Goal: Ask a question: Seek information or help from site administrators or community

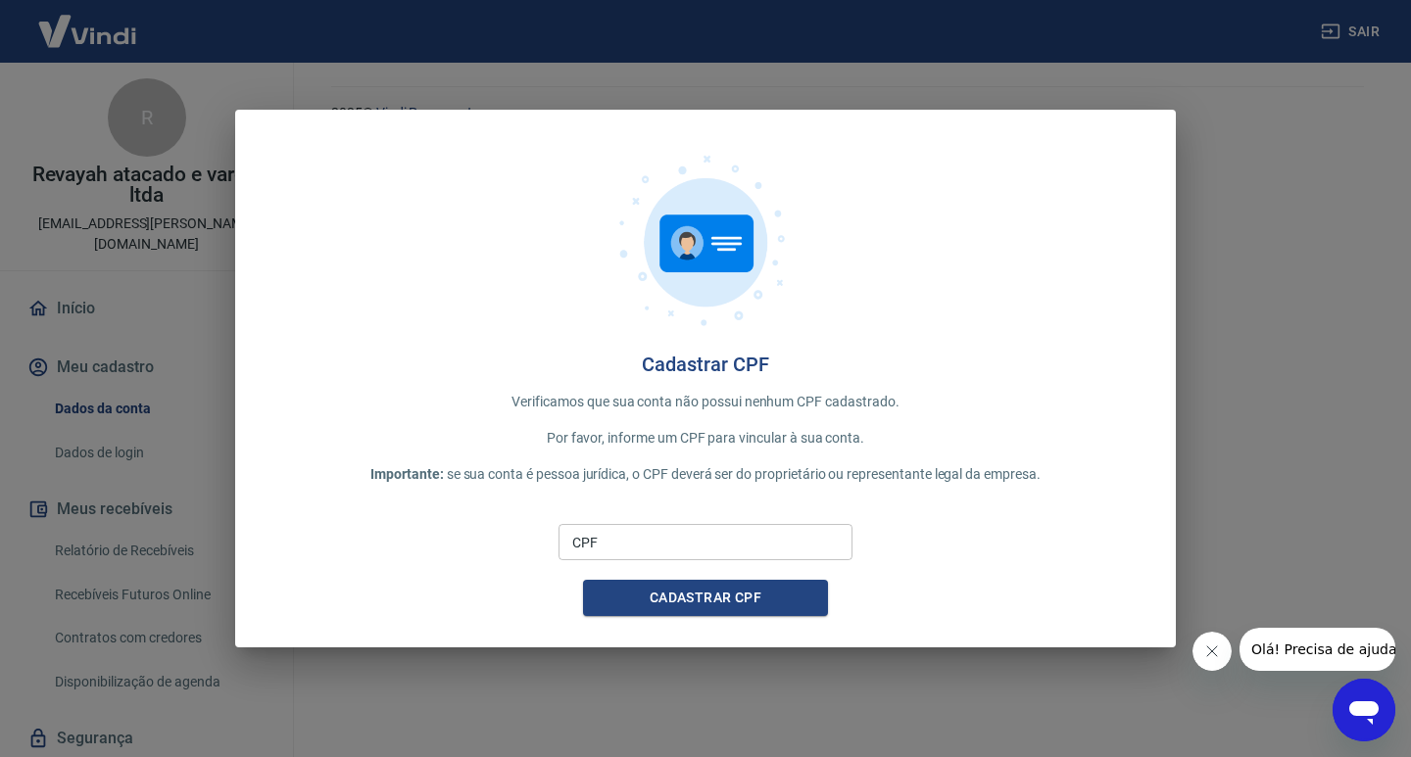
click at [691, 546] on input "CPF" at bounding box center [705, 542] width 294 height 36
click at [678, 600] on button "Cadastrar CPF" at bounding box center [705, 598] width 245 height 36
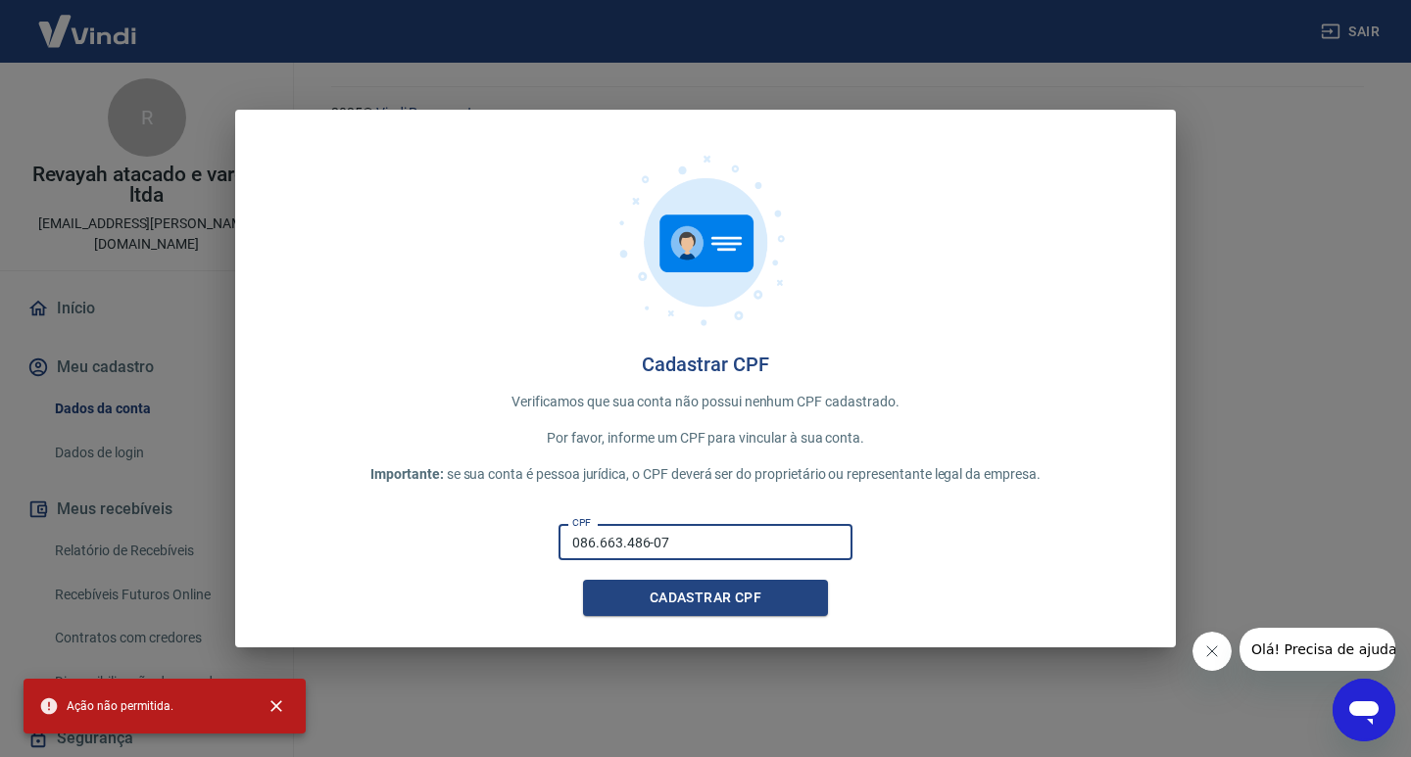
drag, startPoint x: 738, startPoint y: 544, endPoint x: 269, endPoint y: 544, distance: 468.3
click at [269, 544] on div "CPF 086.663.486-07 CPF Cadastrar CPF" at bounding box center [705, 566] width 878 height 100
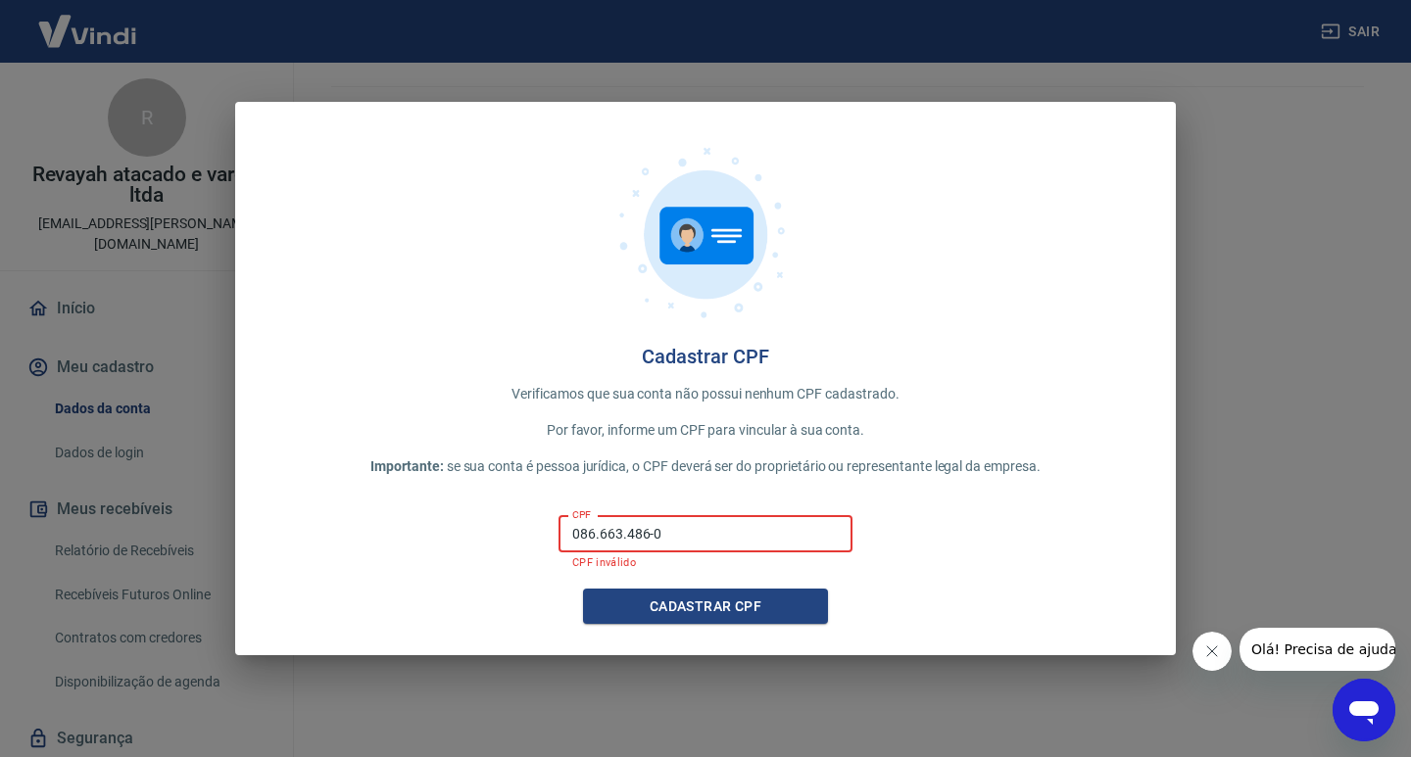
type input "086.663.486-07"
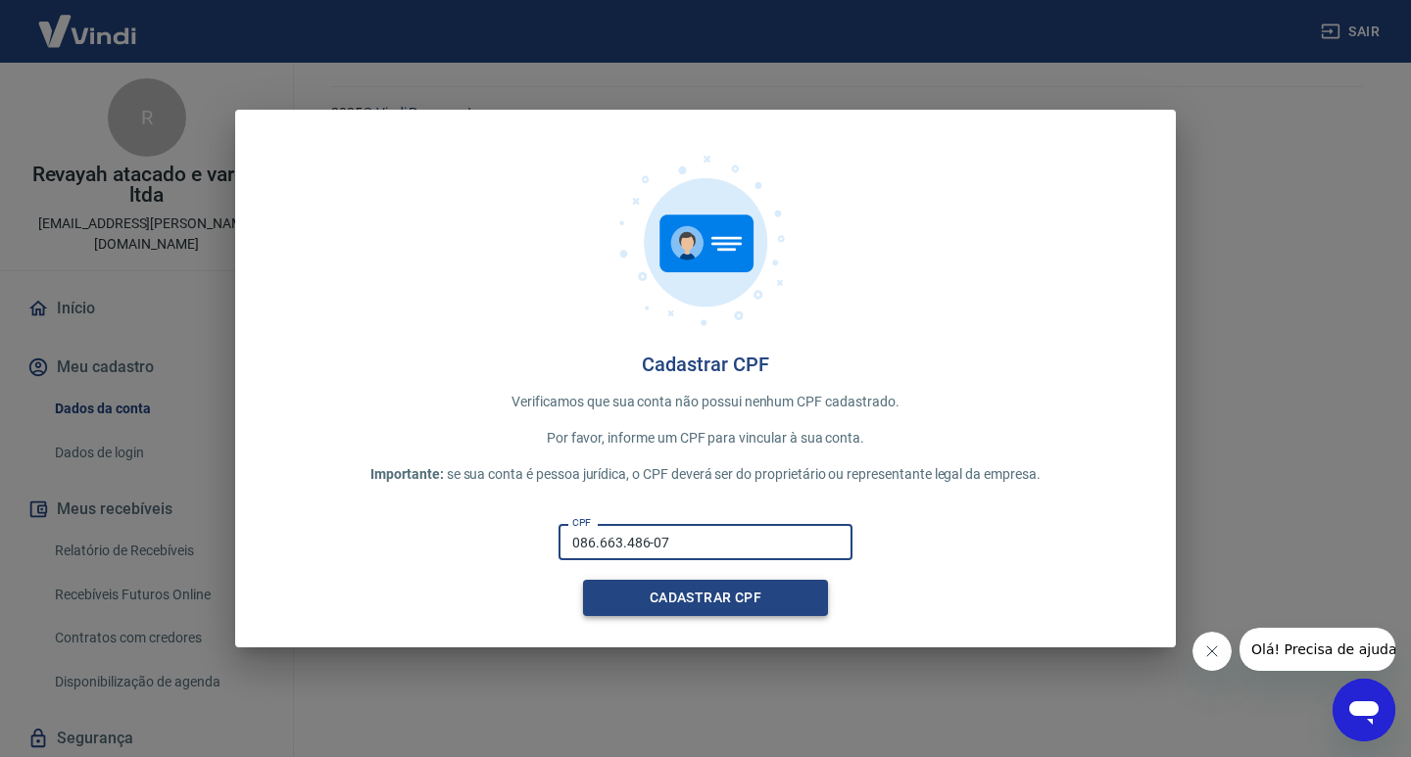
click at [701, 589] on button "Cadastrar CPF" at bounding box center [705, 598] width 245 height 36
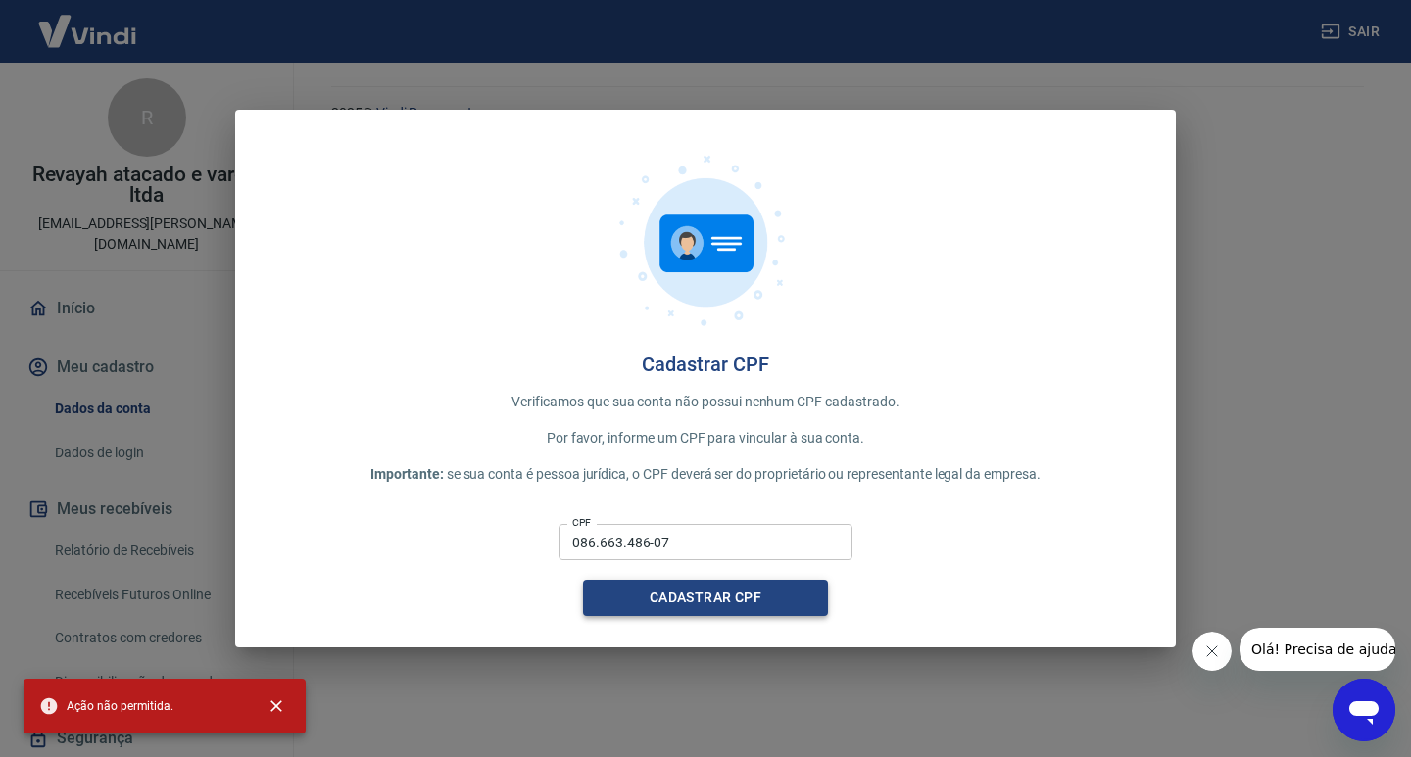
click at [701, 592] on button "Cadastrar CPF" at bounding box center [705, 598] width 245 height 36
click at [662, 593] on button "Cadastrar CPF" at bounding box center [705, 598] width 245 height 36
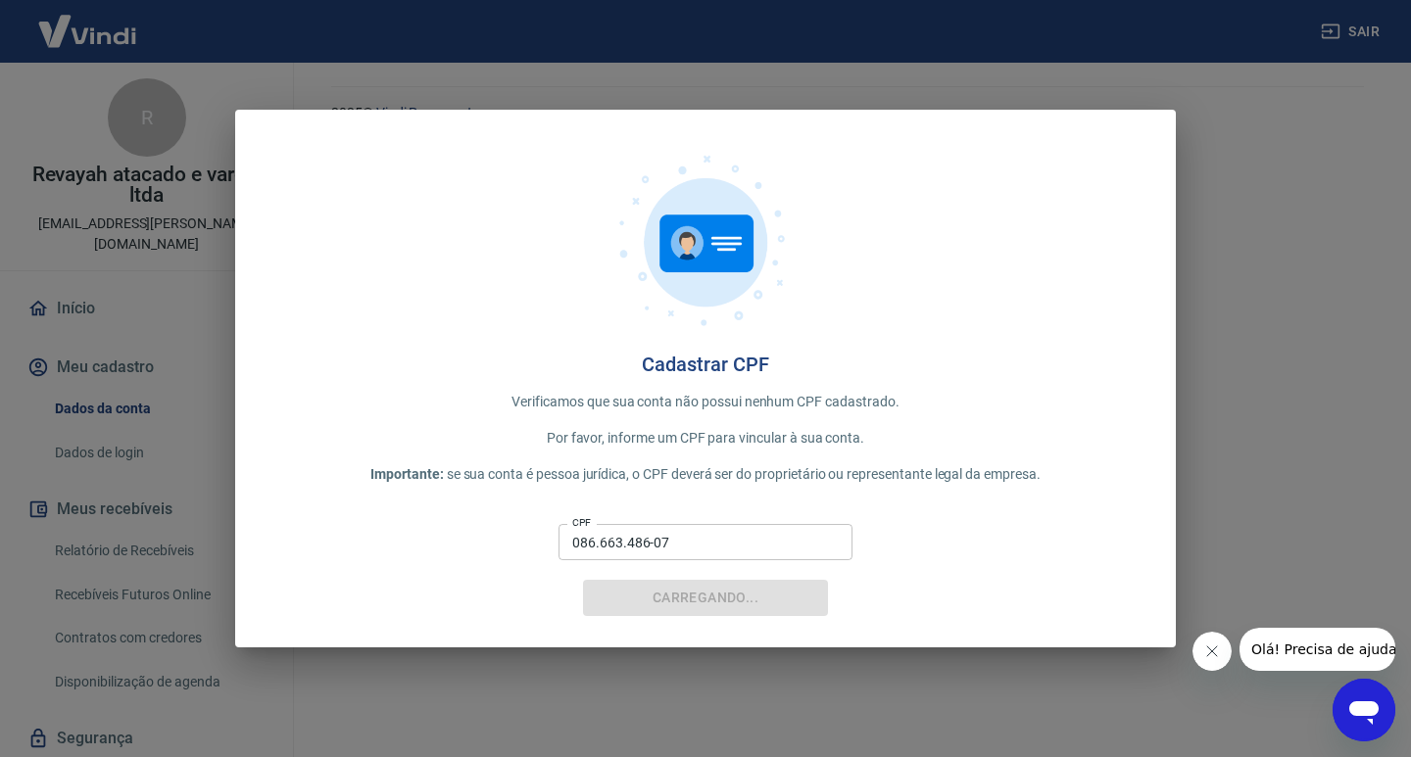
click at [657, 593] on button "Carregando..." at bounding box center [705, 598] width 245 height 36
click at [657, 593] on div "Carregando..." at bounding box center [705, 598] width 245 height 36
click at [657, 593] on button "Cadastrar CPF" at bounding box center [705, 598] width 245 height 36
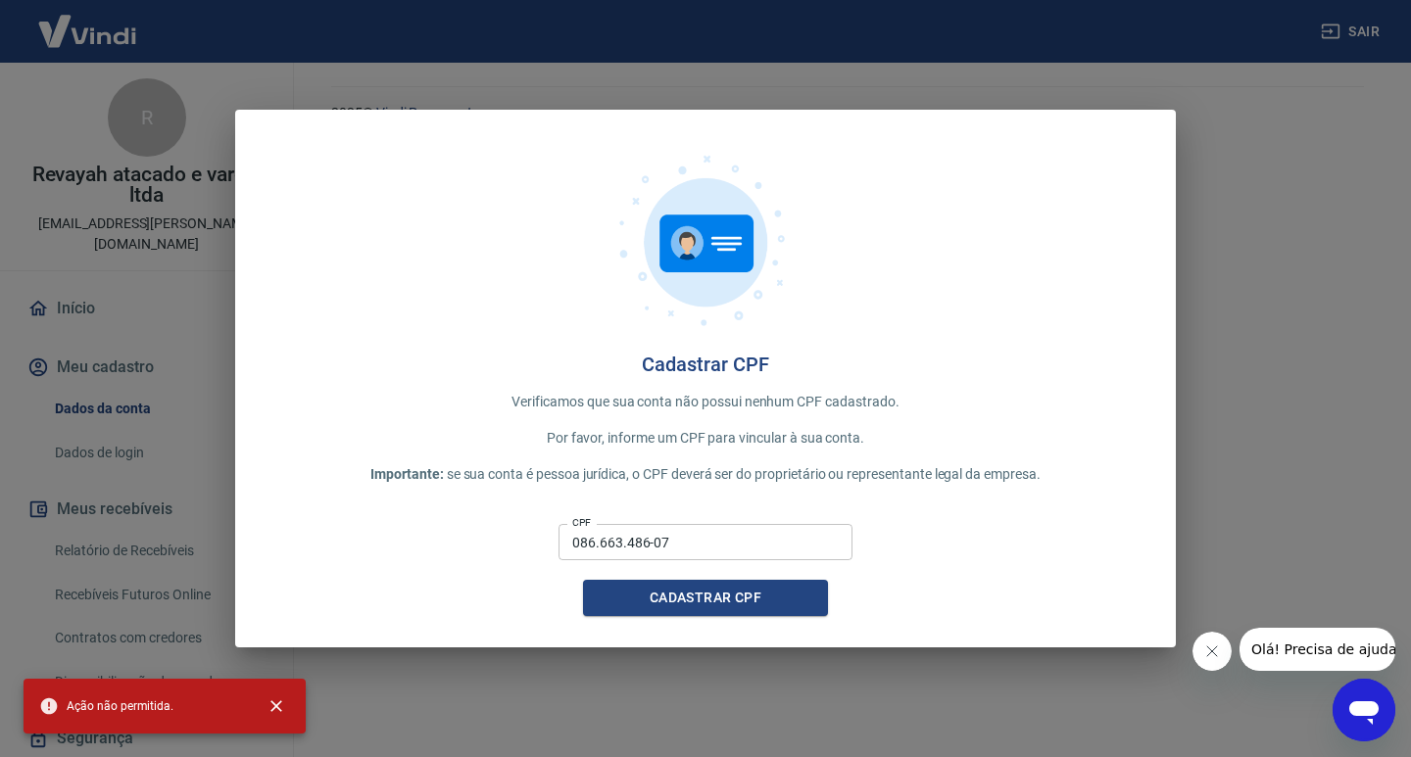
click at [647, 595] on div "Cadastrar CPF" at bounding box center [705, 598] width 245 height 36
click at [645, 595] on button "Cadastrar CPF" at bounding box center [705, 598] width 245 height 36
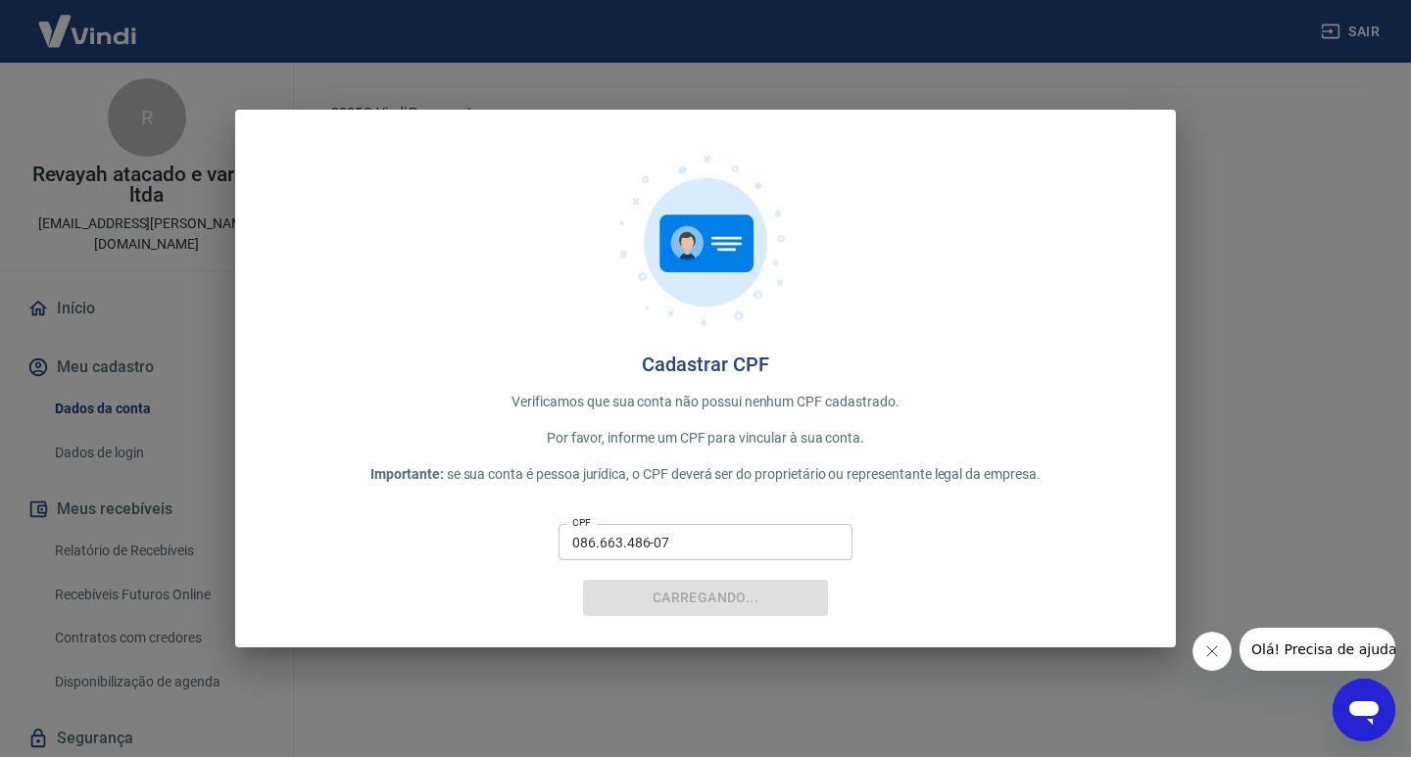
click at [645, 595] on div "Carregando..." at bounding box center [705, 598] width 245 height 36
click at [642, 595] on button "Cadastrar CPF" at bounding box center [705, 598] width 245 height 36
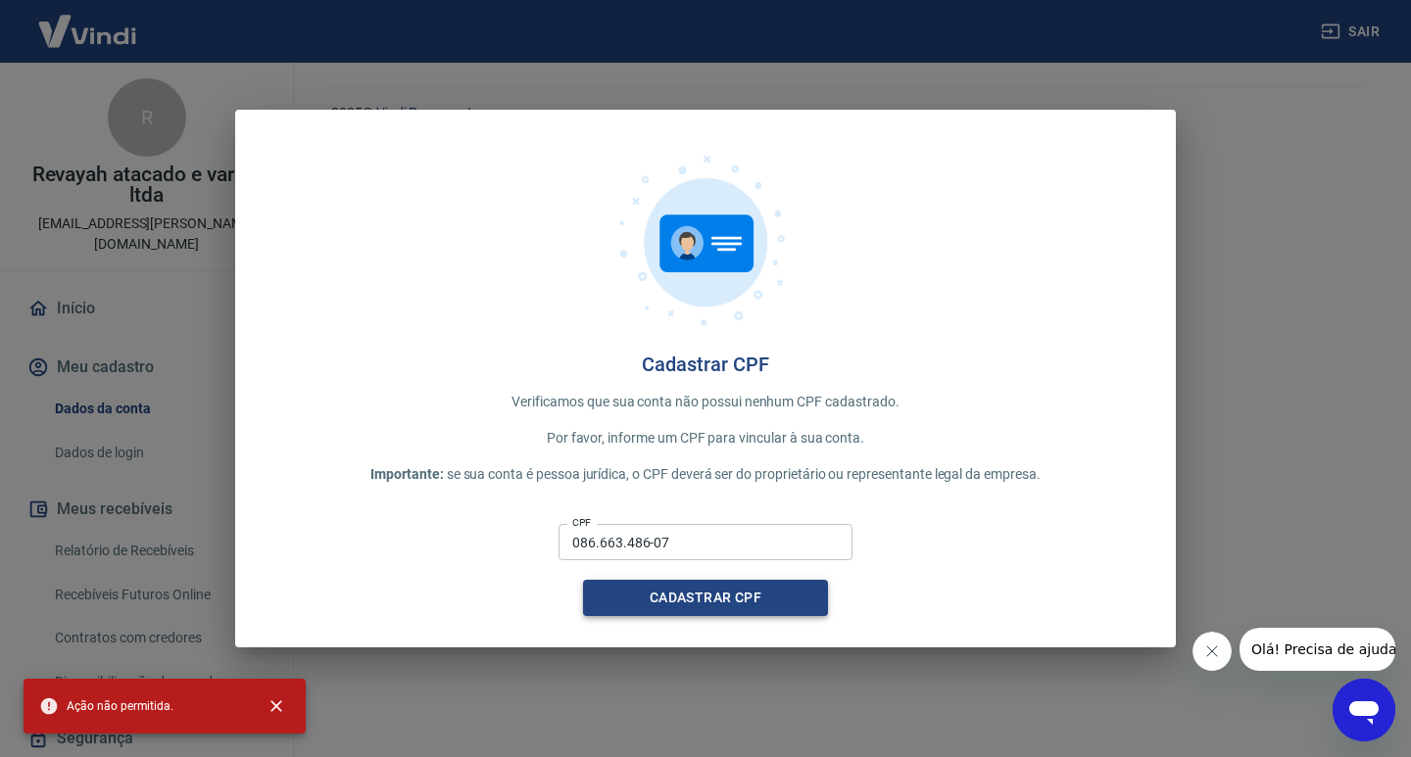
click at [642, 595] on button "Cadastrar CPF" at bounding box center [705, 598] width 245 height 36
click at [650, 606] on button "Cadastrar CPF" at bounding box center [705, 598] width 245 height 36
click at [94, 719] on div "Ação não permitida." at bounding box center [106, 706] width 134 height 35
click at [52, 704] on icon at bounding box center [49, 706] width 17 height 17
click at [41, 710] on icon at bounding box center [49, 707] width 20 height 20
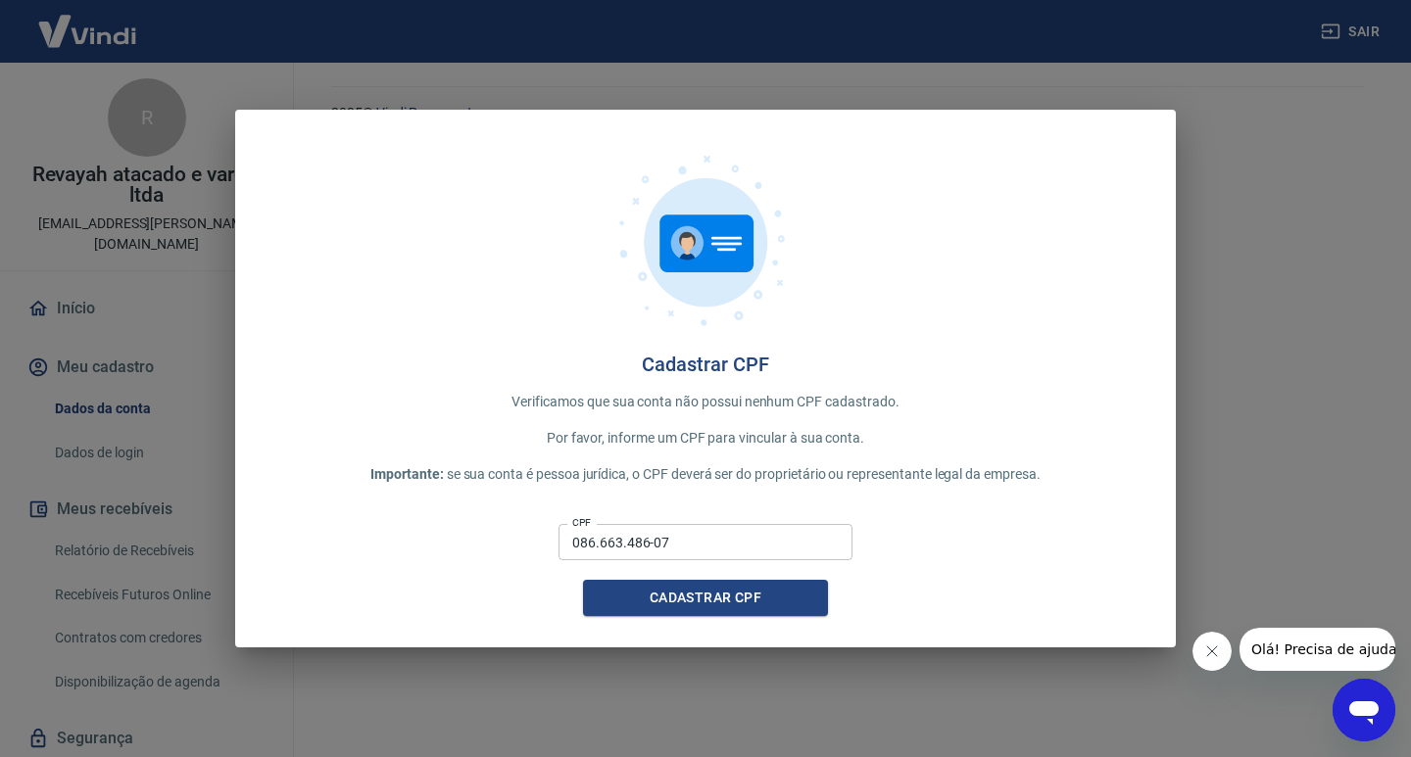
click at [706, 553] on input "086.663.486-07" at bounding box center [705, 542] width 294 height 36
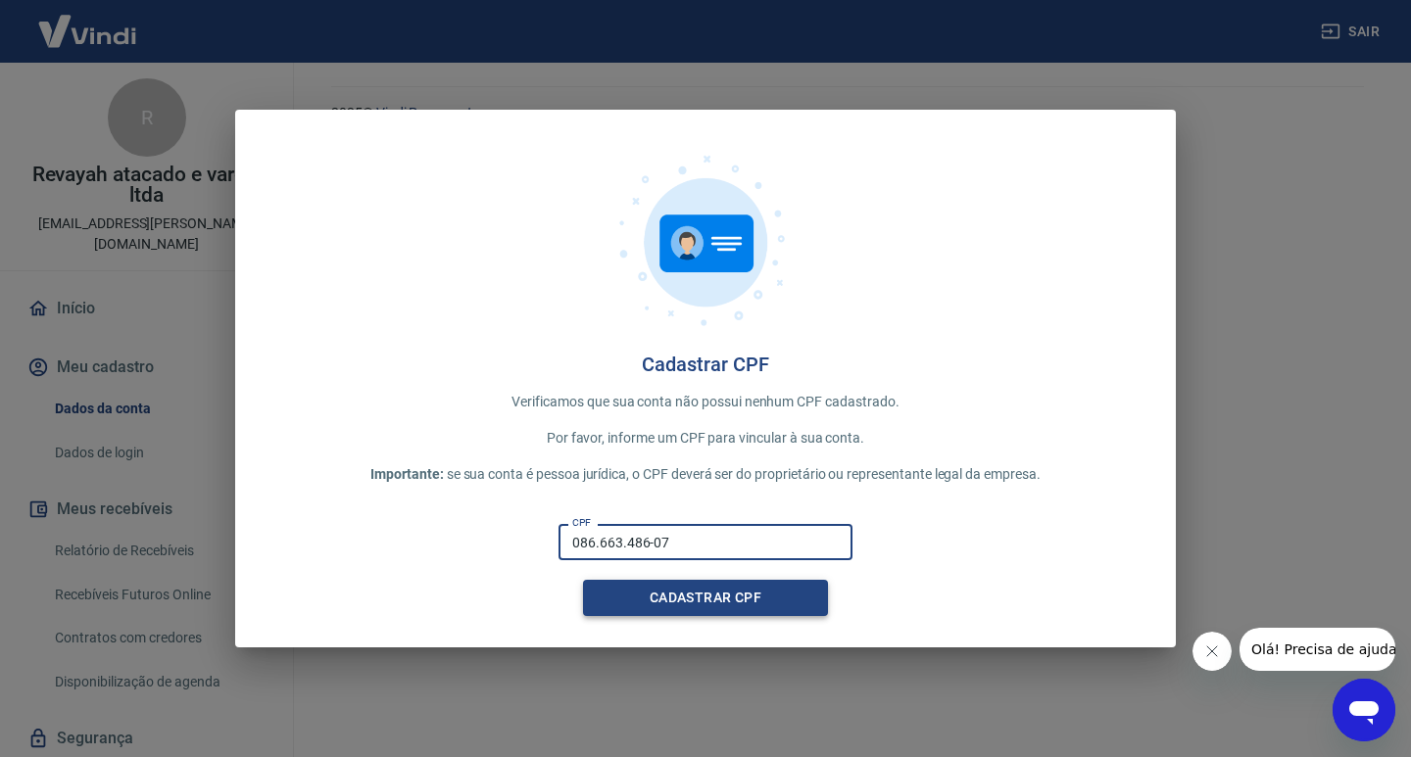
click at [684, 590] on button "Cadastrar CPF" at bounding box center [705, 598] width 245 height 36
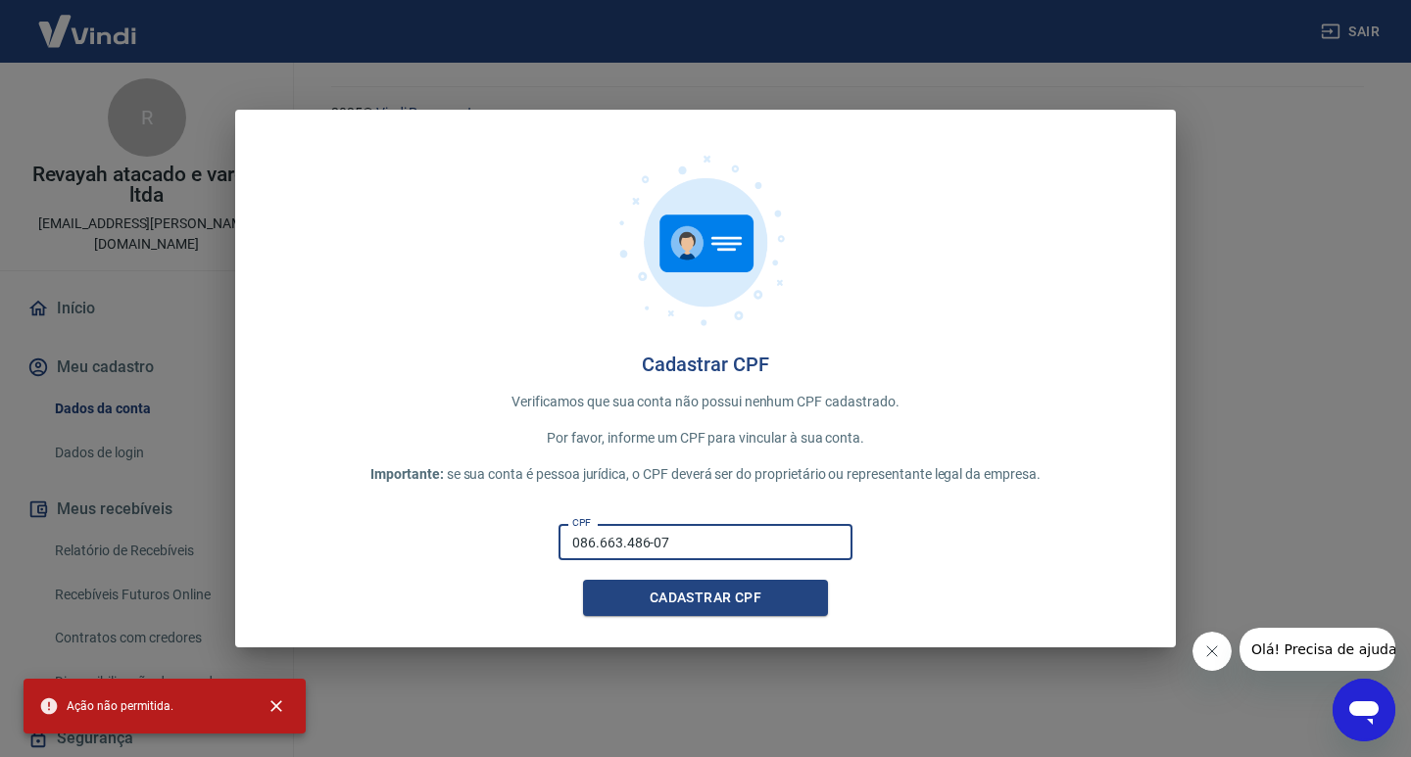
drag, startPoint x: 709, startPoint y: 537, endPoint x: 268, endPoint y: 564, distance: 441.7
click at [268, 564] on div "CPF 086.663.486-07 CPF Cadastrar CPF" at bounding box center [705, 566] width 878 height 100
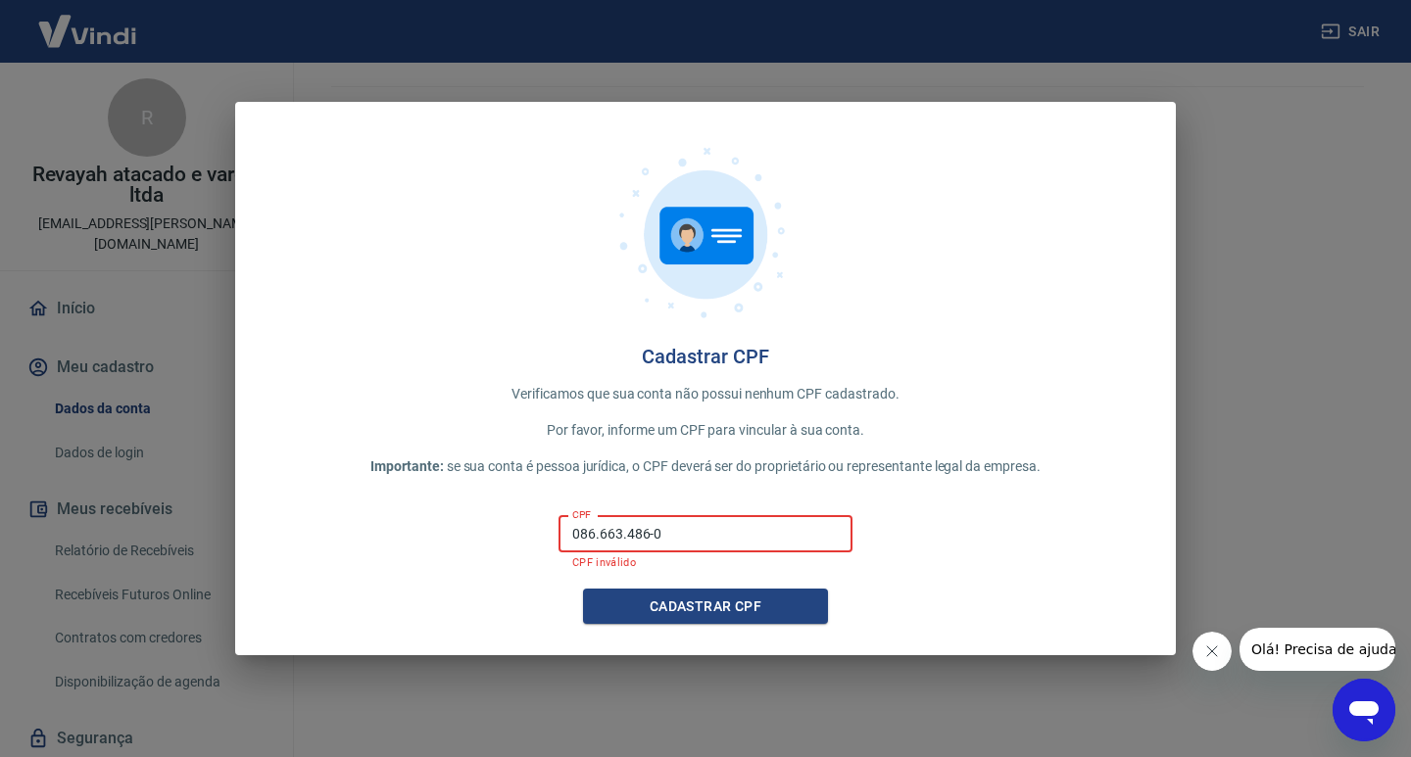
type input "086.663.486-07"
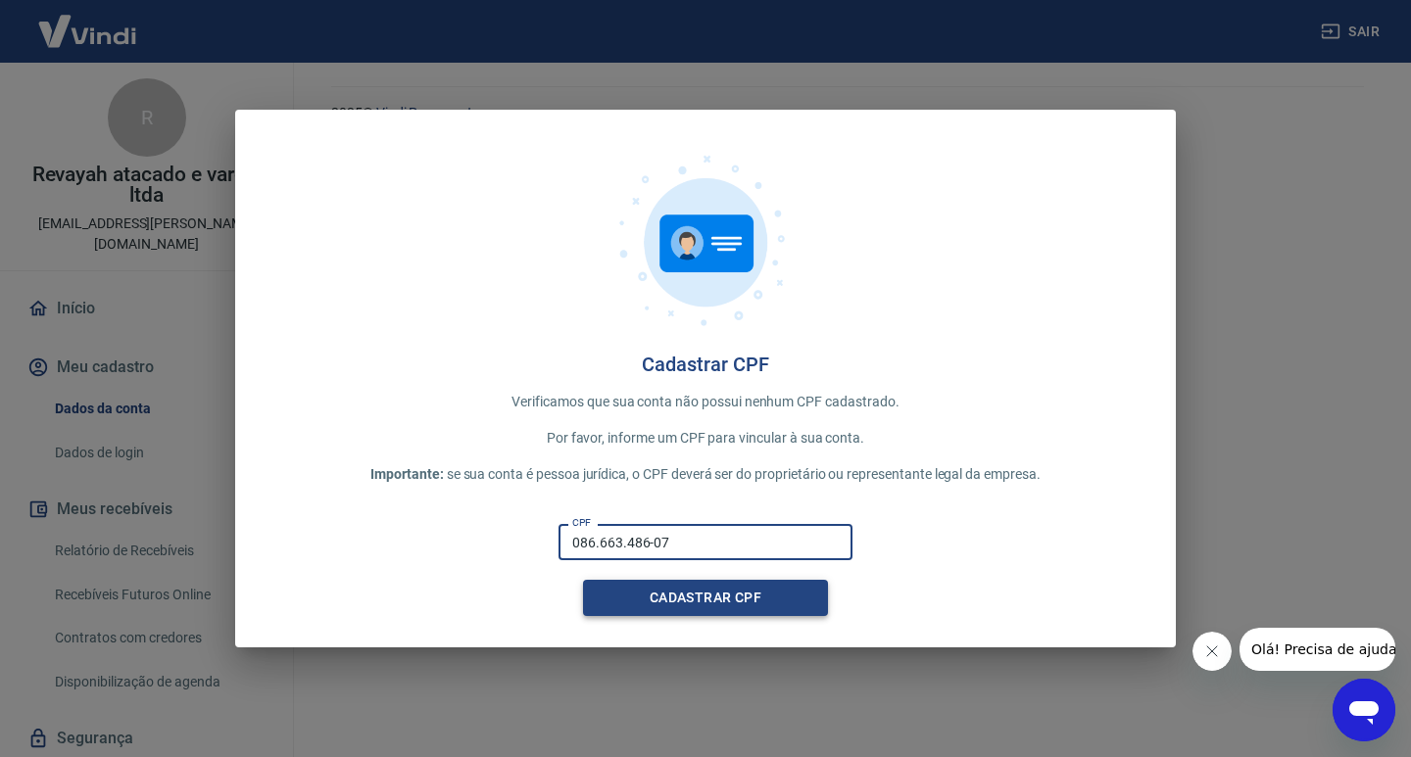
click at [677, 592] on button "Cadastrar CPF" at bounding box center [705, 598] width 245 height 36
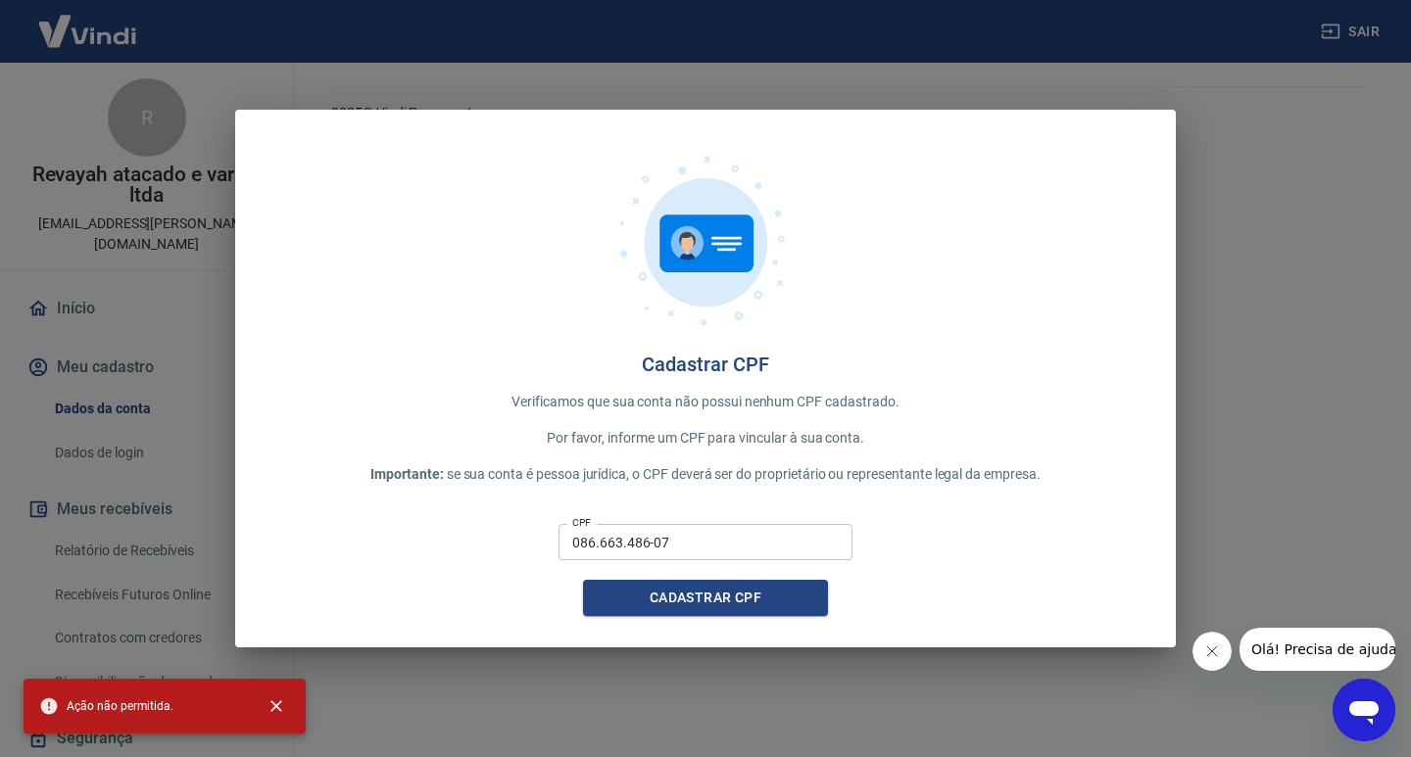
click at [1318, 630] on button "Olá! Precisa de ajuda?" at bounding box center [1326, 649] width 176 height 43
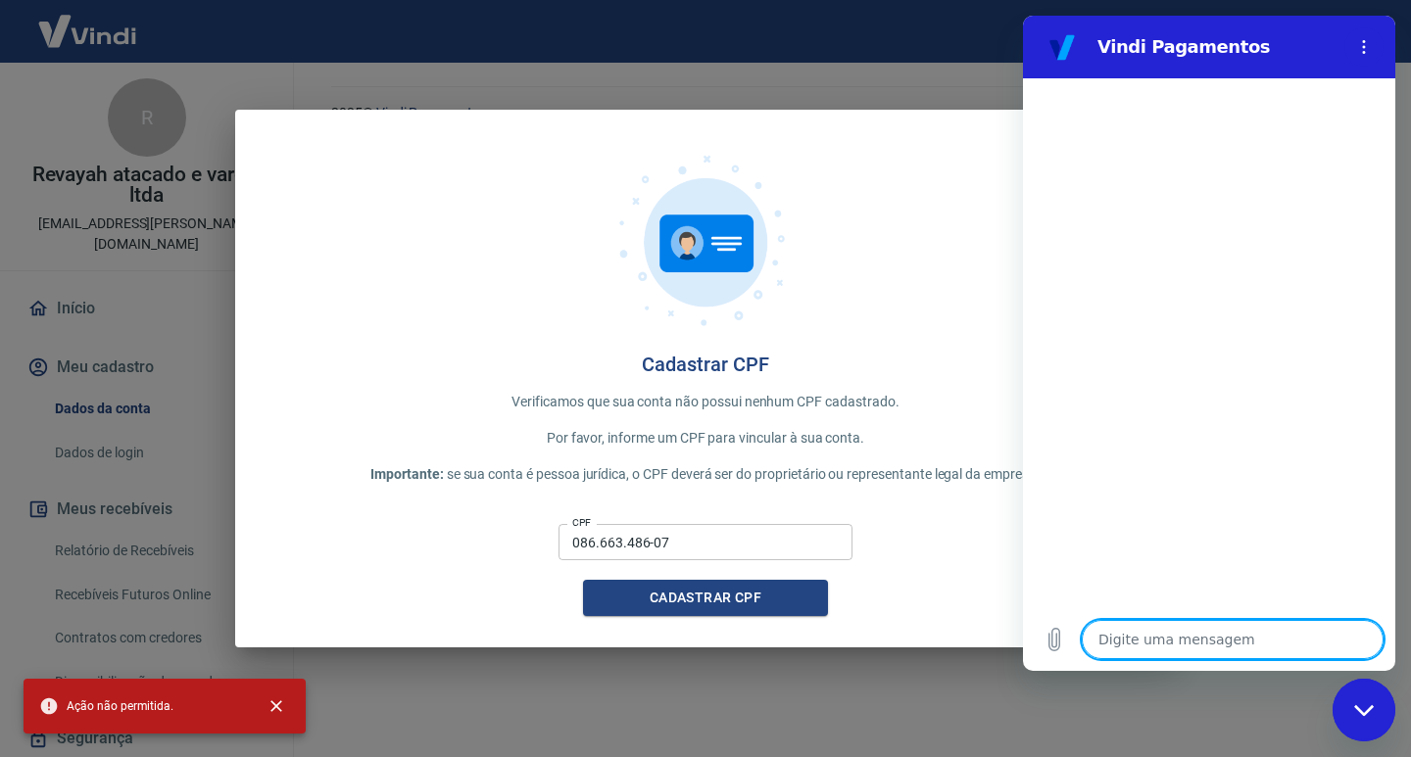
click at [1124, 633] on textarea at bounding box center [1232, 639] width 302 height 39
type textarea "n"
type textarea "x"
type textarea "na"
type textarea "x"
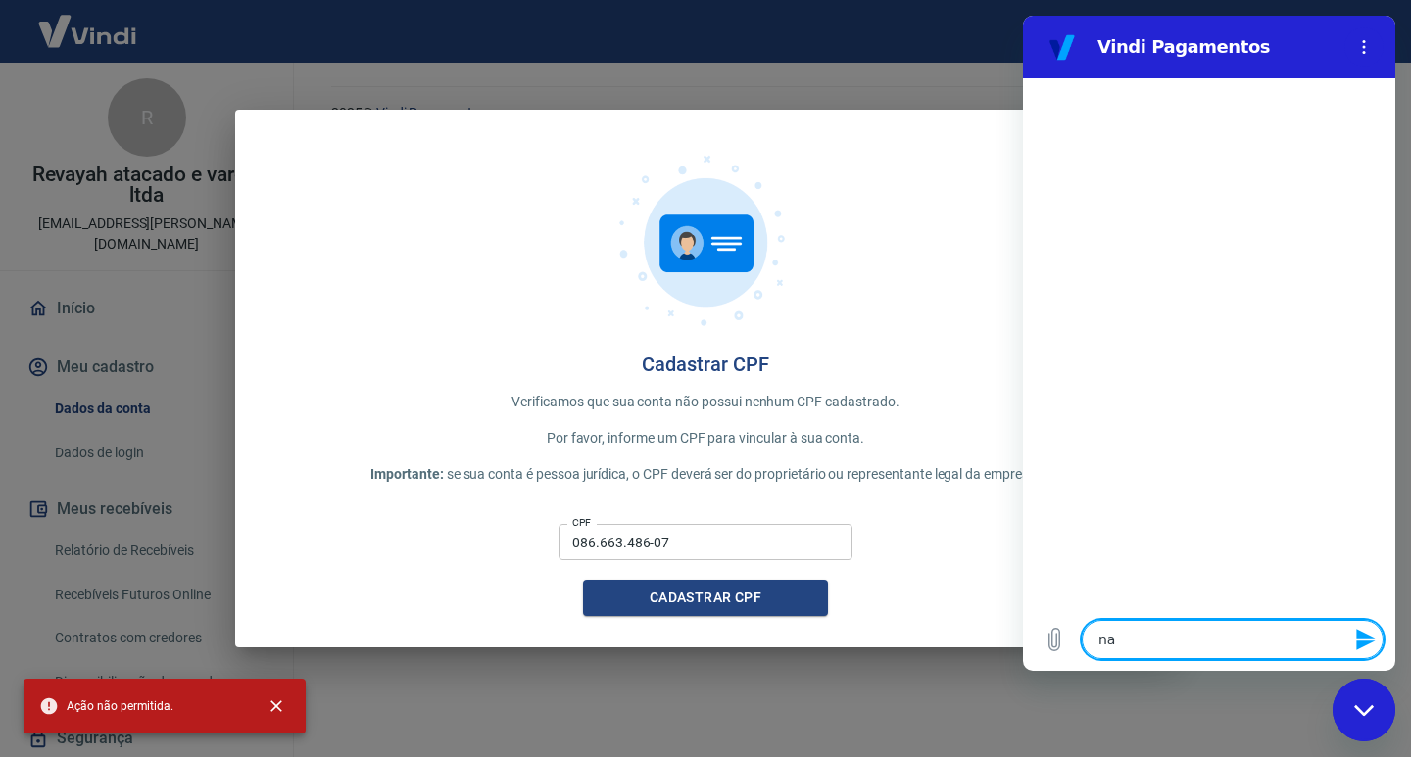
type textarea "nao"
type textarea "x"
type textarea "nao"
type textarea "x"
type textarea "[PERSON_NAME]"
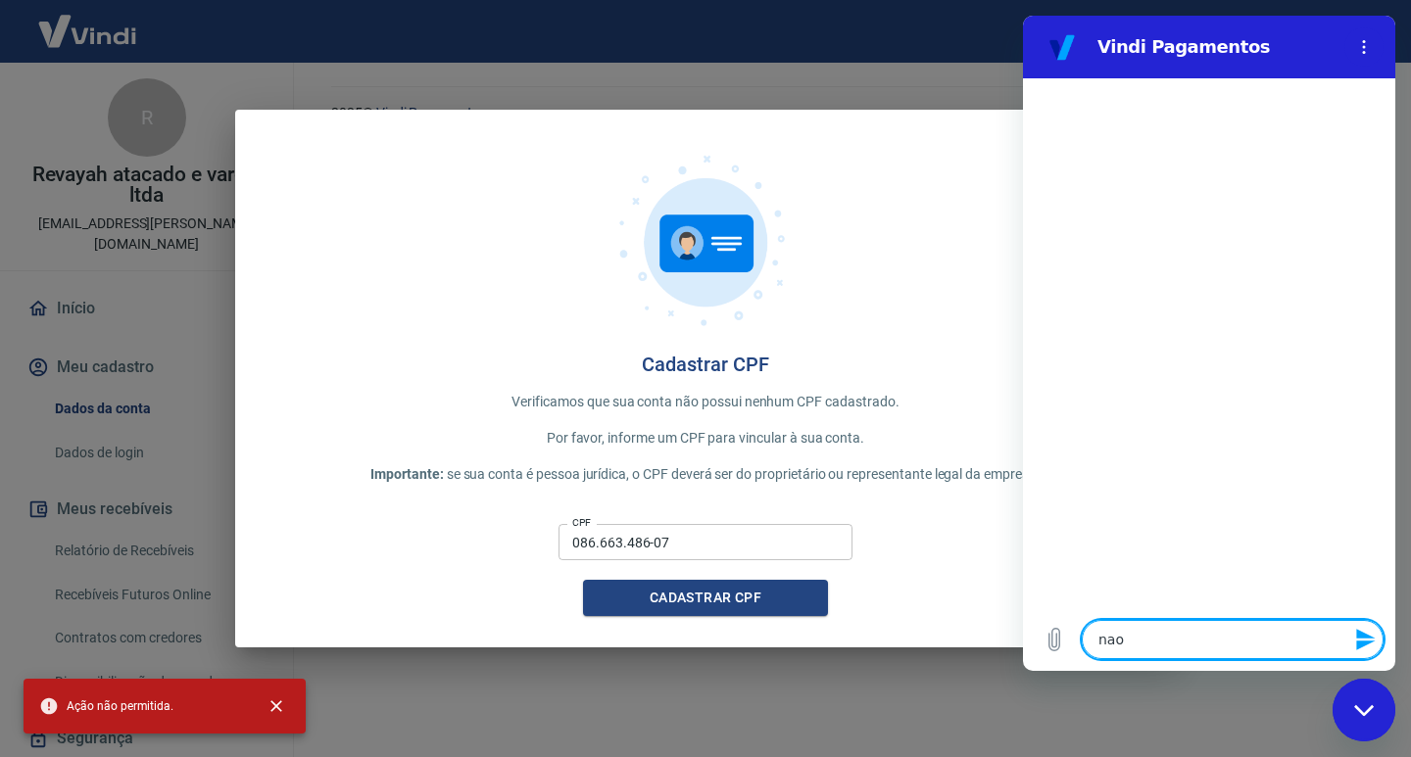
type textarea "x"
type textarea "nao co"
type textarea "x"
type textarea "nao con"
type textarea "x"
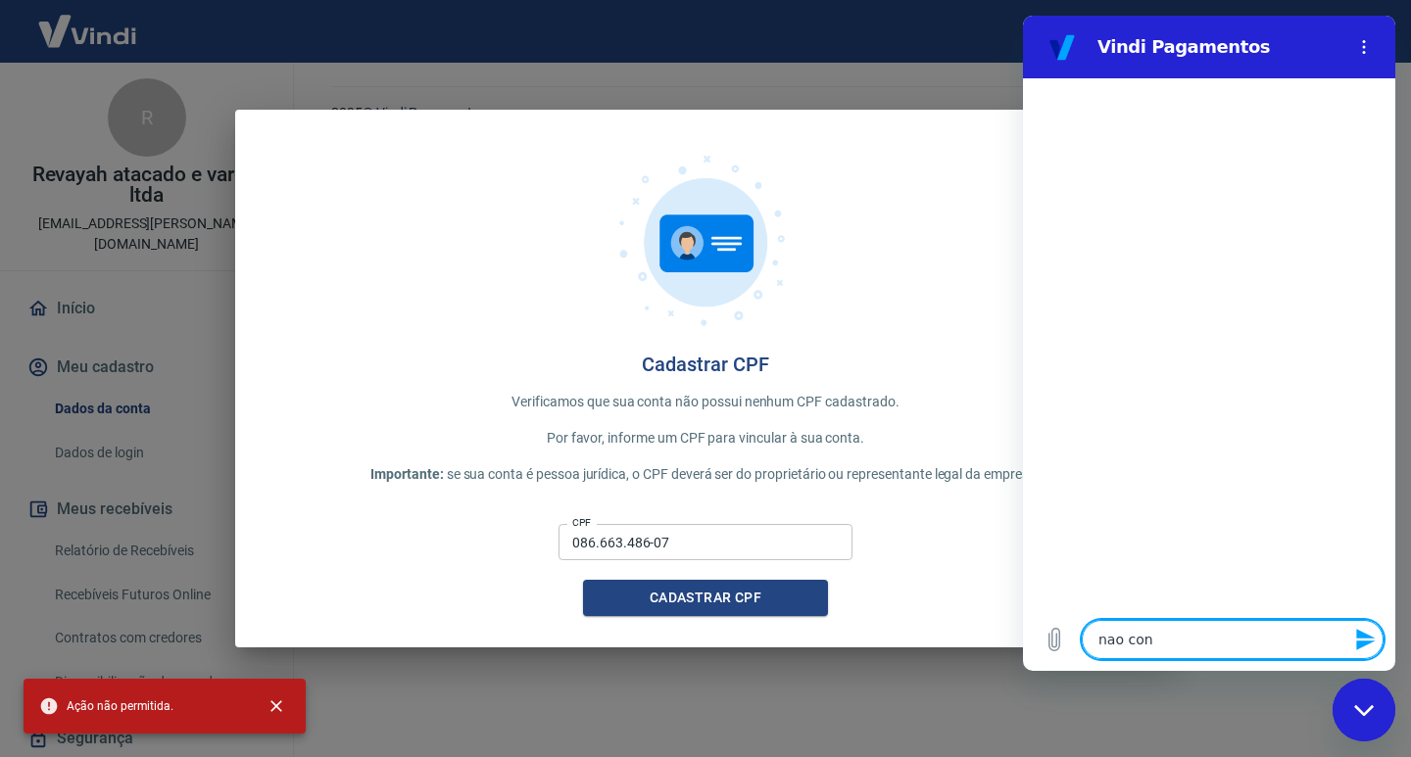
type textarea "[PERSON_NAME]"
type textarea "x"
type textarea "[PERSON_NAME]"
type textarea "x"
type textarea "nao consig"
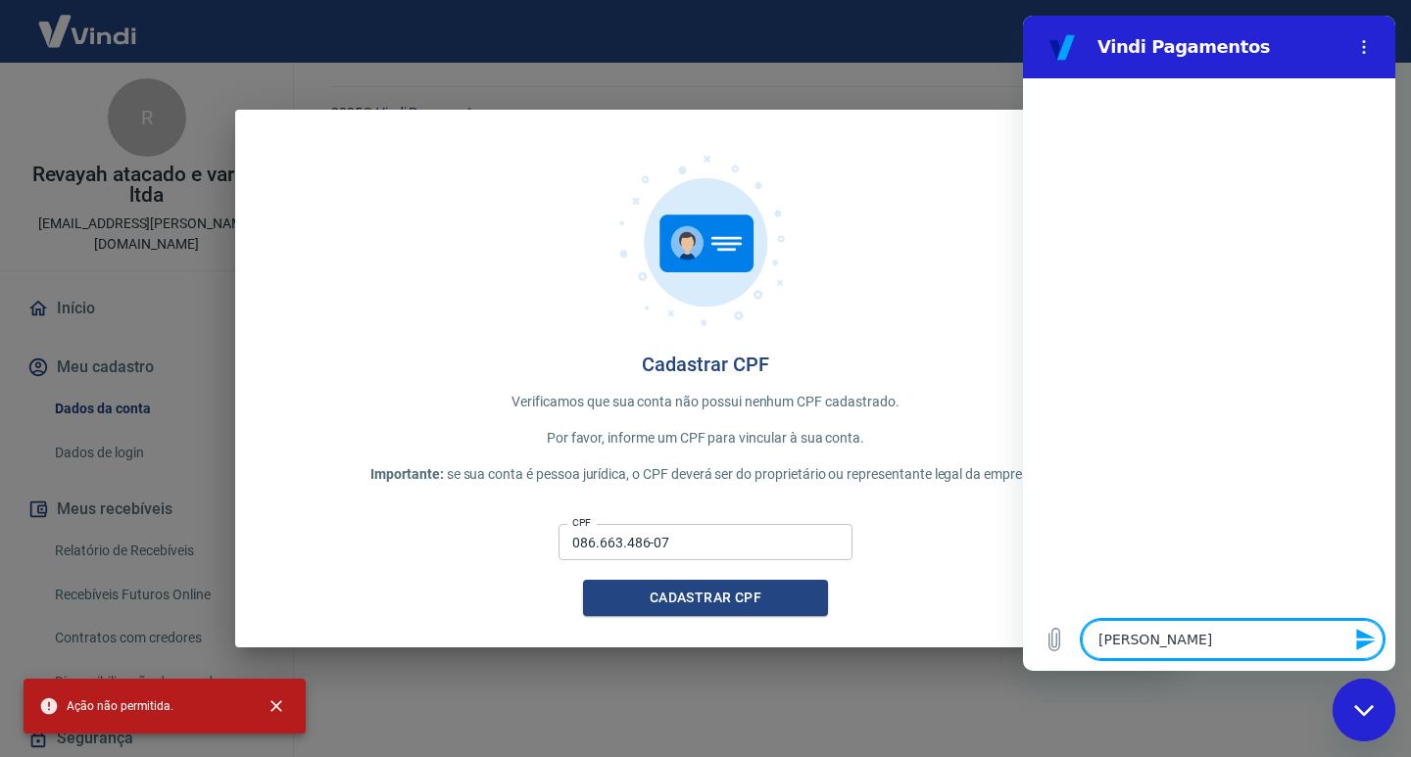
type textarea "x"
type textarea "nao consigo"
type textarea "x"
type textarea "nao consigo"
type textarea "x"
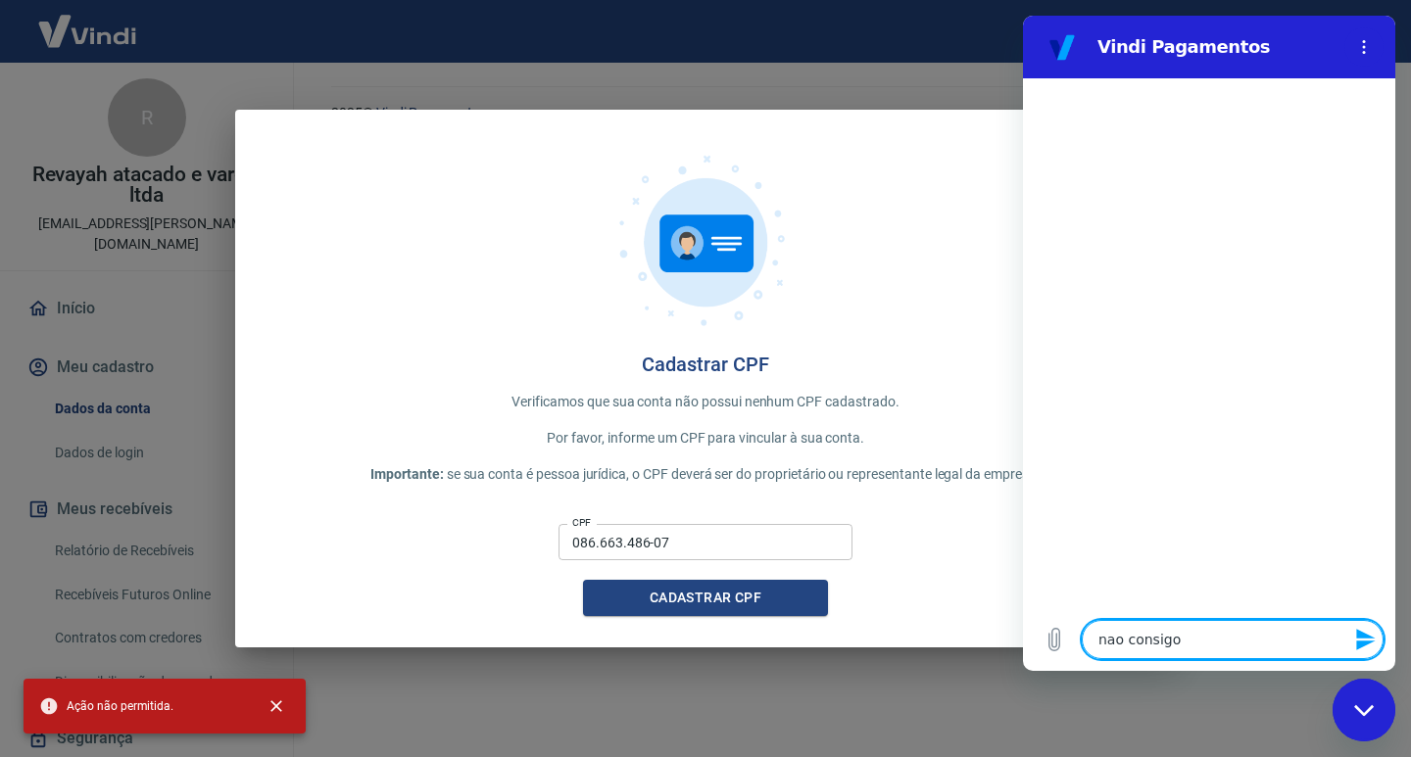
type textarea "nao consigo c"
type textarea "x"
type textarea "nao consigo ca"
type textarea "x"
type textarea "nao consigo cad"
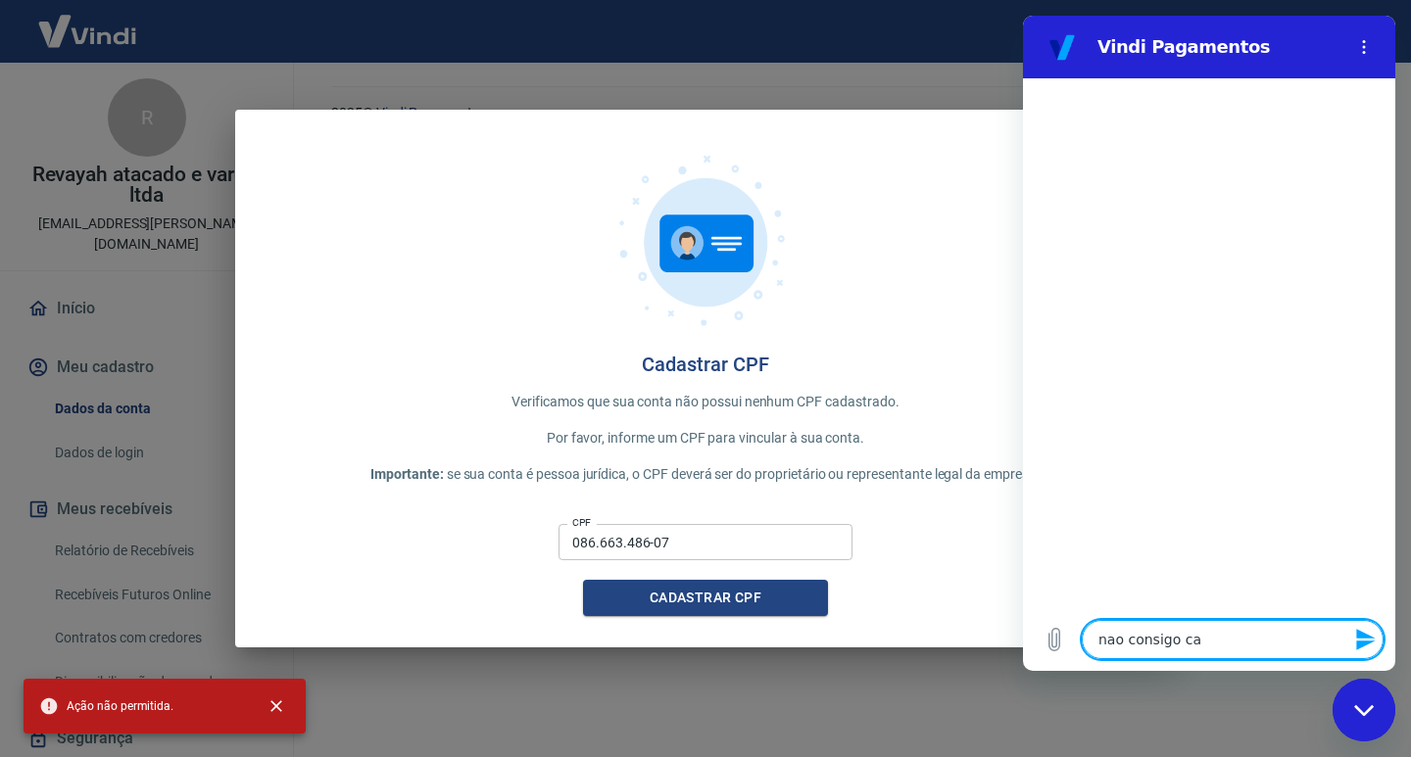
type textarea "x"
type textarea "nao consigo cada"
type textarea "x"
type textarea "nao consigo cadas"
type textarea "x"
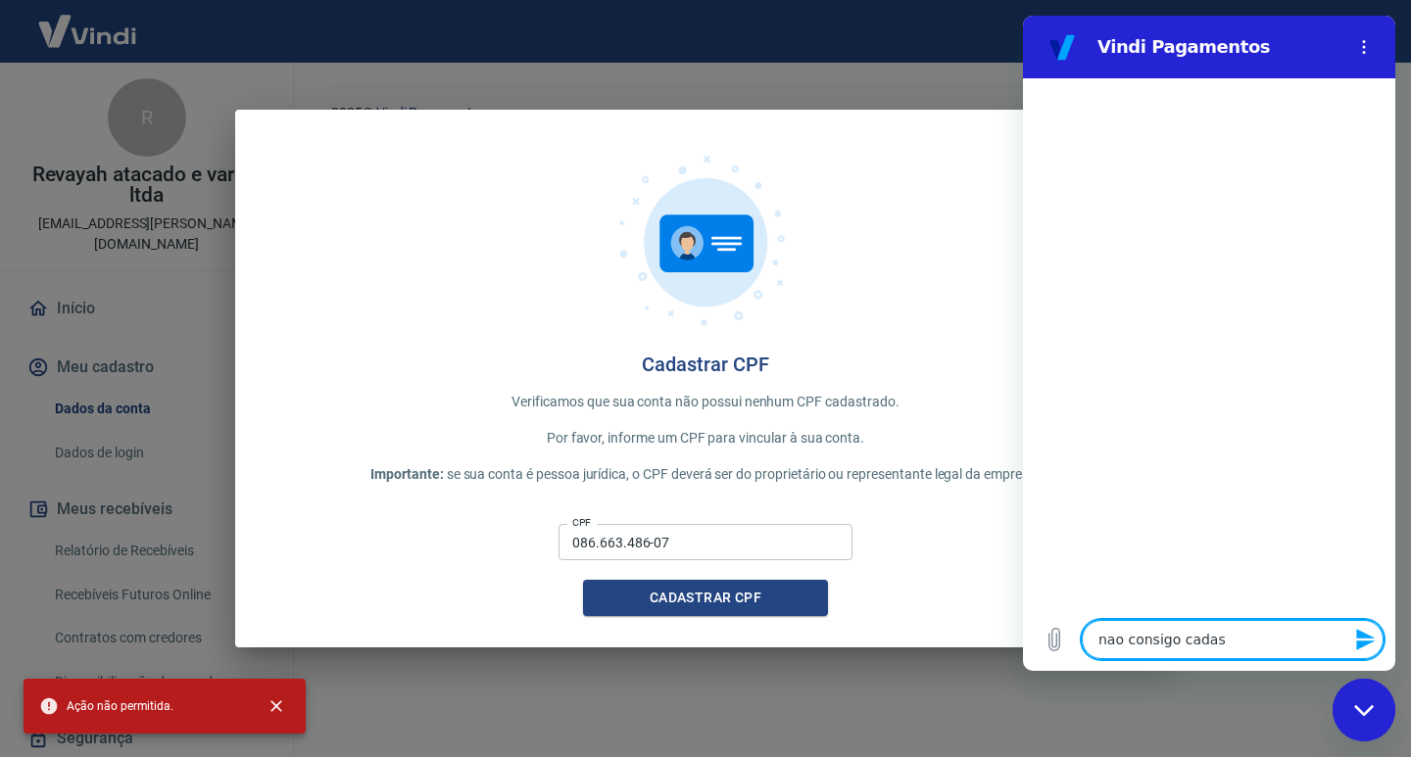
type textarea "nao consigo cadast"
type textarea "x"
type textarea "nao consigo cadastr"
type textarea "x"
type textarea "nao consigo cadastra"
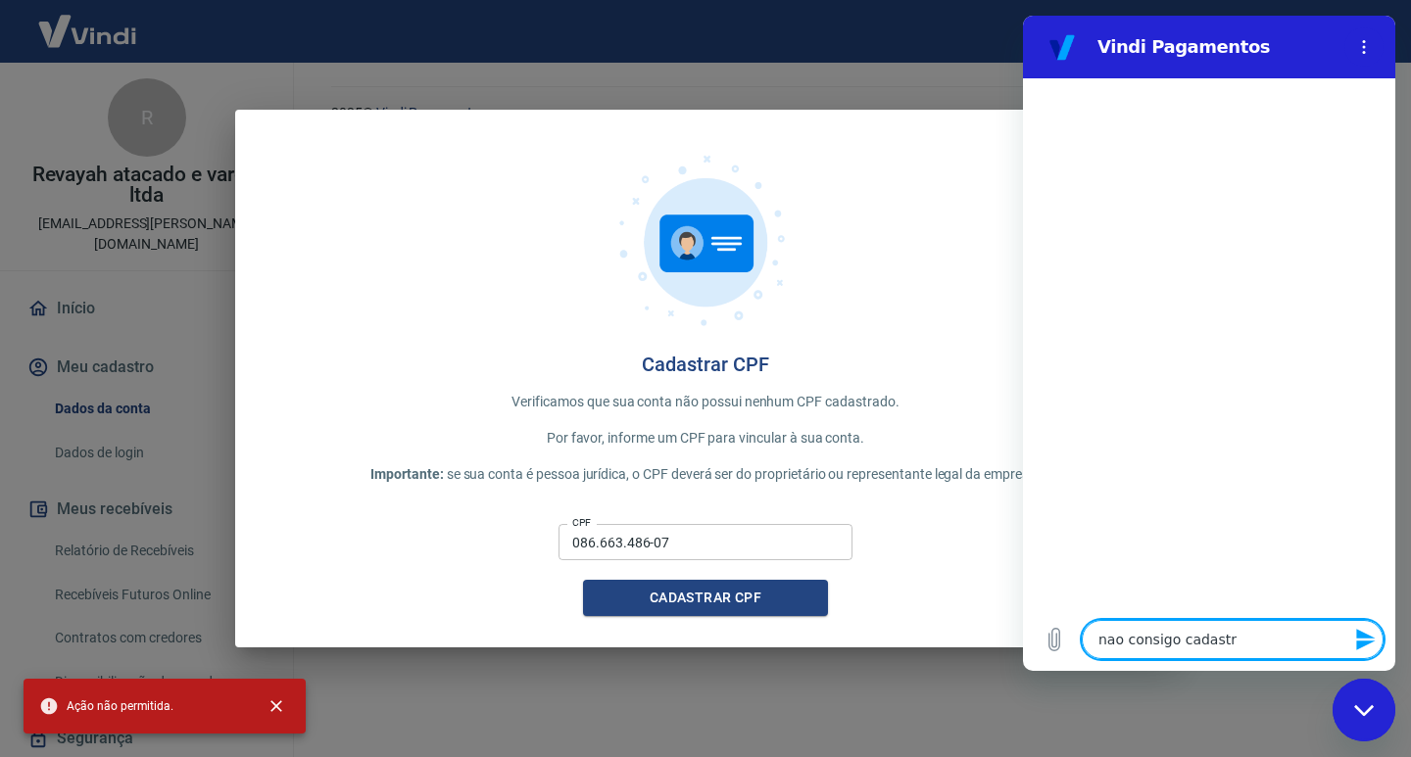
type textarea "x"
type textarea "nao consigo cadastra"
type textarea "x"
type textarea "nao consigo cadastra c"
type textarea "x"
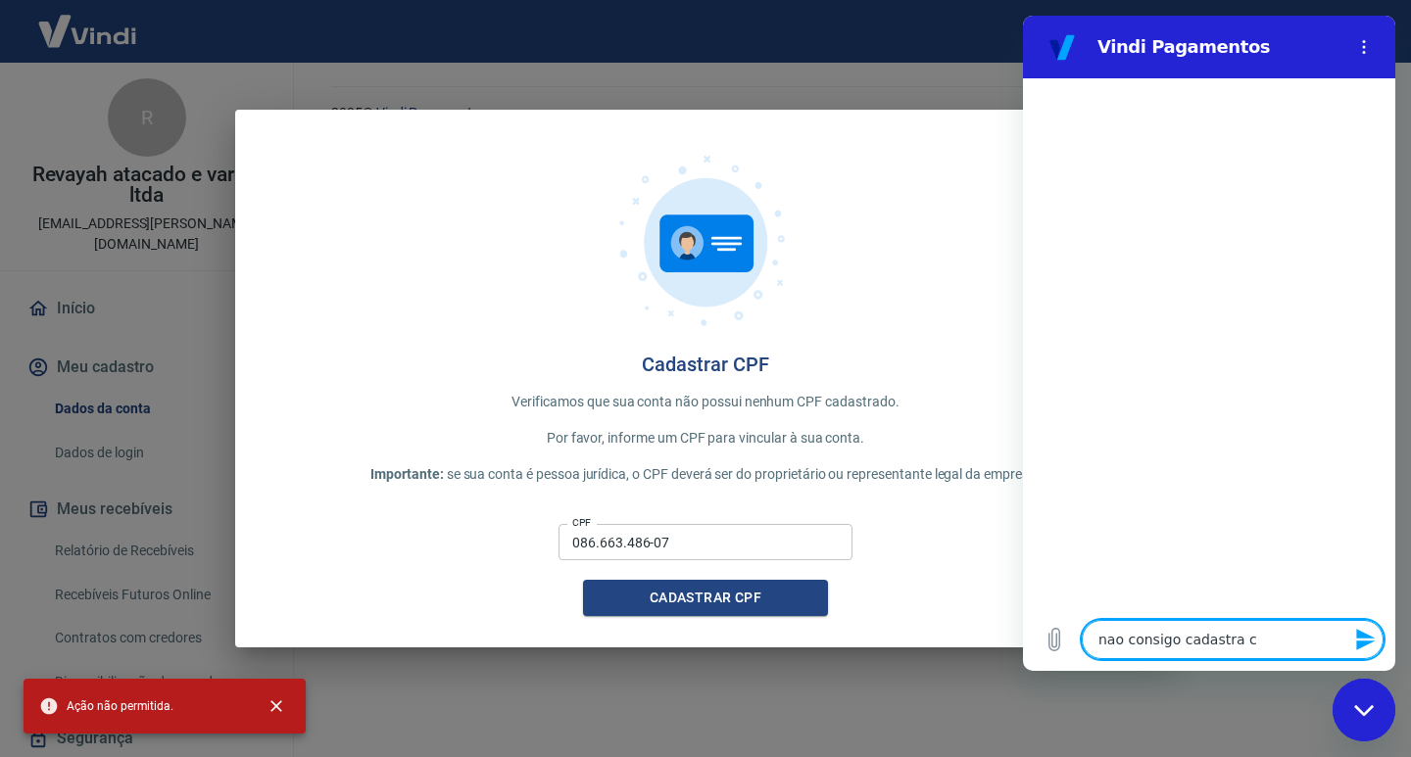
type textarea "nao consigo cadastra cp"
type textarea "x"
type textarea "nao consigo cadastra cpf"
type textarea "x"
type textarea "nao consigo cadastra cpf"
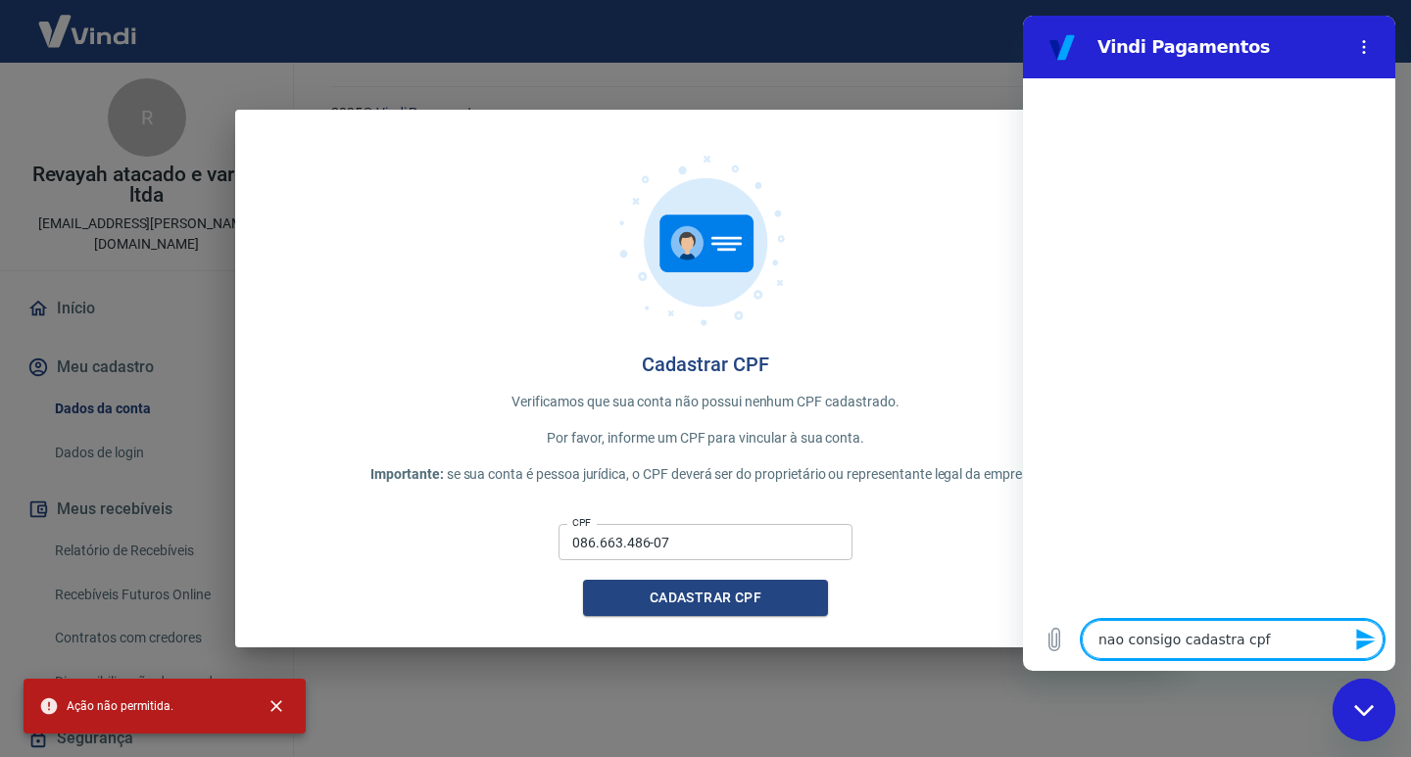
type textarea "x"
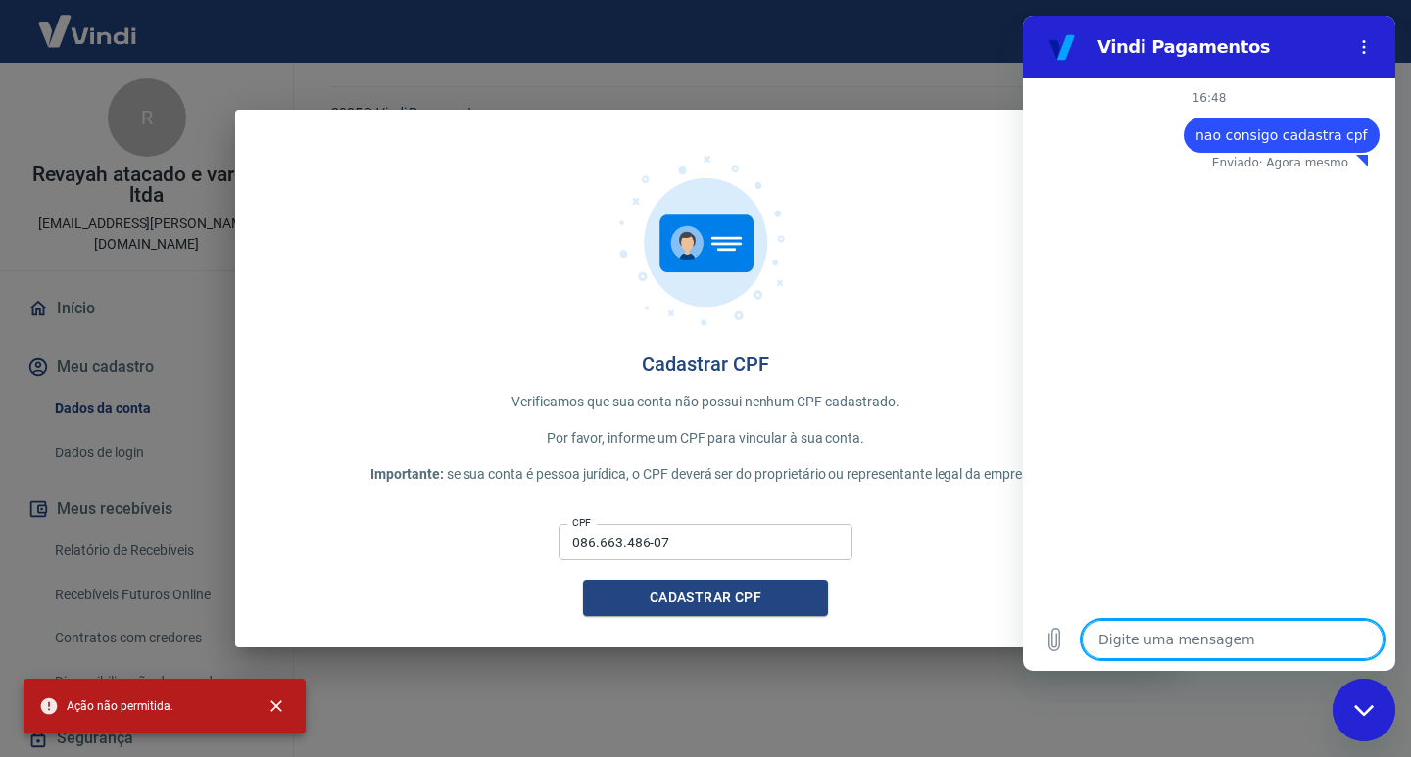
type textarea "x"
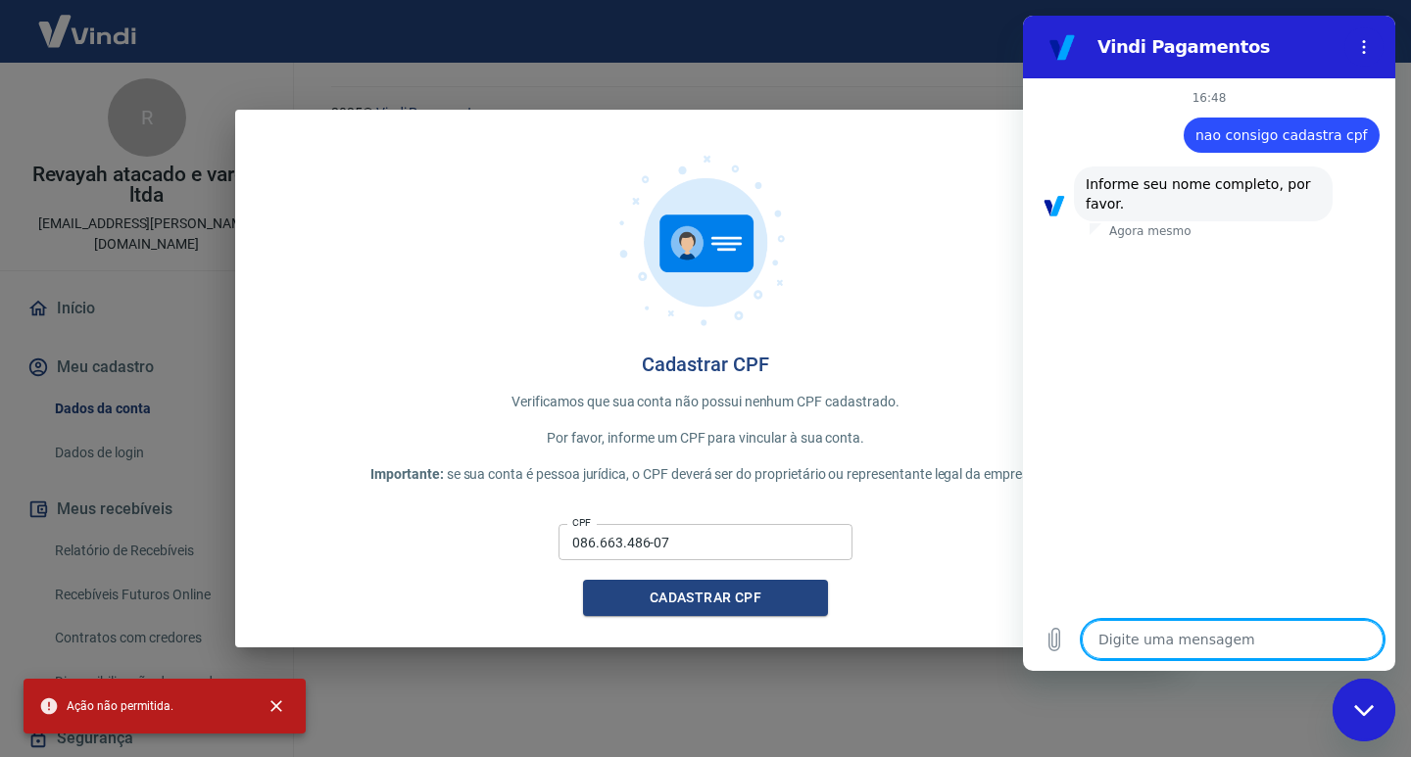
type textarea "g"
type textarea "x"
type textarea "gr"
type textarea "x"
type textarea "gra"
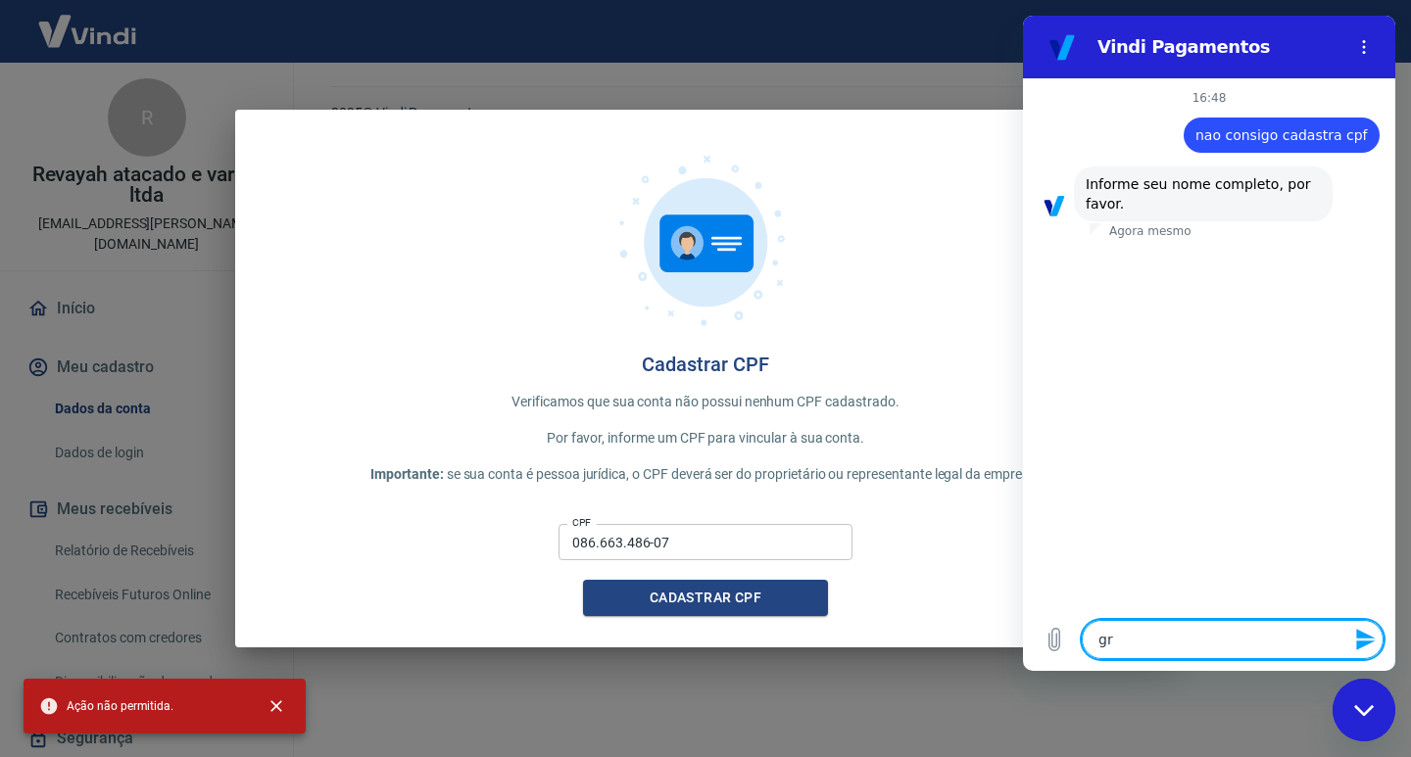
type textarea "x"
type textarea "[GEOGRAPHIC_DATA]"
type textarea "x"
type textarea "grazi"
type textarea "x"
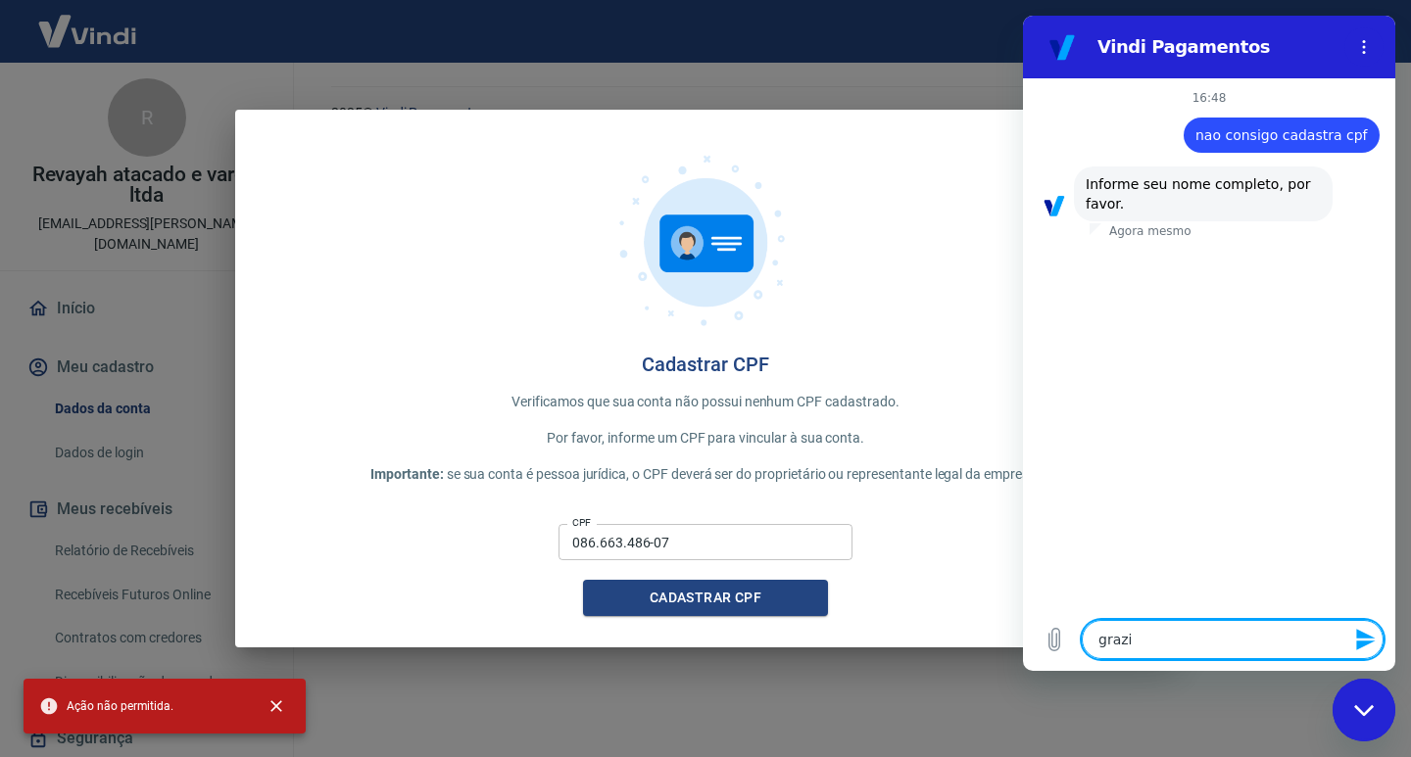
type textarea "grazie"
type textarea "x"
type textarea "graziel"
type textarea "x"
type textarea "graziell"
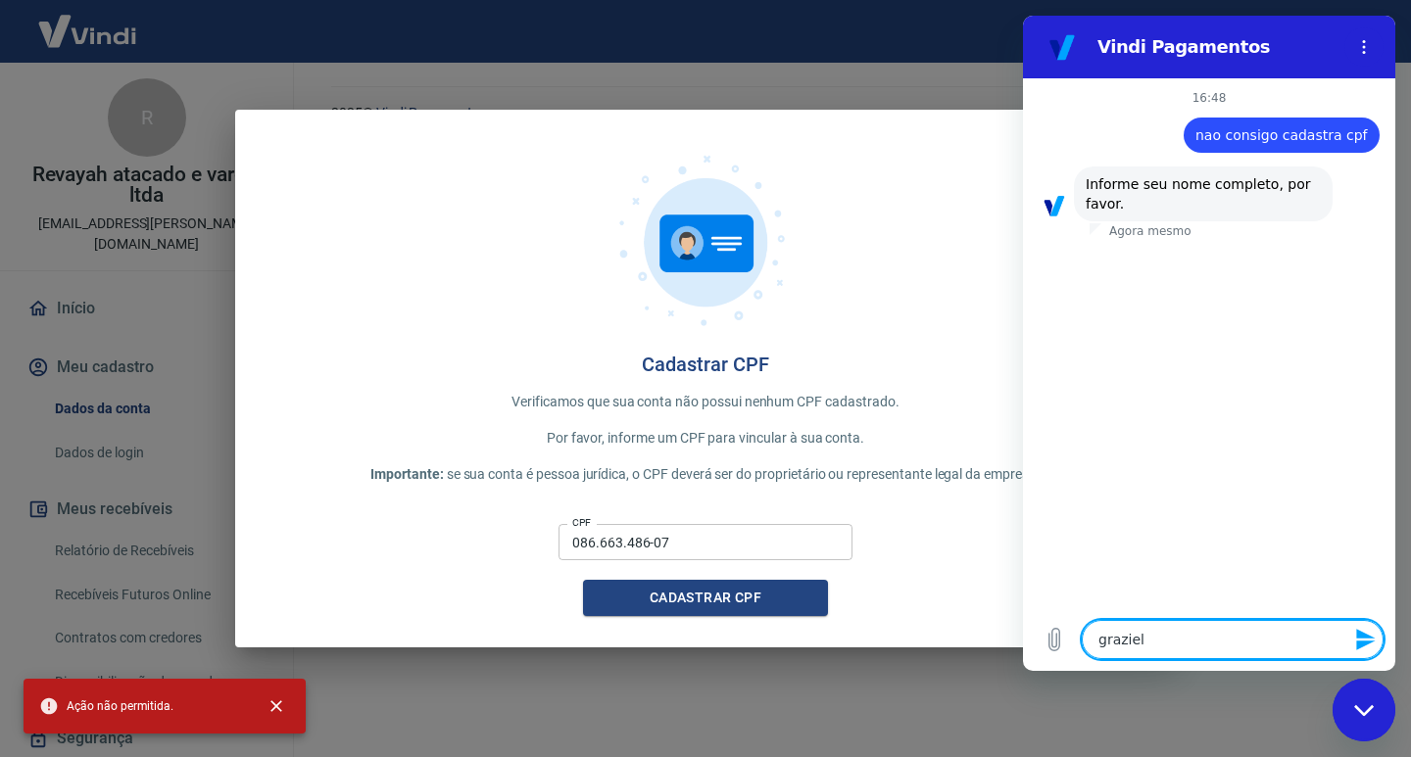
type textarea "x"
type textarea "grazielle"
type textarea "x"
type textarea "grazielle"
type textarea "x"
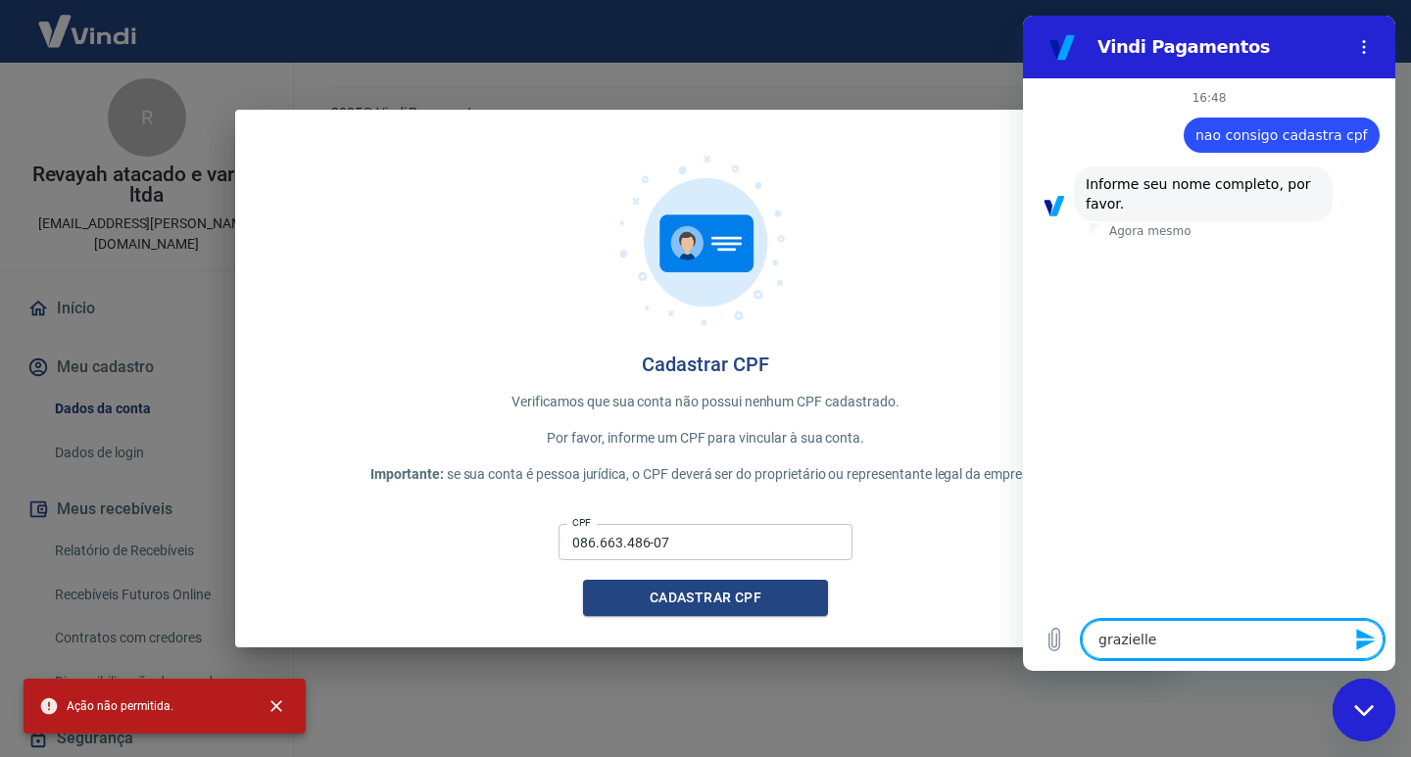
type textarea "grazielle a"
type textarea "x"
type textarea "grazielle am"
type textarea "x"
type textarea "grazielle ama"
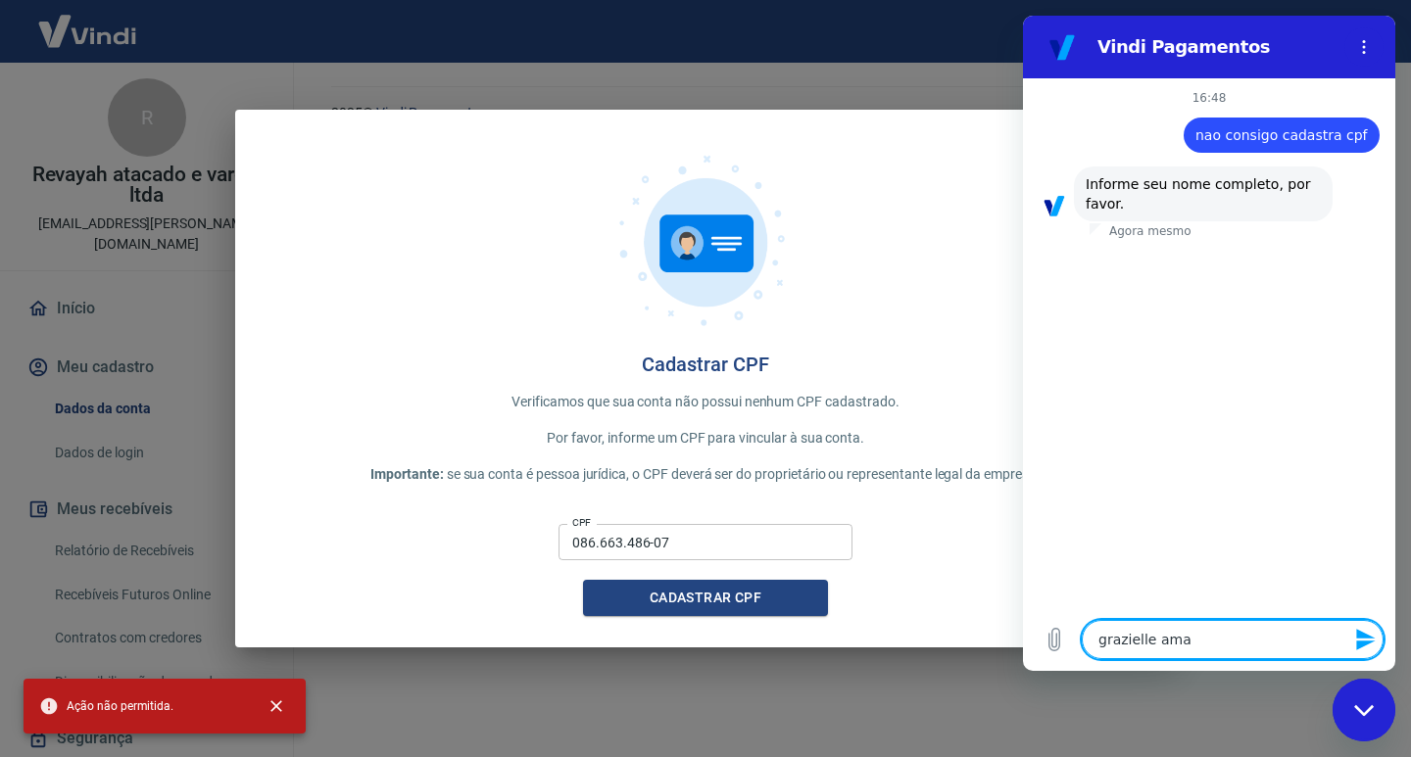
type textarea "x"
type textarea "[PERSON_NAME]"
type textarea "x"
type textarea "[PERSON_NAME]"
type textarea "x"
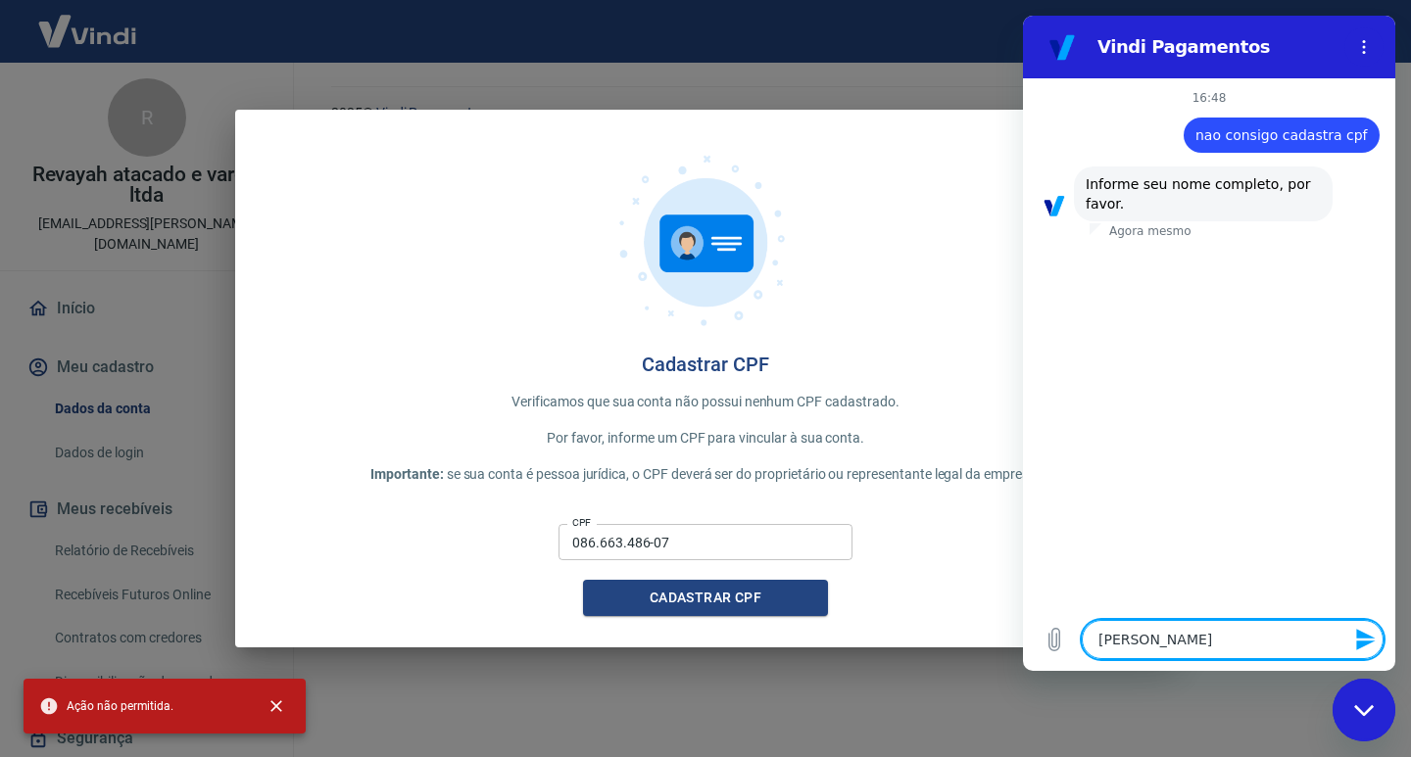
type textarea "[PERSON_NAME]"
type textarea "x"
type textarea "[PERSON_NAME]"
type textarea "x"
type textarea "[PERSON_NAME] t"
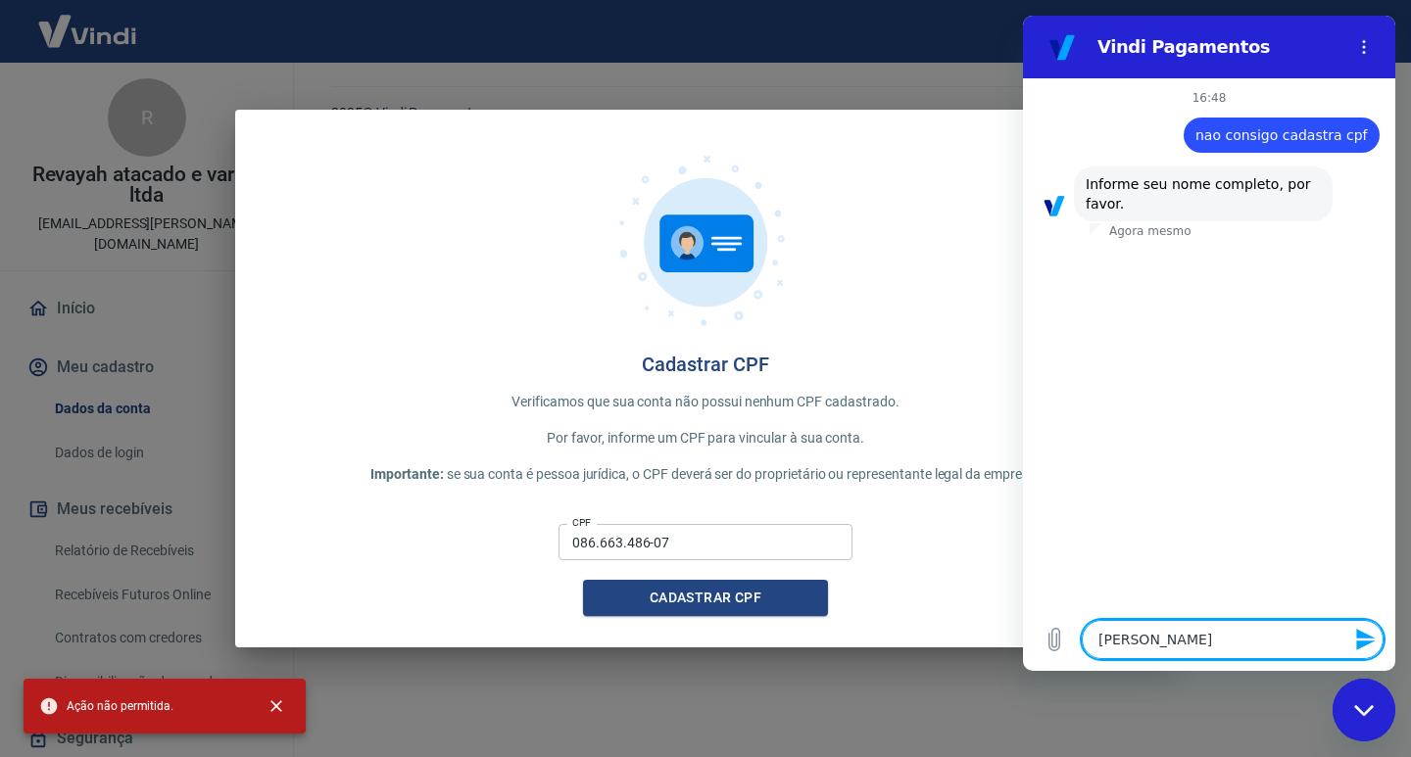
type textarea "x"
type textarea "[PERSON_NAME] te"
type textarea "x"
type textarea "[PERSON_NAME]"
type textarea "x"
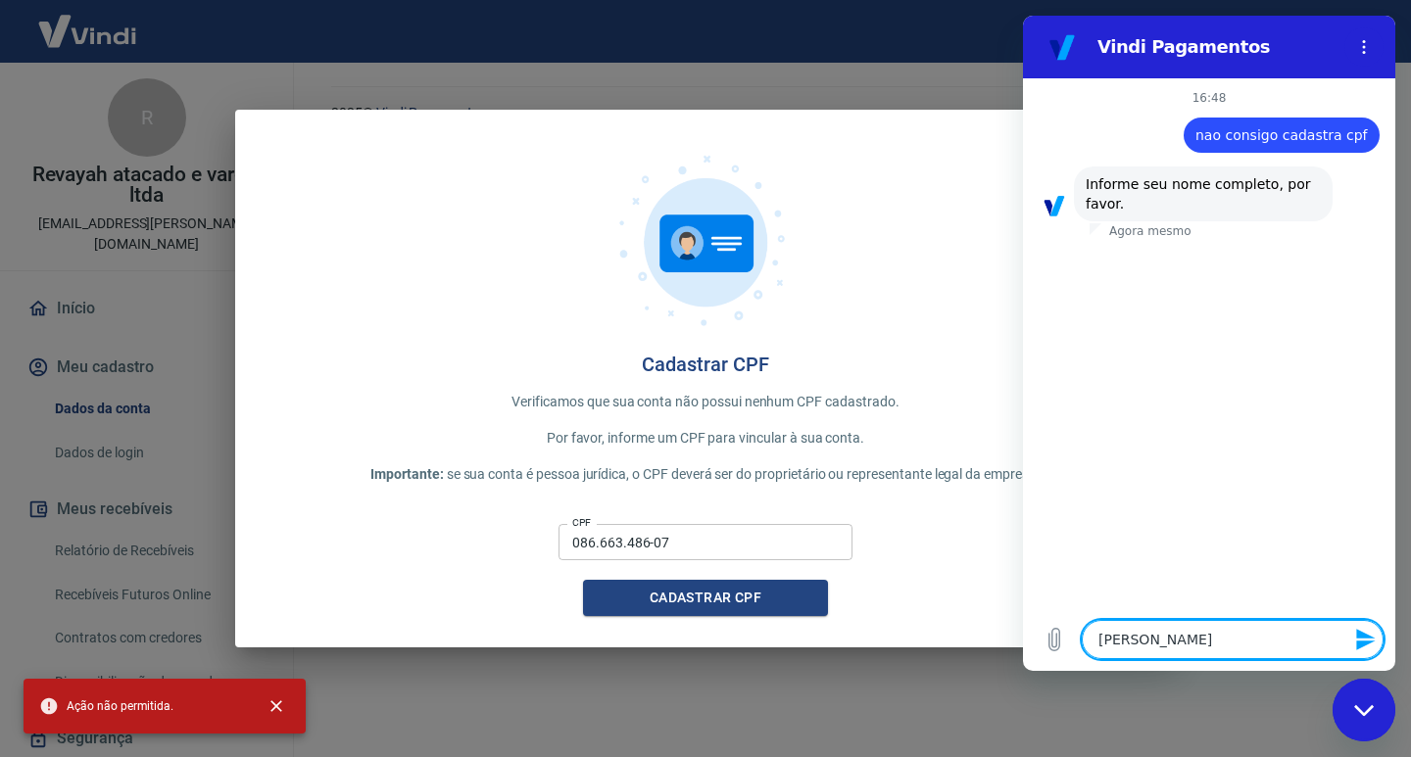
type textarea "[PERSON_NAME]"
type textarea "x"
type textarea "[PERSON_NAME]"
type textarea "x"
type textarea "[PERSON_NAME]"
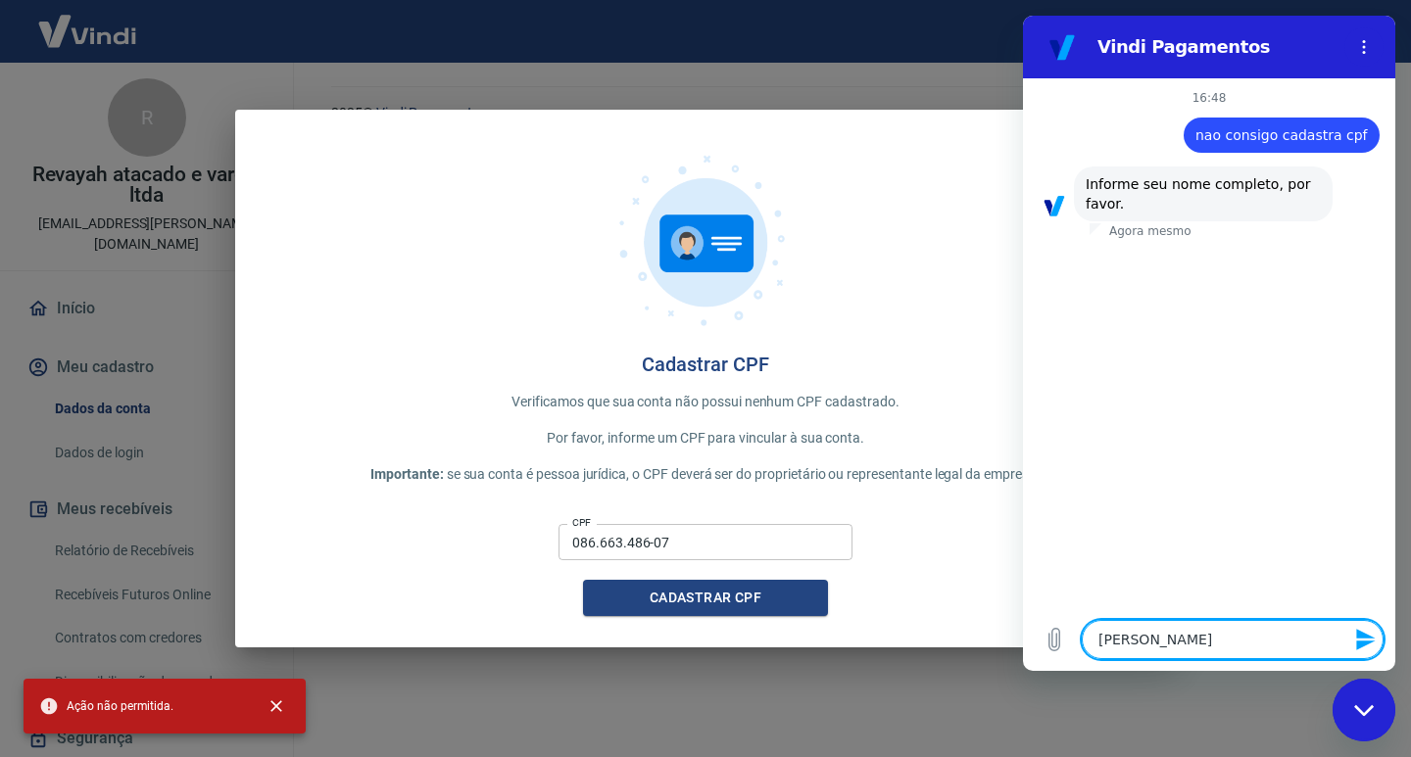
type textarea "x"
type textarea "[PERSON_NAME]"
type textarea "x"
type textarea "[PERSON_NAME]"
type textarea "x"
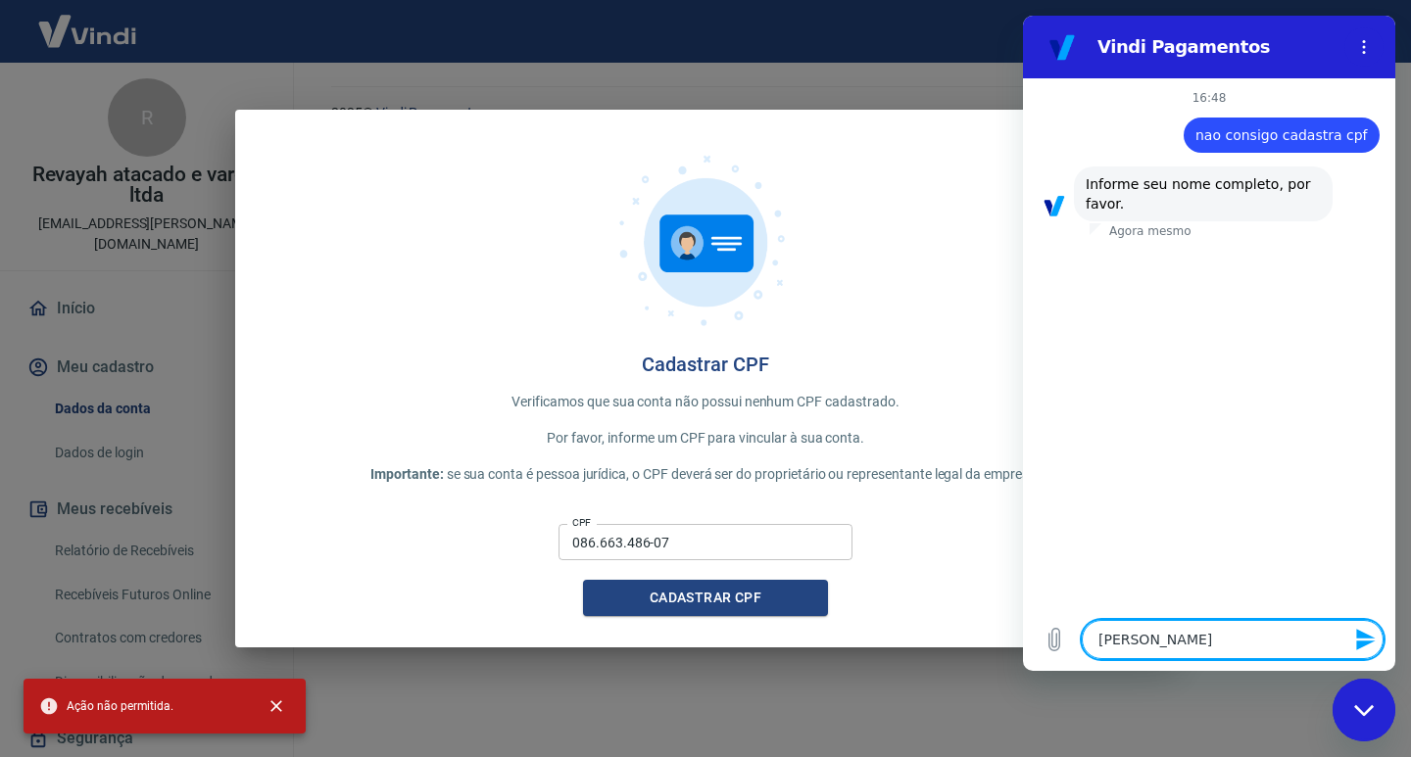
type textarea "[PERSON_NAME] l"
type textarea "x"
type textarea "[PERSON_NAME] la"
type textarea "x"
type textarea "[PERSON_NAME] lag"
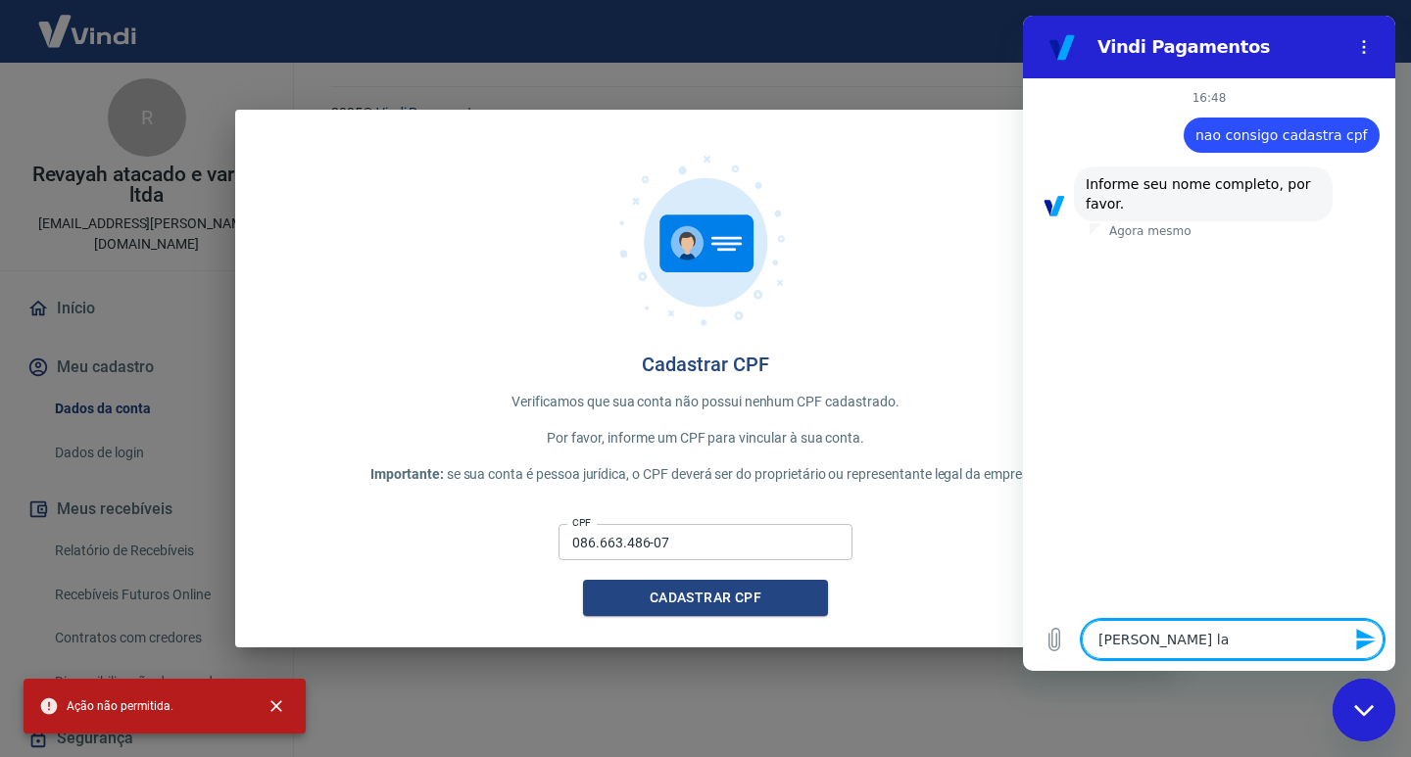
type textarea "x"
type textarea "[PERSON_NAME]"
type textarea "x"
type textarea "[PERSON_NAME] [PERSON_NAME]"
type textarea "x"
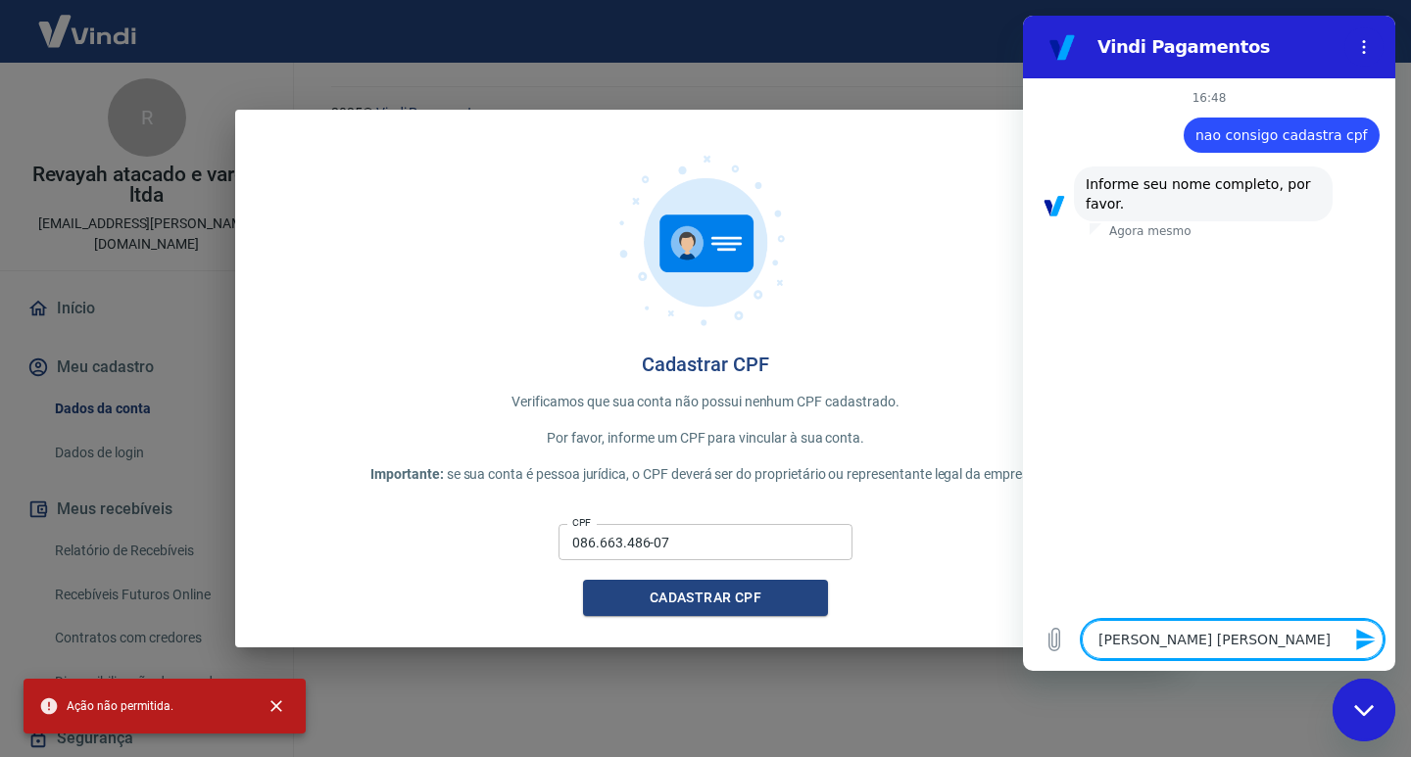
type textarea "[PERSON_NAME] [PERSON_NAME]"
type textarea "x"
type textarea "[PERSON_NAME] [PERSON_NAME]"
type textarea "x"
type textarea "[PERSON_NAME] [PERSON_NAME]"
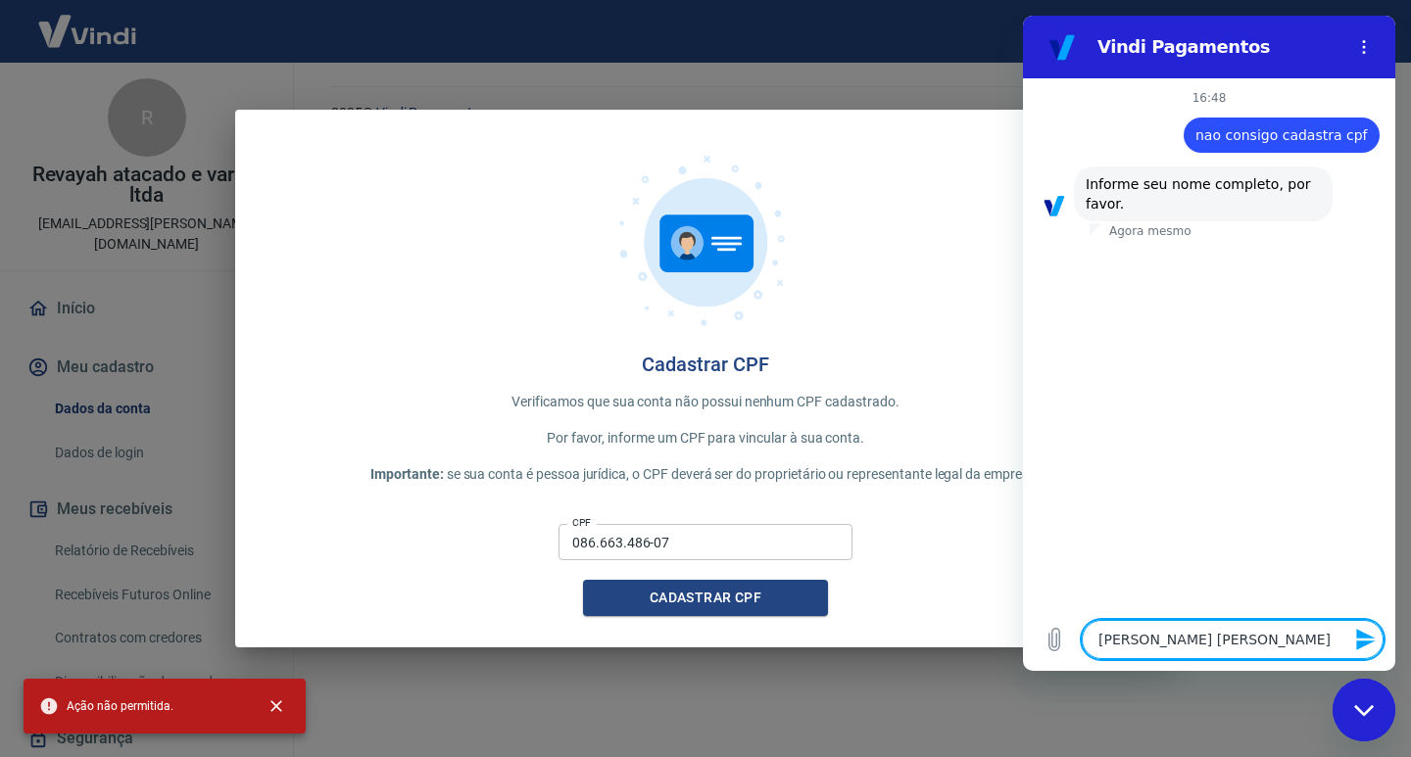
type textarea "x"
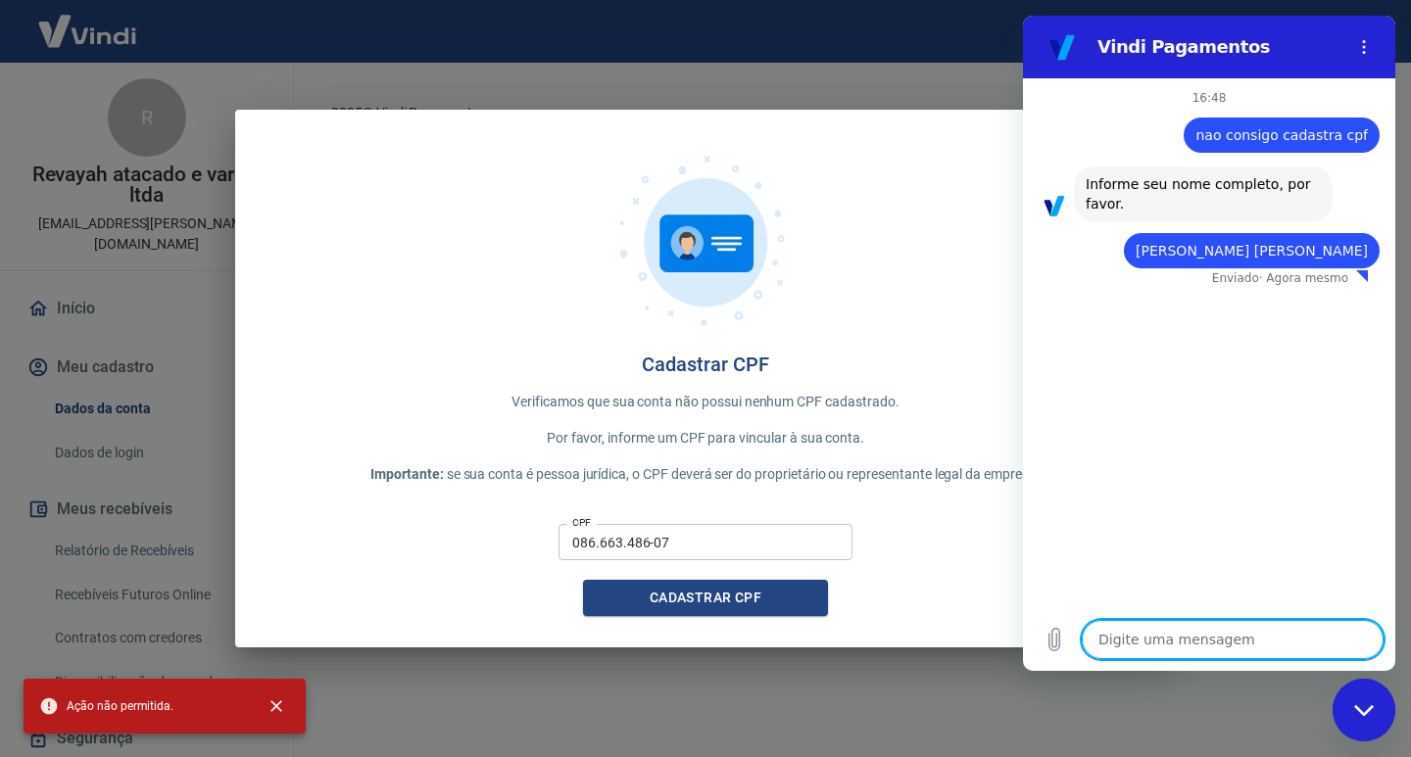
type textarea "x"
type textarea "5"
type textarea "x"
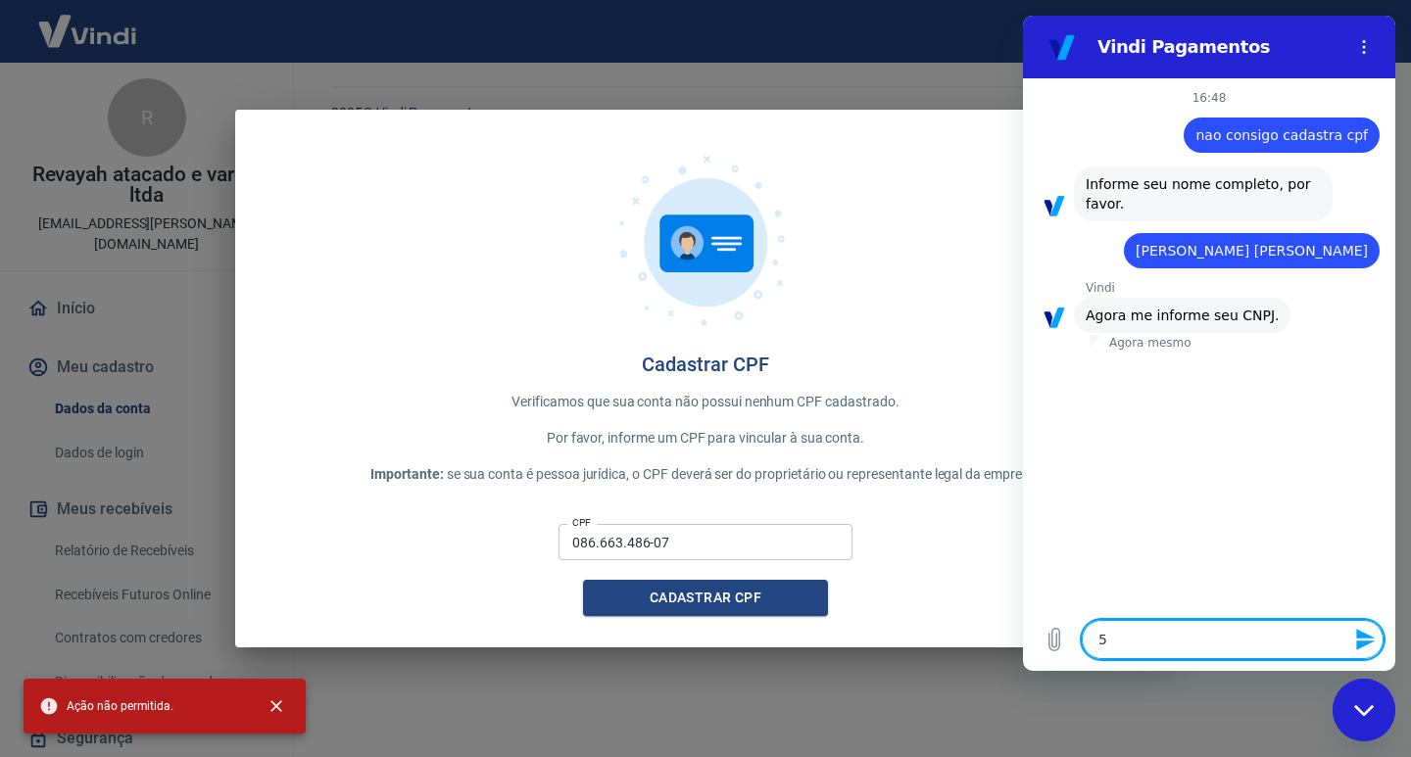
type textarea "57"
type textarea "x"
type textarea "579"
type textarea "x"
type textarea "5791"
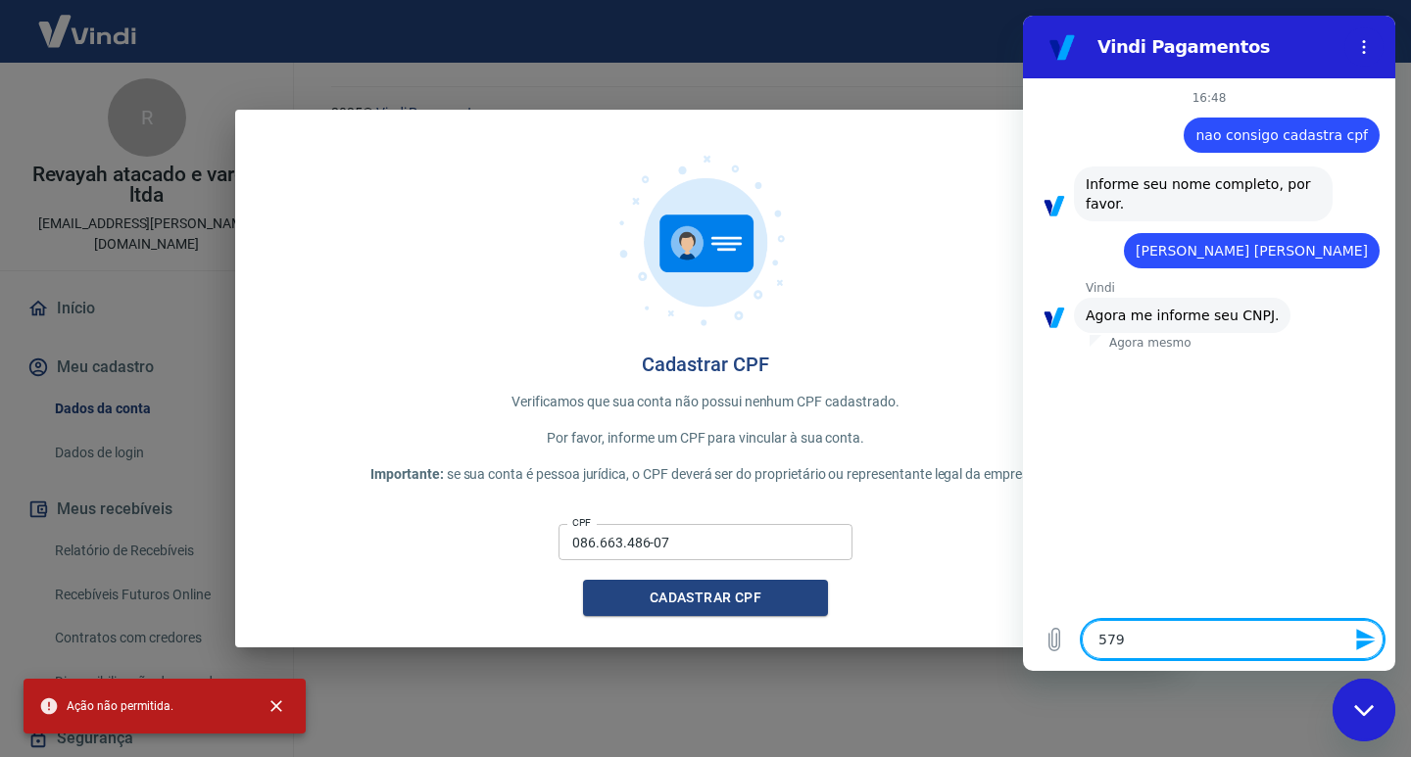
type textarea "x"
type textarea "57911"
type textarea "x"
type textarea "579115"
type textarea "x"
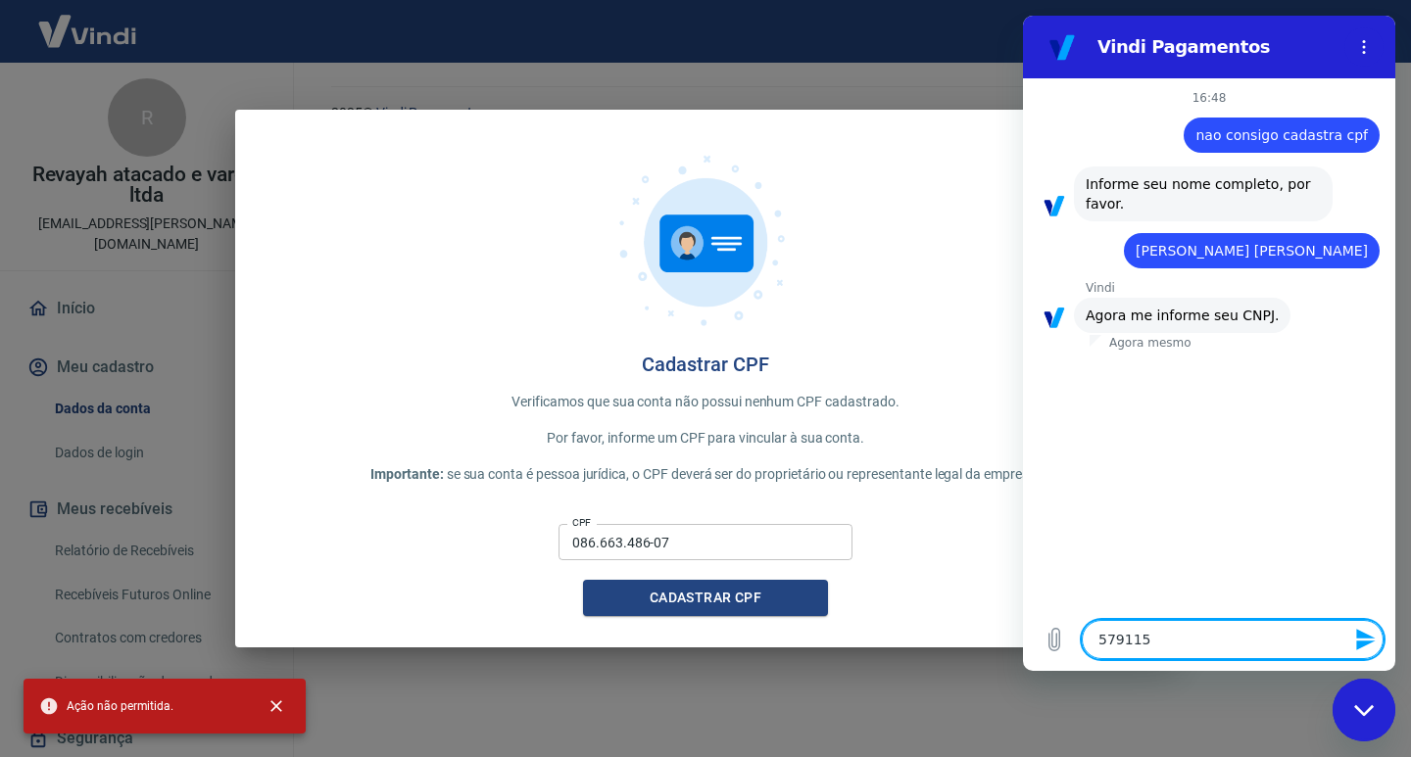
type textarea "5791159"
type textarea "x"
type textarea "579115"
type textarea "x"
type textarea "57911"
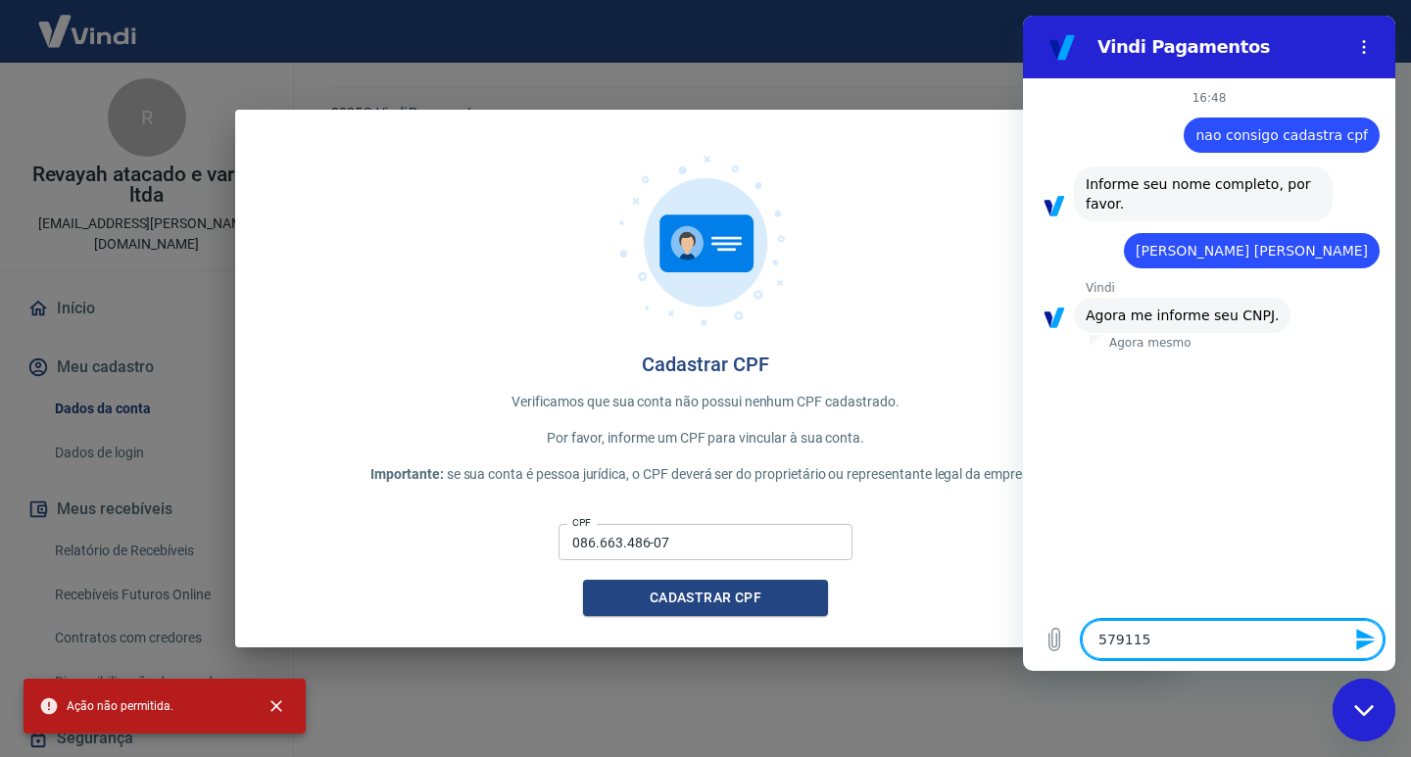
type textarea "x"
type textarea "579118"
type textarea "x"
type textarea "5791183"
type textarea "x"
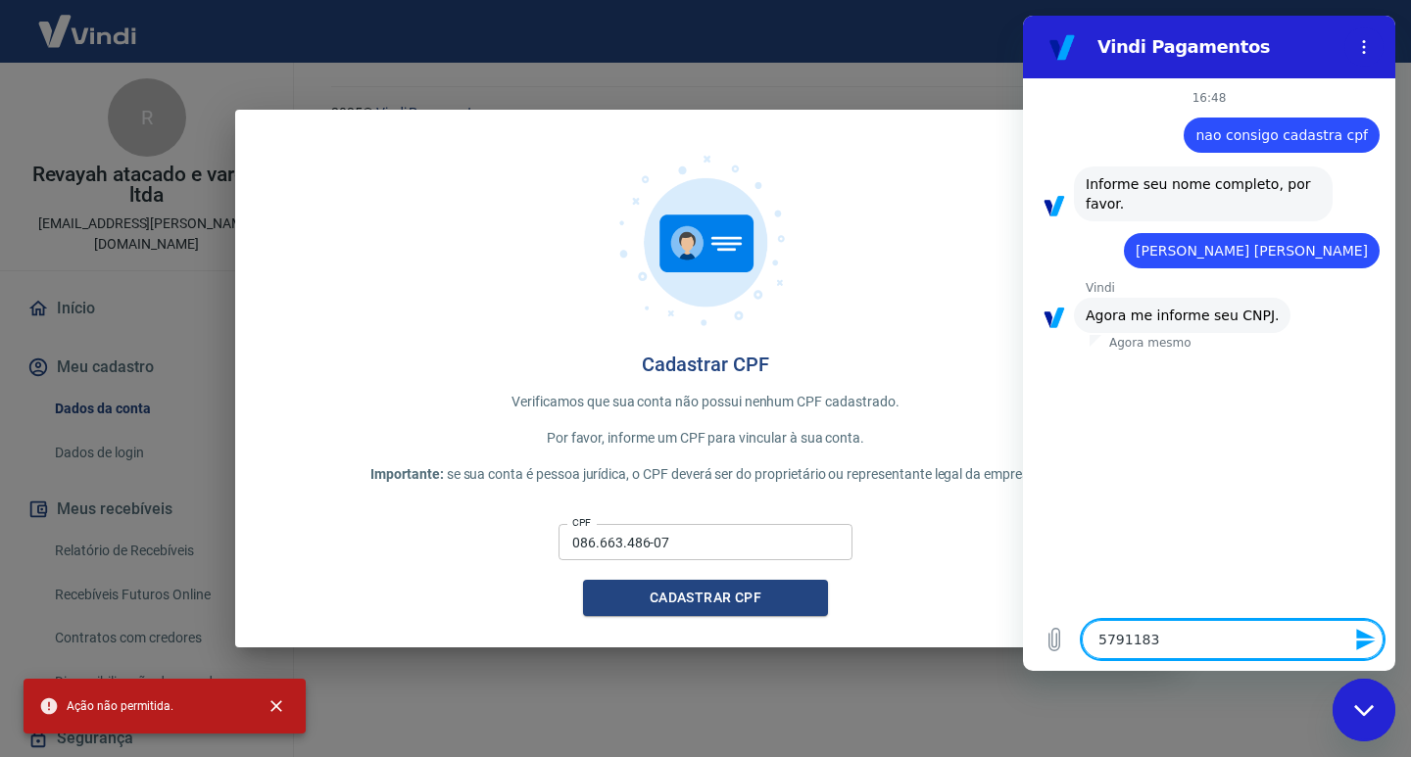
type textarea "57911839"
type textarea "x"
type textarea "579118390"
type textarea "x"
type textarea "5791183900"
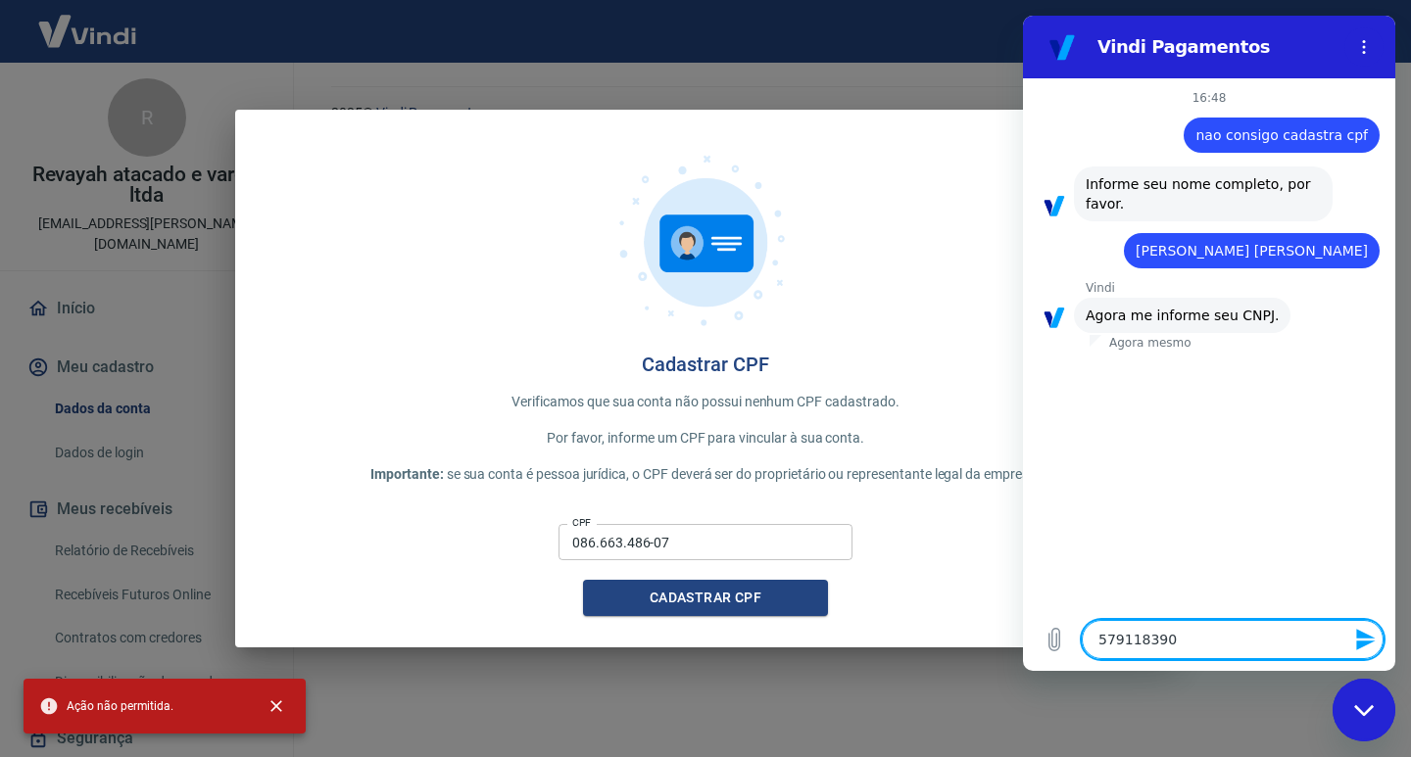
type textarea "x"
type textarea "57911839000"
type textarea "x"
type textarea "579118390001"
type textarea "x"
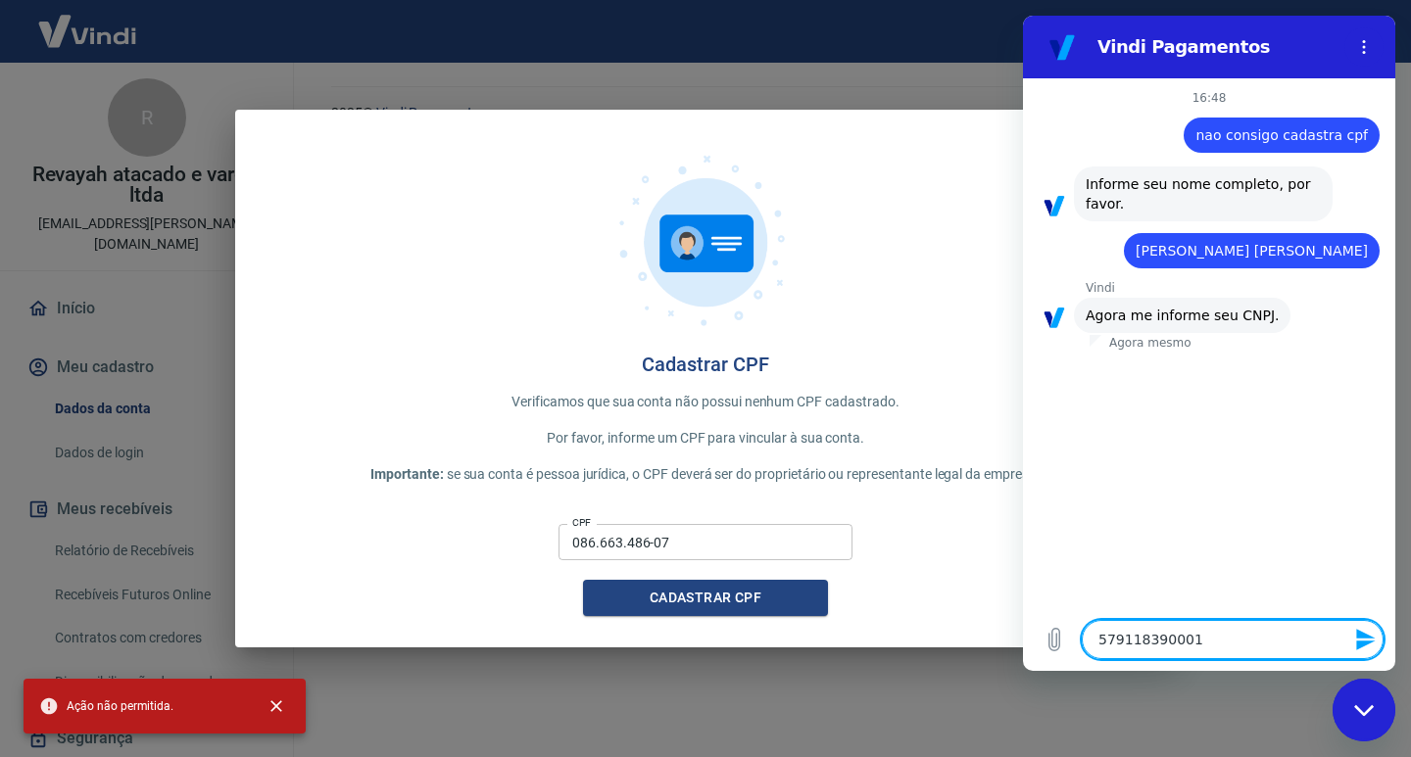
type textarea "57911839000"
type textarea "x"
type textarea "579118390002"
type textarea "x"
type textarea "5791183900028"
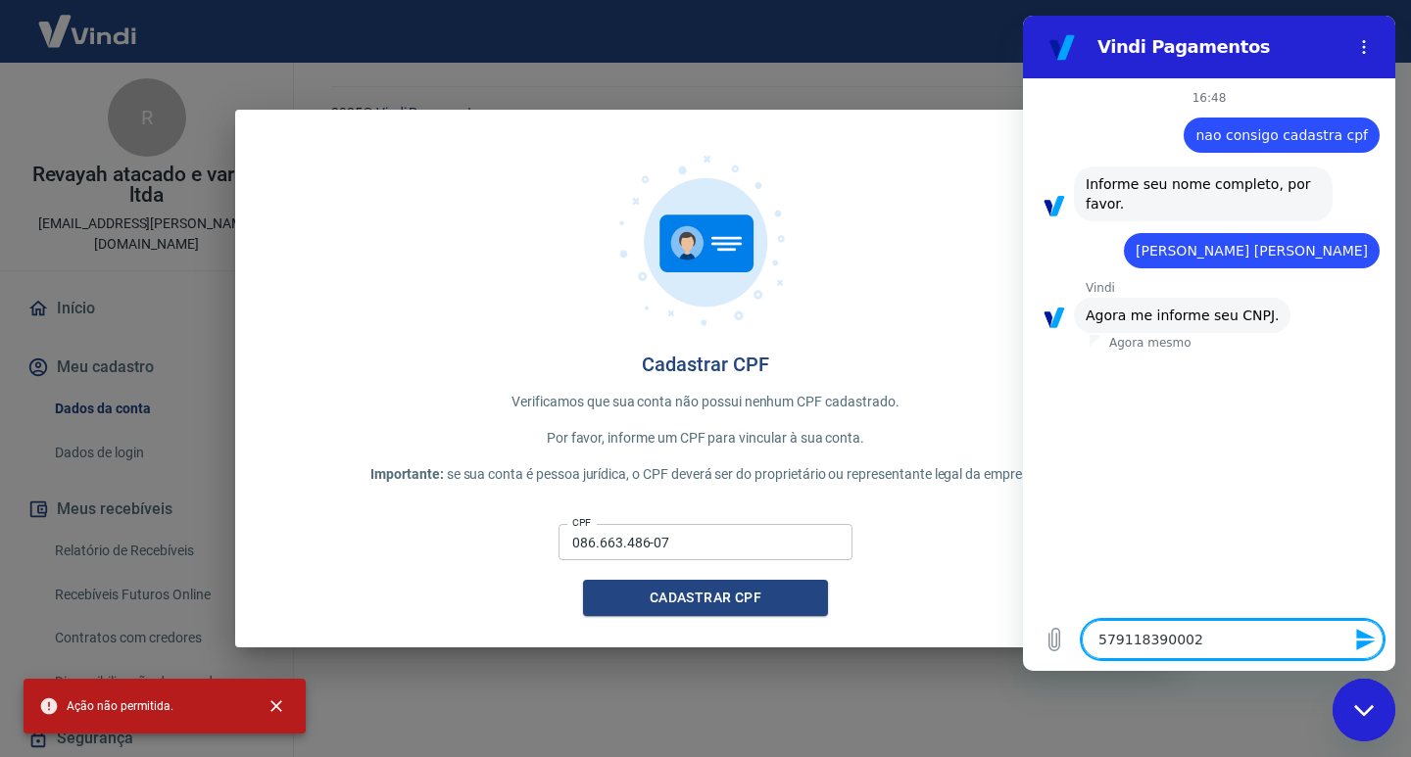
type textarea "x"
type textarea "57911839000280"
type textarea "x"
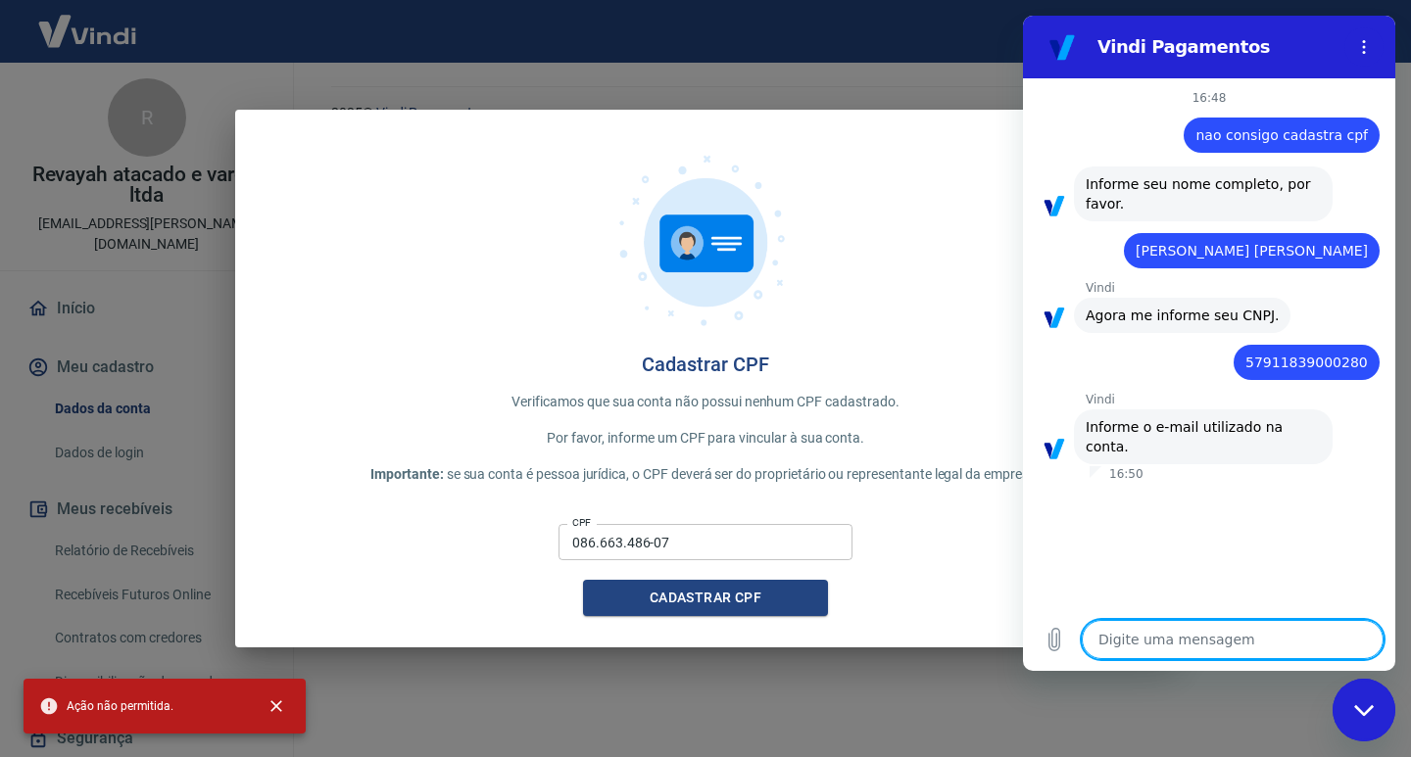
type textarea "g"
type textarea "x"
type textarea "gr"
type textarea "x"
type textarea "gra"
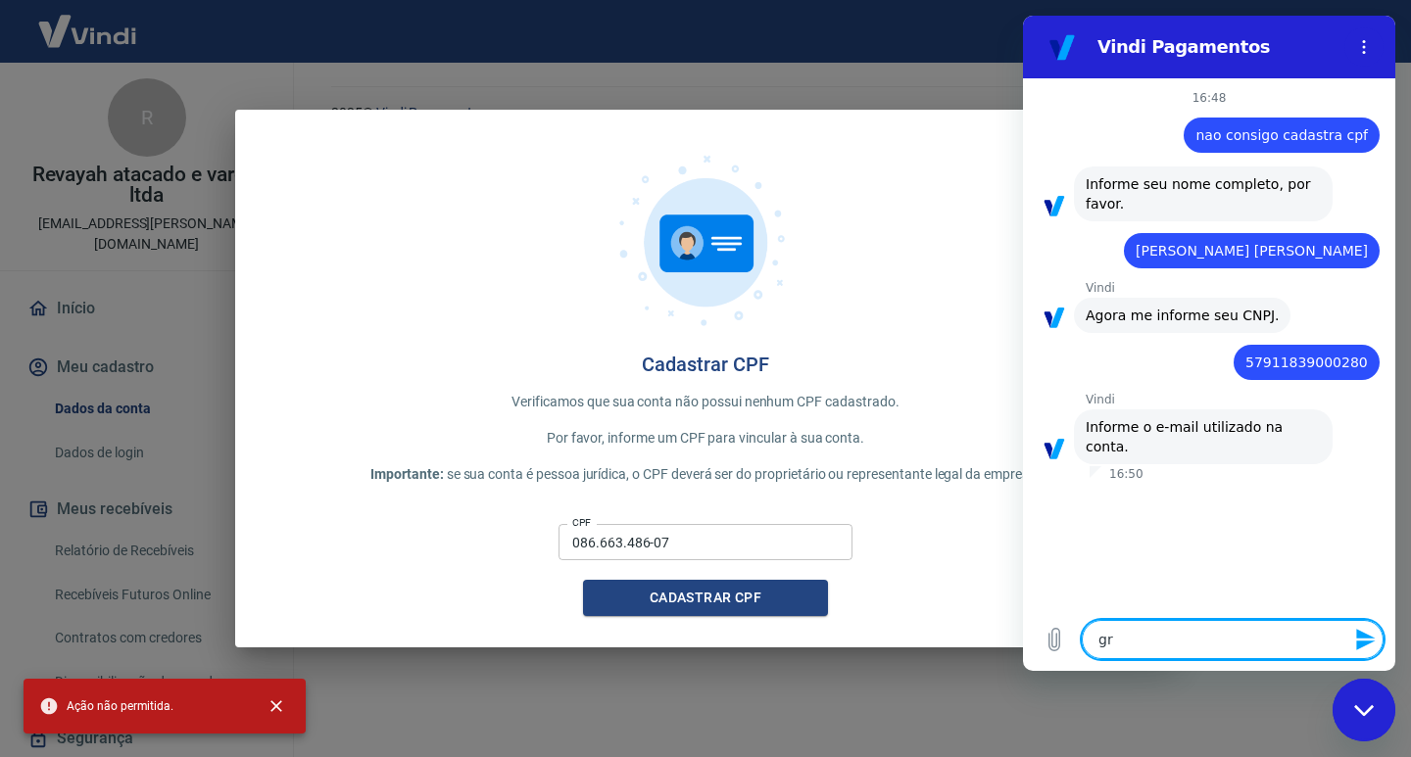
type textarea "x"
type textarea "[GEOGRAPHIC_DATA]"
type textarea "x"
type textarea "grazi"
type textarea "x"
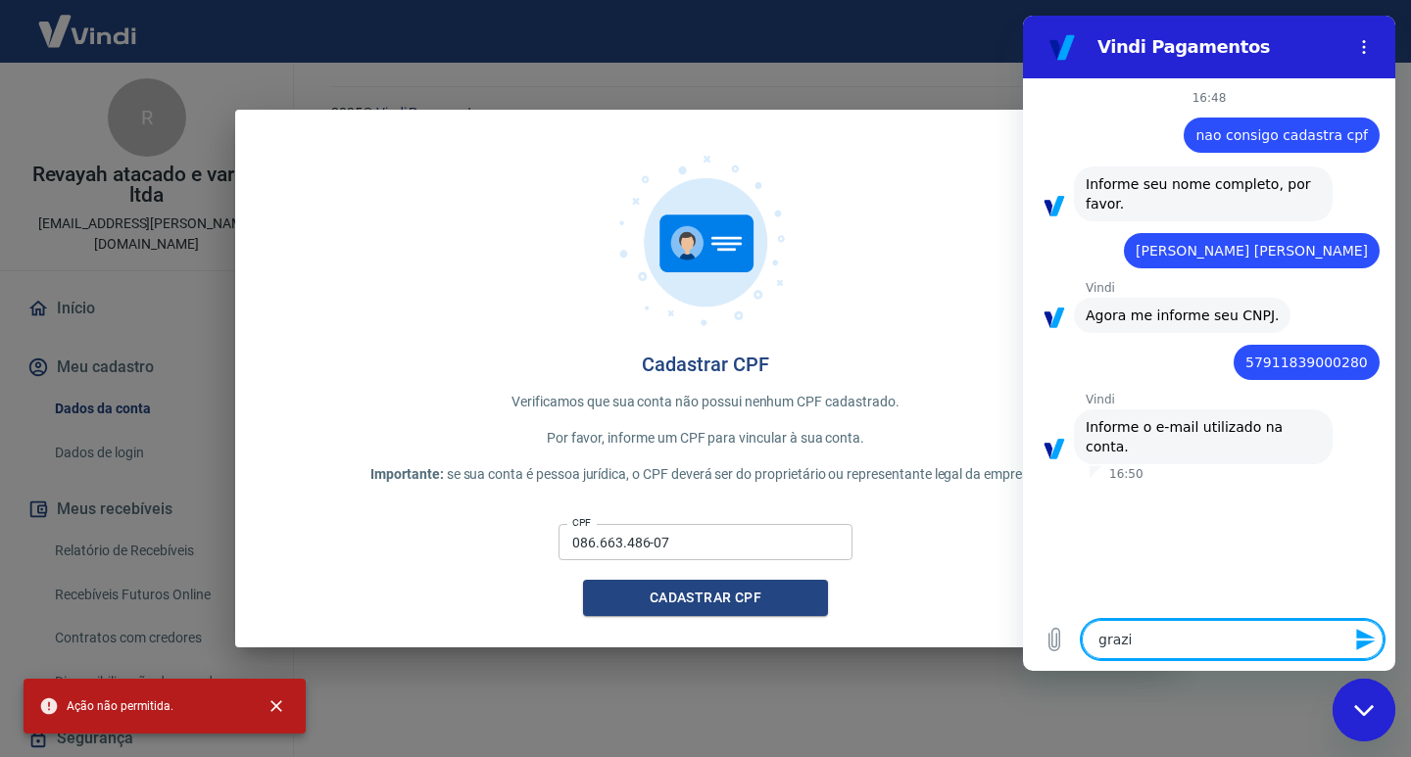
type textarea "grazie"
type textarea "x"
type textarea "graziel"
type textarea "x"
type textarea "graziell"
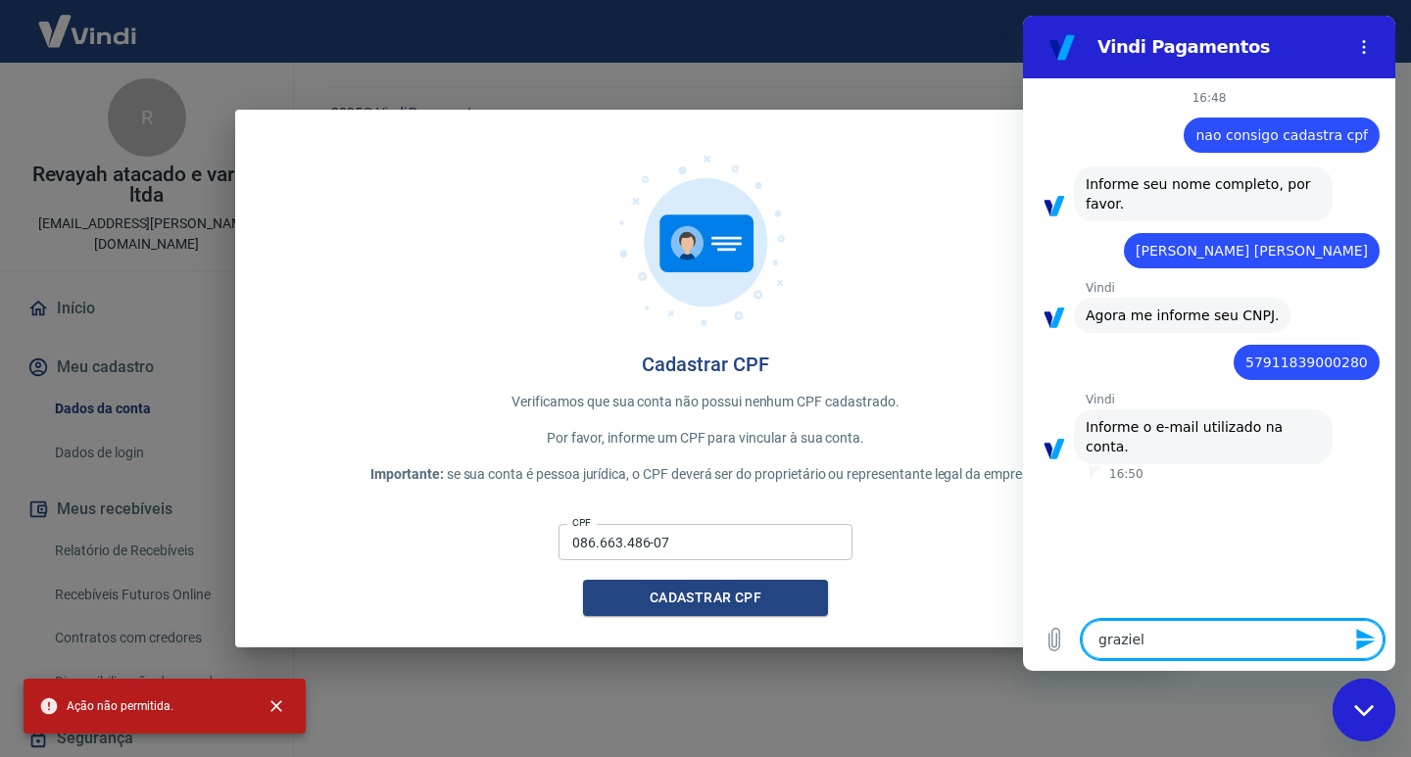
type textarea "x"
type textarea "grazielle"
type textarea "x"
type textarea "grazielle,"
type textarea "x"
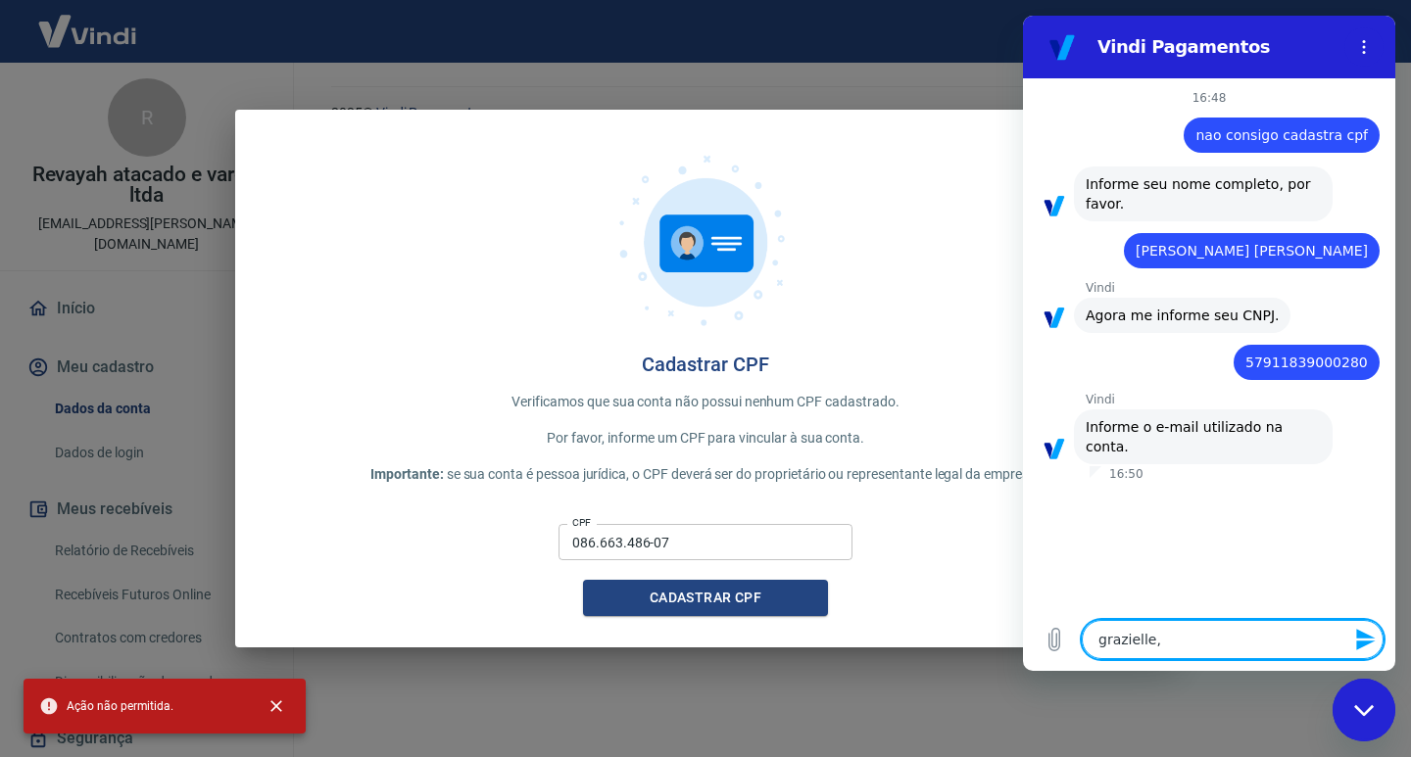
type textarea "grazielle,a"
type textarea "x"
type textarea "grazielle,"
type textarea "x"
type textarea "grazielle"
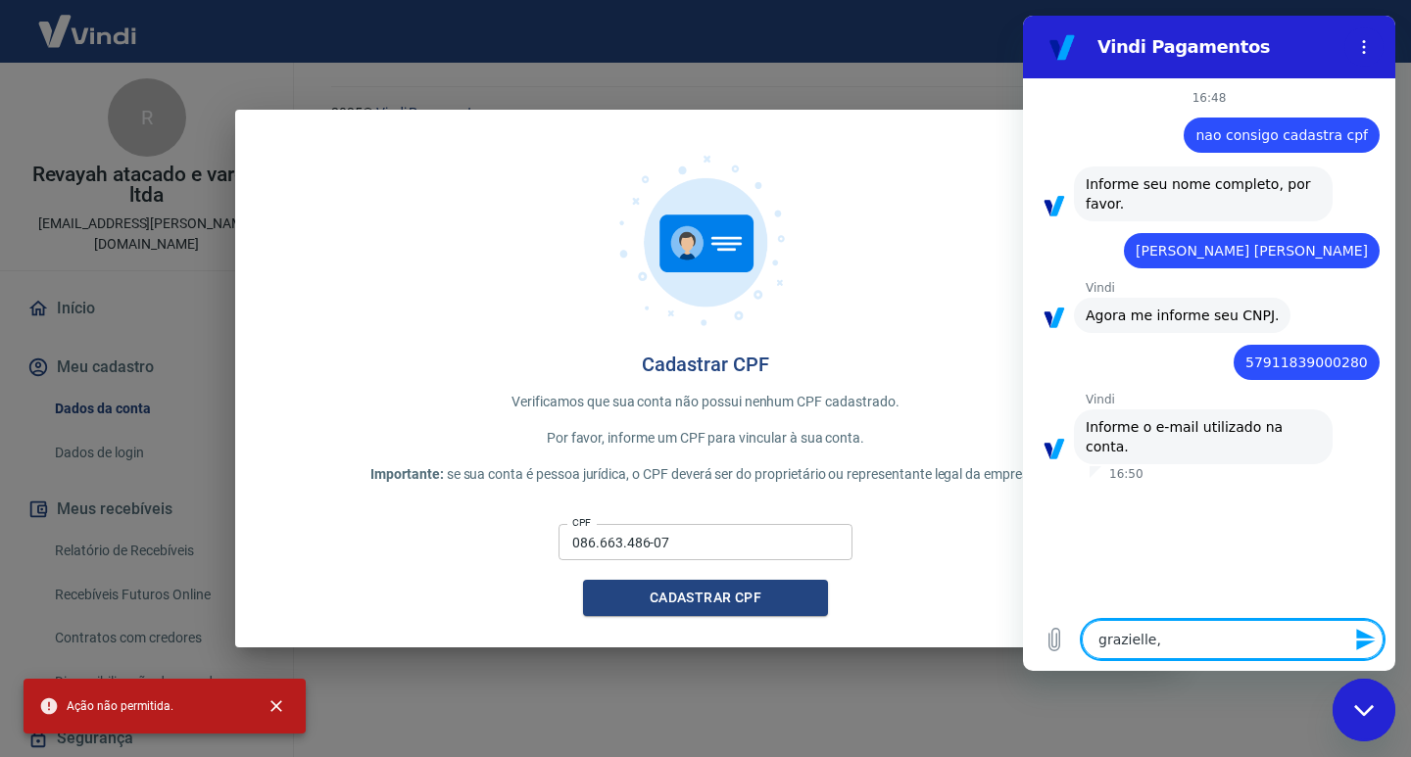
type textarea "x"
type textarea "grazielle."
type textarea "x"
type textarea "grazielle.a"
type textarea "x"
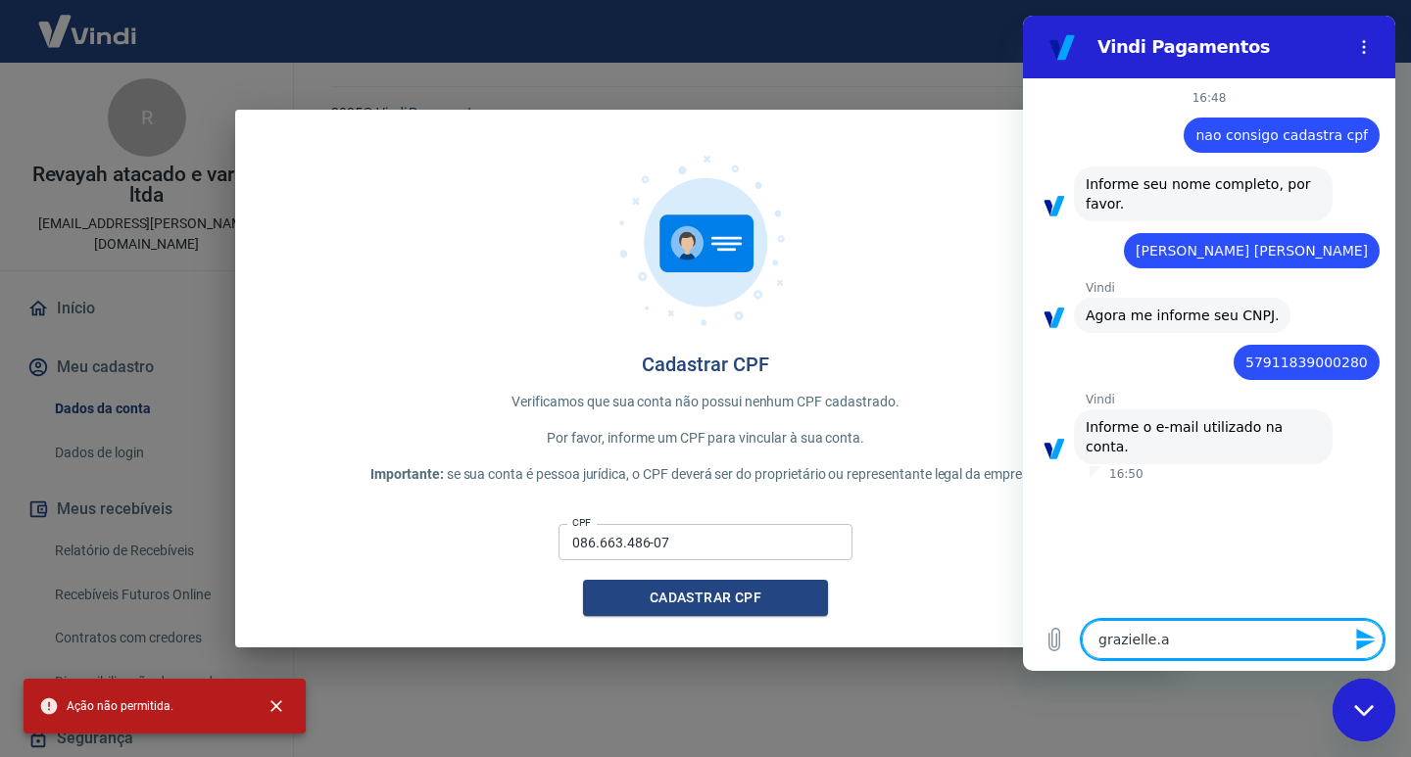
type textarea "grazielle.a."
type textarea "x"
type textarea "grazielle.a.l"
type textarea "x"
type textarea "[DOMAIN_NAME]"
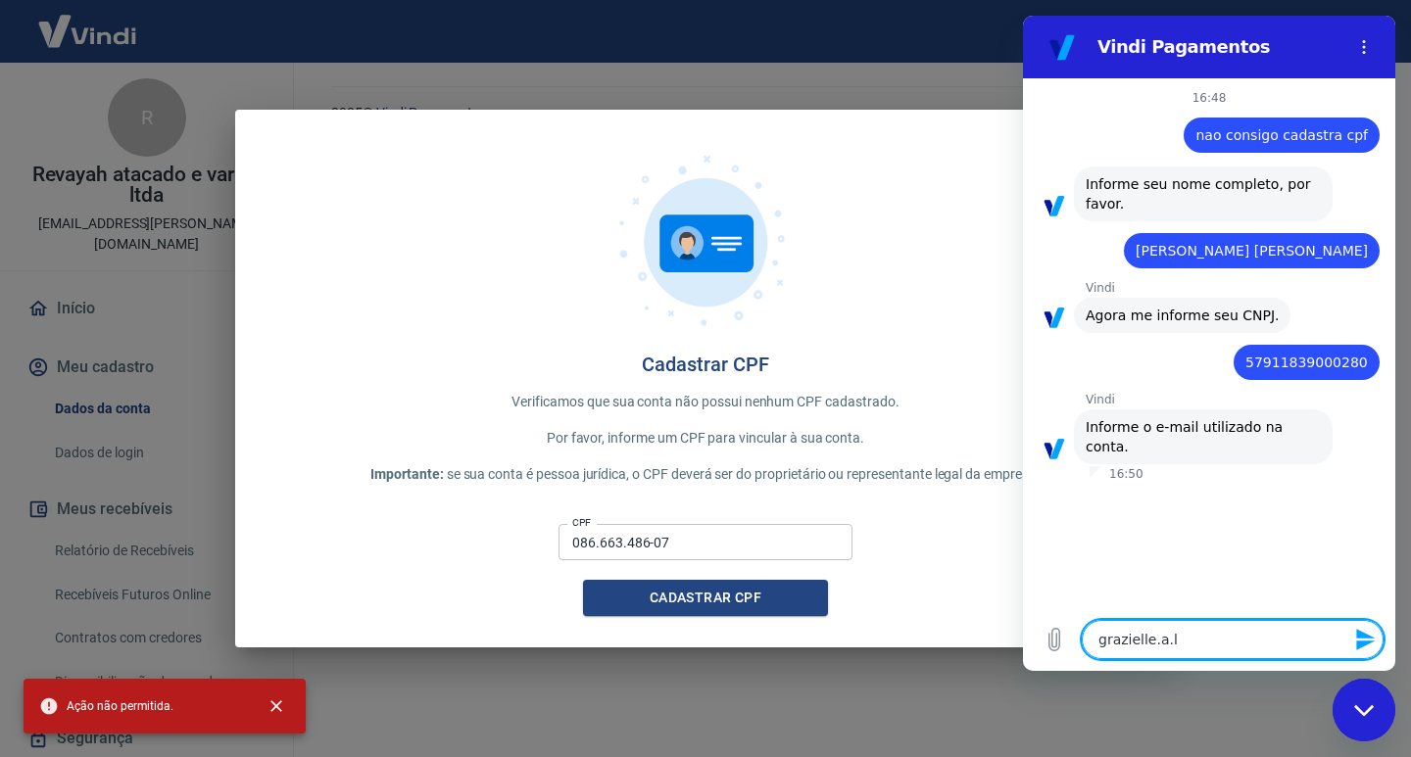
type textarea "x"
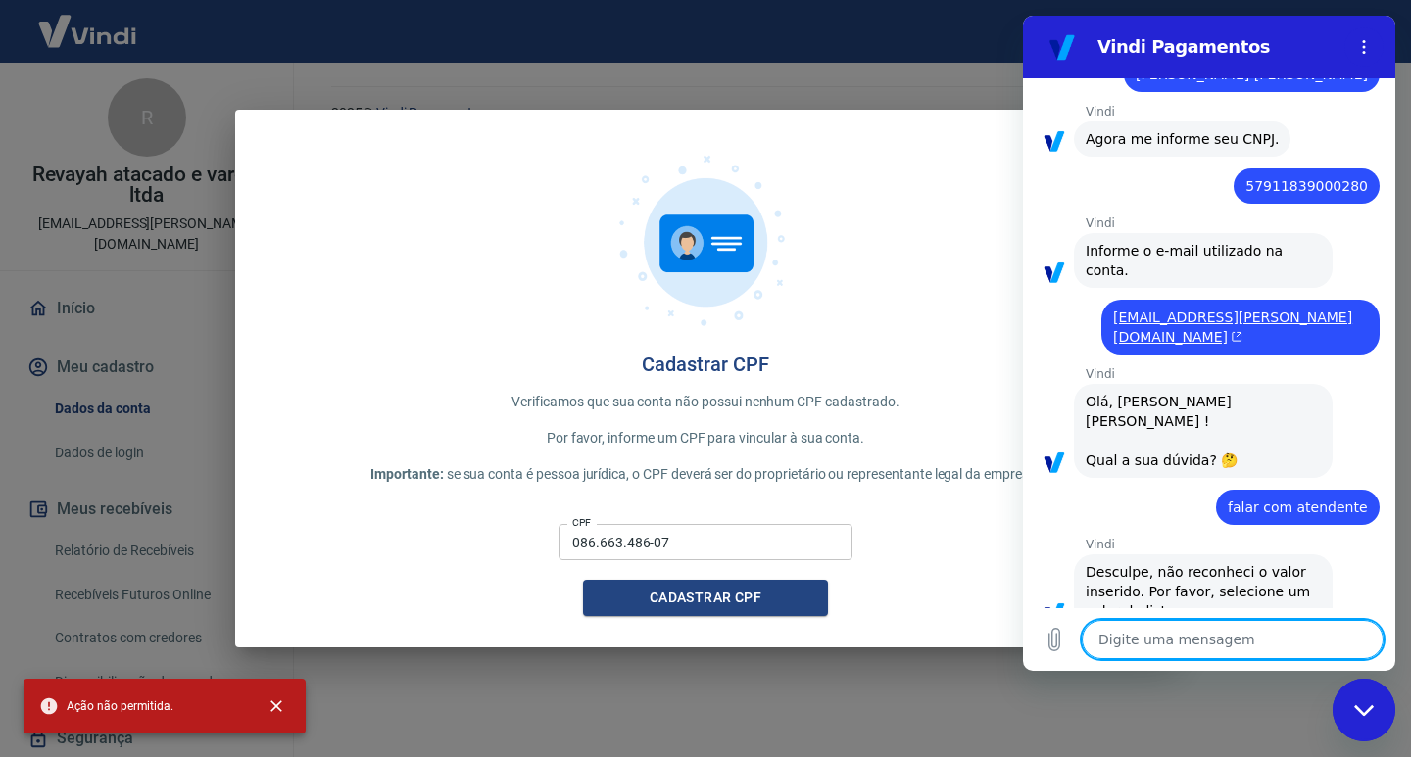
scroll to position [180, 0]
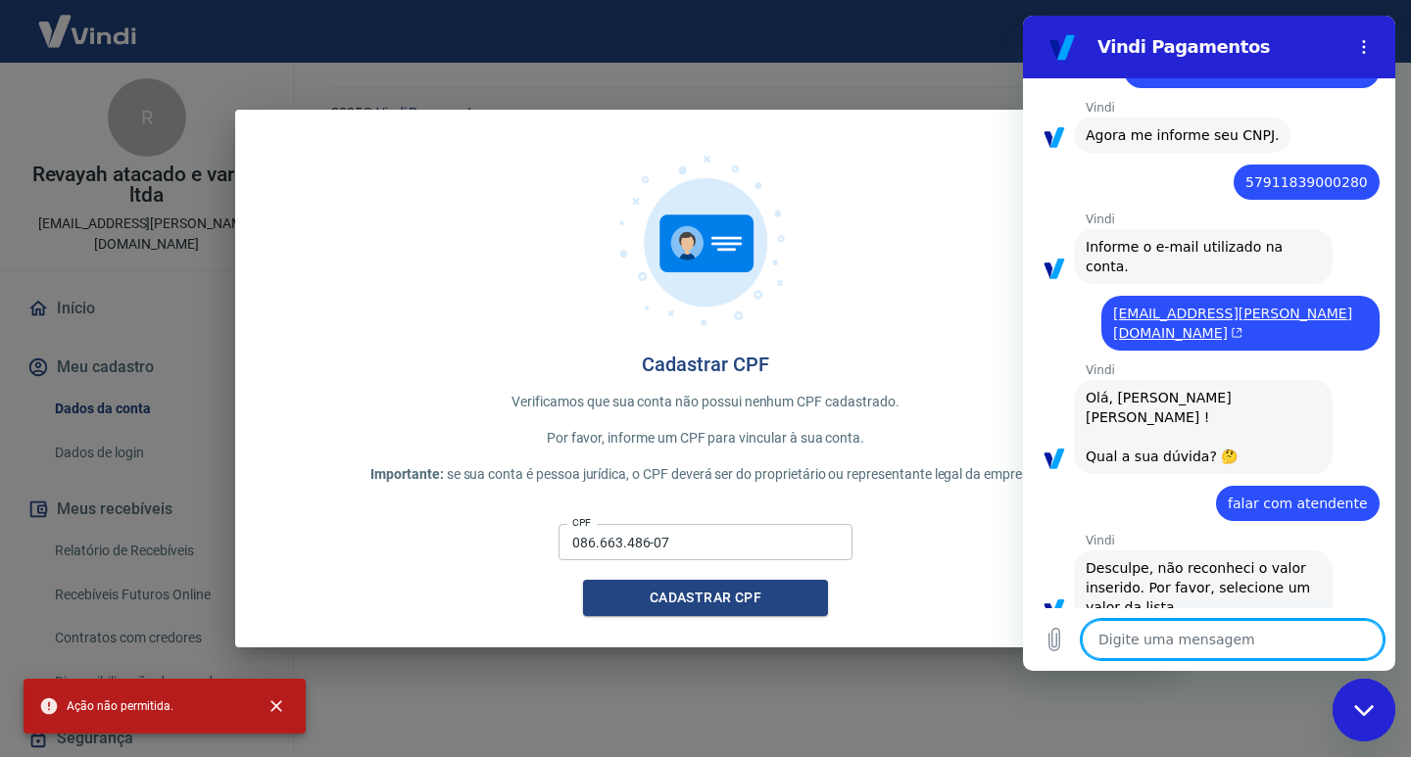
click at [1221, 633] on textarea at bounding box center [1232, 639] width 302 height 39
drag, startPoint x: 1359, startPoint y: 461, endPoint x: 1308, endPoint y: 527, distance: 83.1
click at [1309, 484] on div "16:48 diz: nao consigo cadastra cpf Enviado · 16:48 diz: Informe seu nome compl…" at bounding box center [1209, 343] width 372 height 530
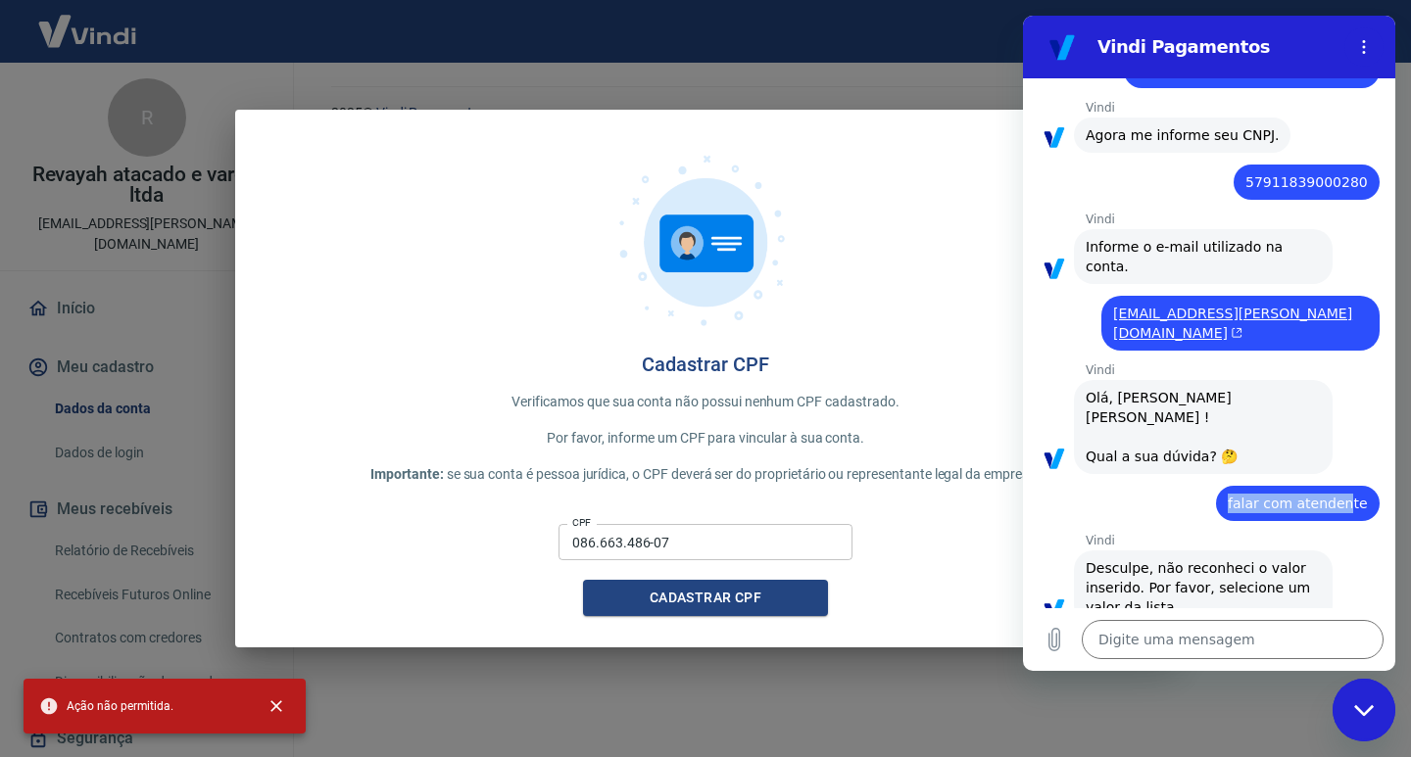
drag, startPoint x: 1225, startPoint y: 462, endPoint x: 1336, endPoint y: 473, distance: 111.2
click at [1336, 486] on div "diz: falar com atendente" at bounding box center [1298, 503] width 164 height 35
drag, startPoint x: 1346, startPoint y: 469, endPoint x: 1209, endPoint y: 464, distance: 137.2
click at [1209, 474] on div "diz: falar com atendente" at bounding box center [1201, 497] width 357 height 47
copy span "falar com atendente"
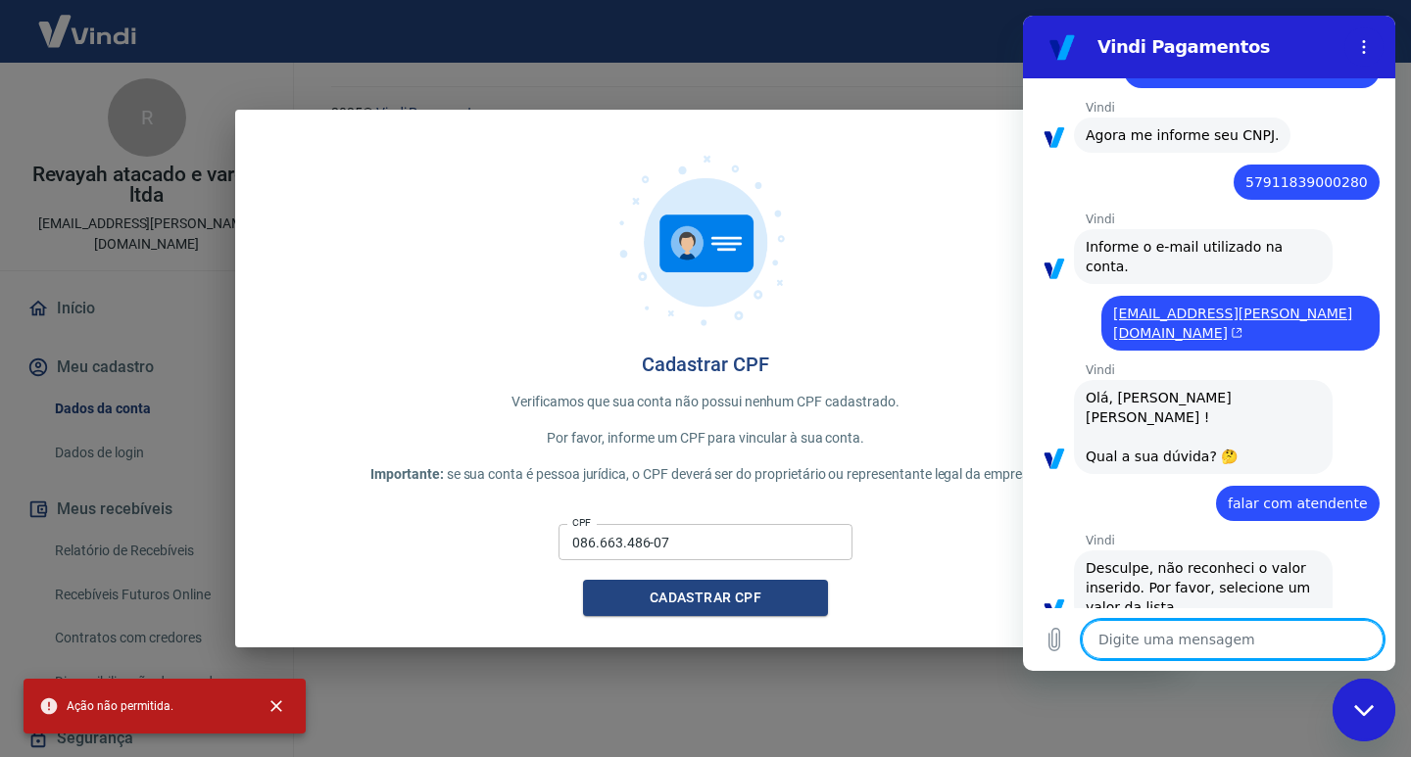
click at [1189, 643] on textarea at bounding box center [1232, 639] width 302 height 39
paste textarea "falar com atendente"
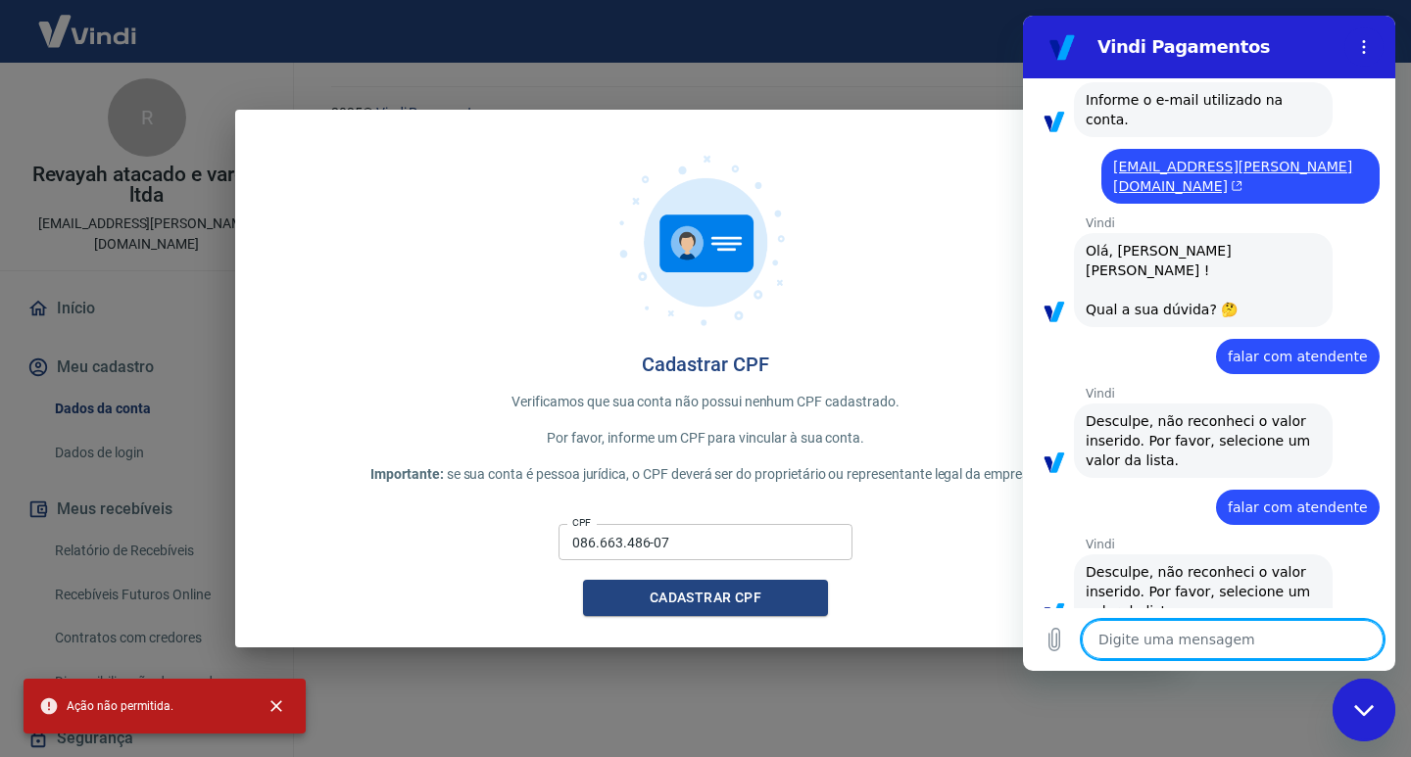
scroll to position [331, 0]
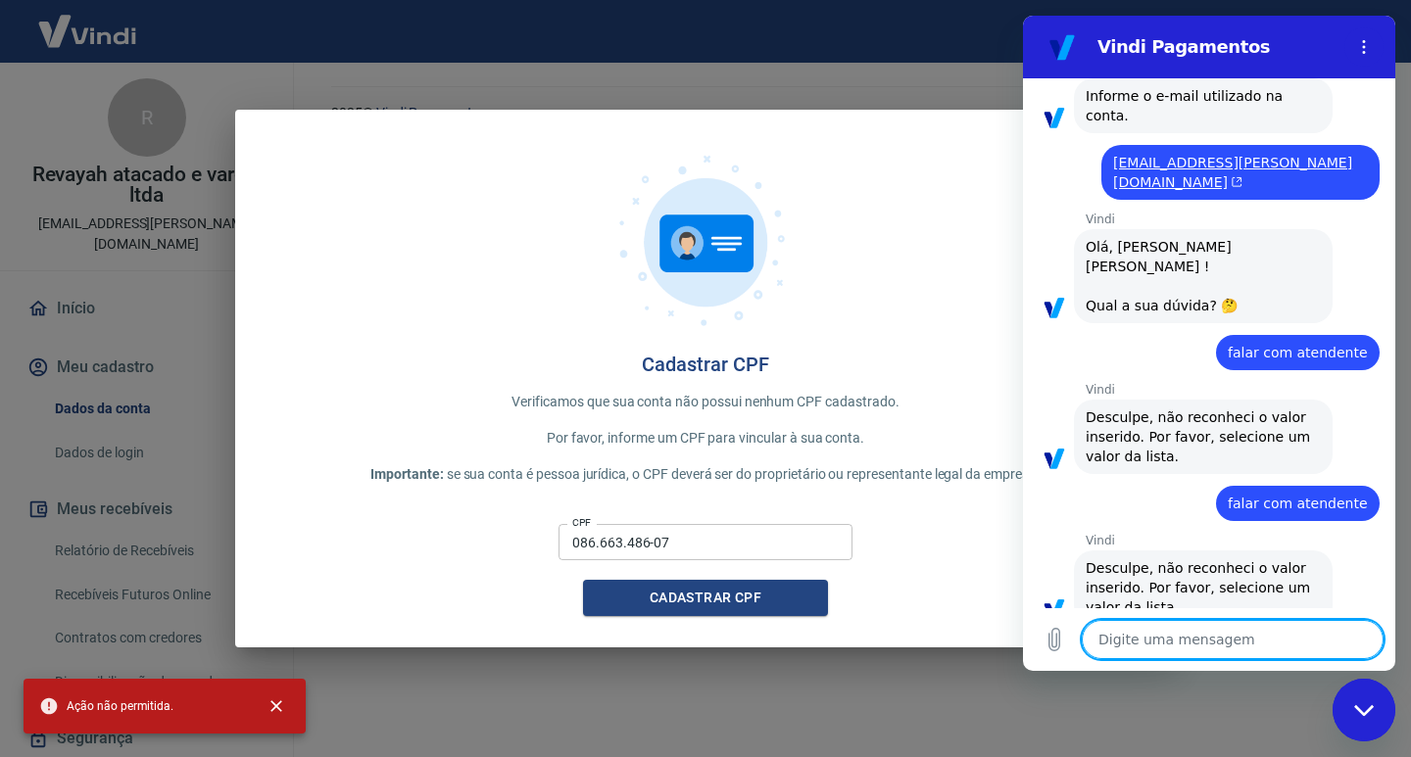
paste textarea "falar com atendente"
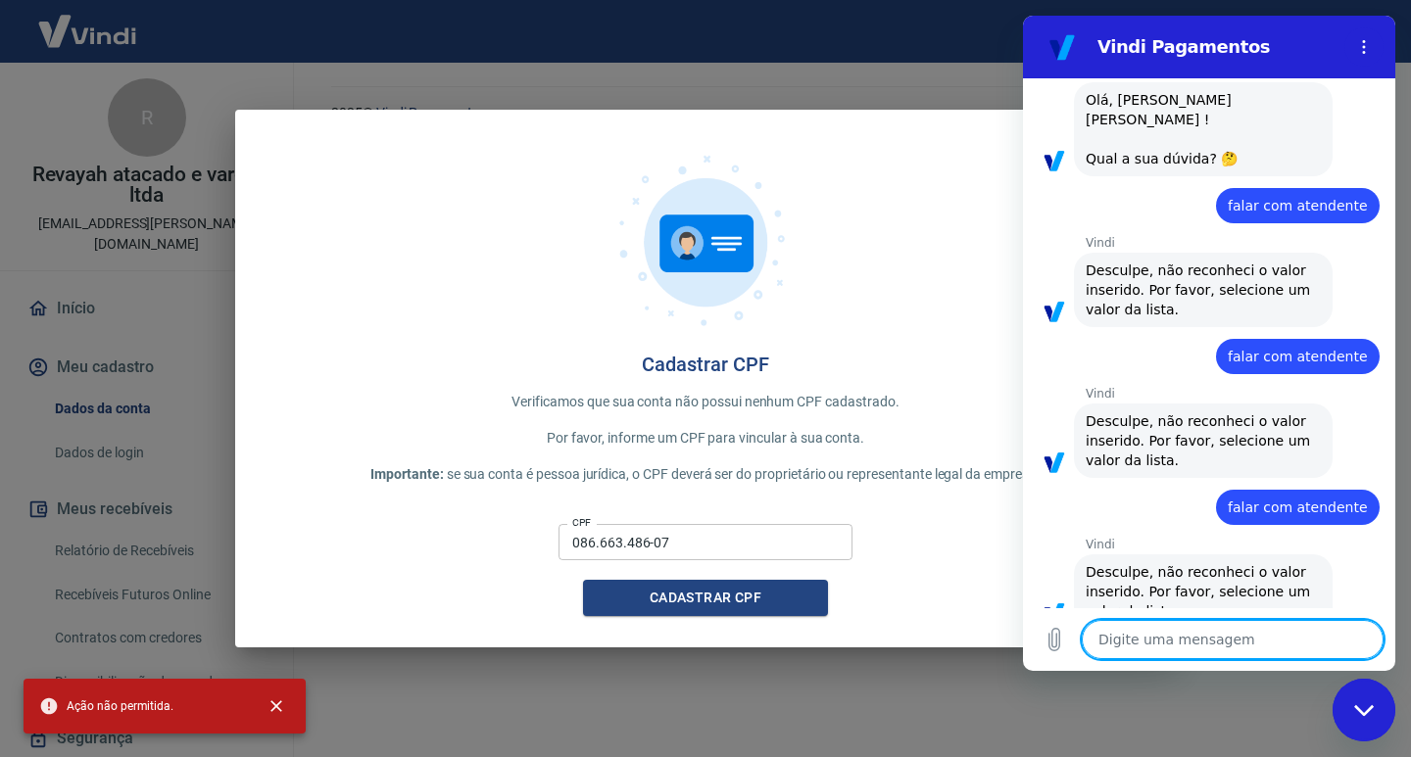
scroll to position [482, 0]
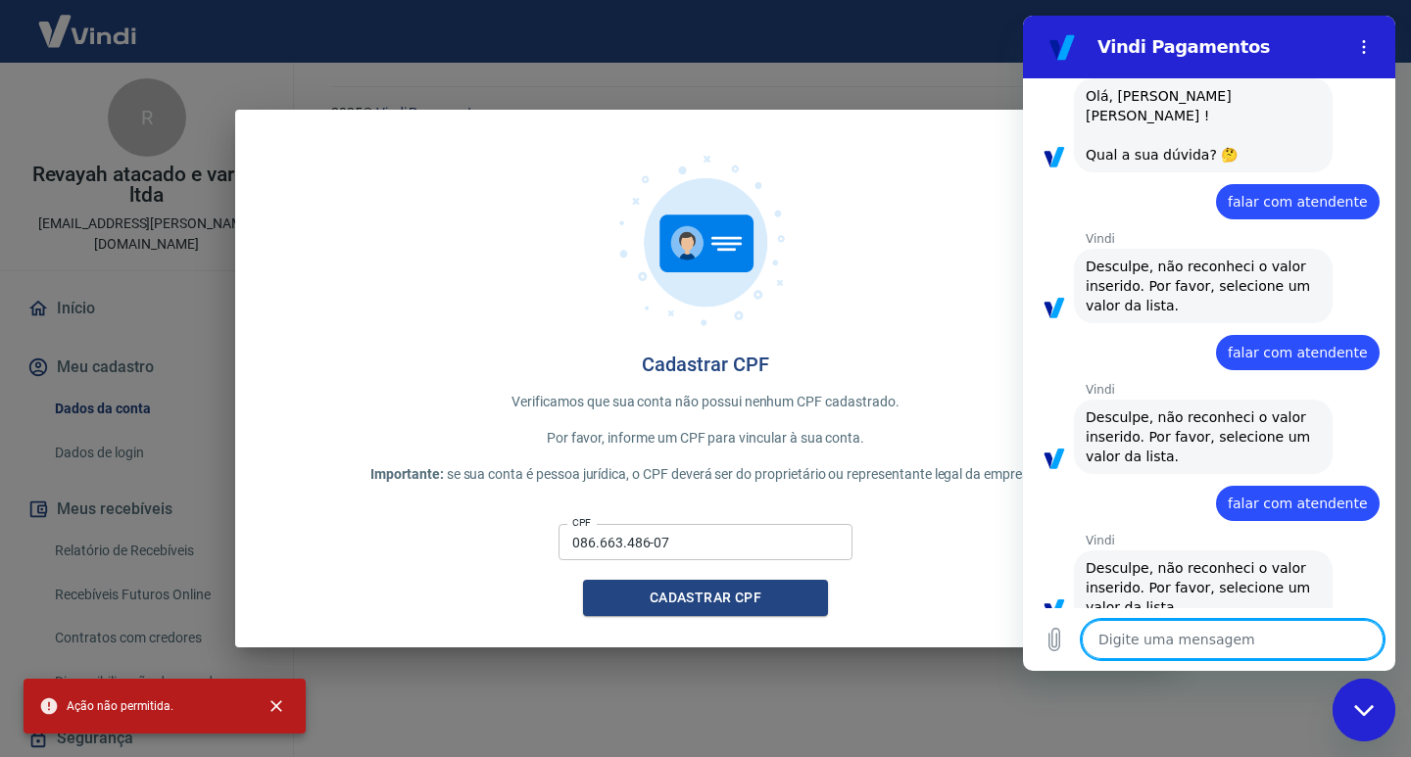
paste textarea "falar com atendente"
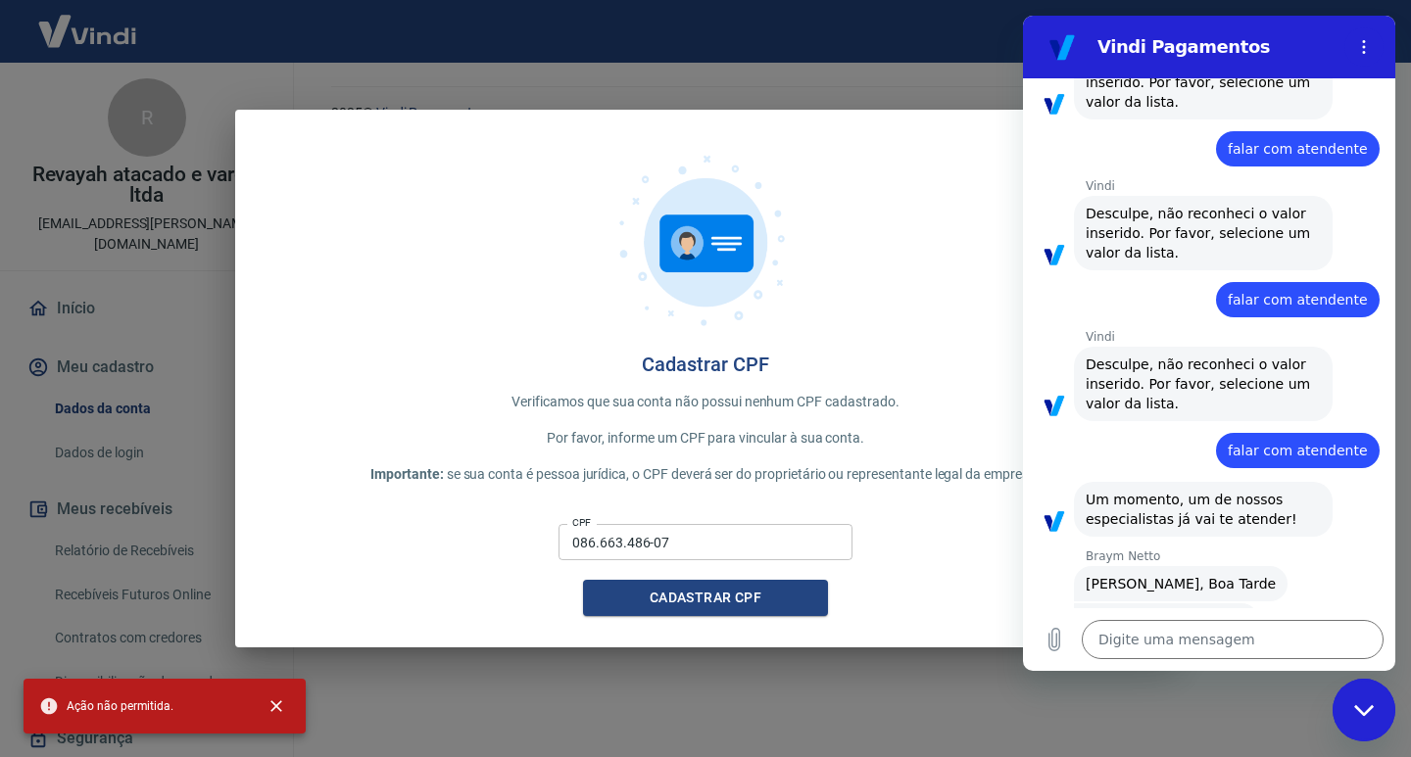
scroll to position [793, 0]
